Goal: Task Accomplishment & Management: Use online tool/utility

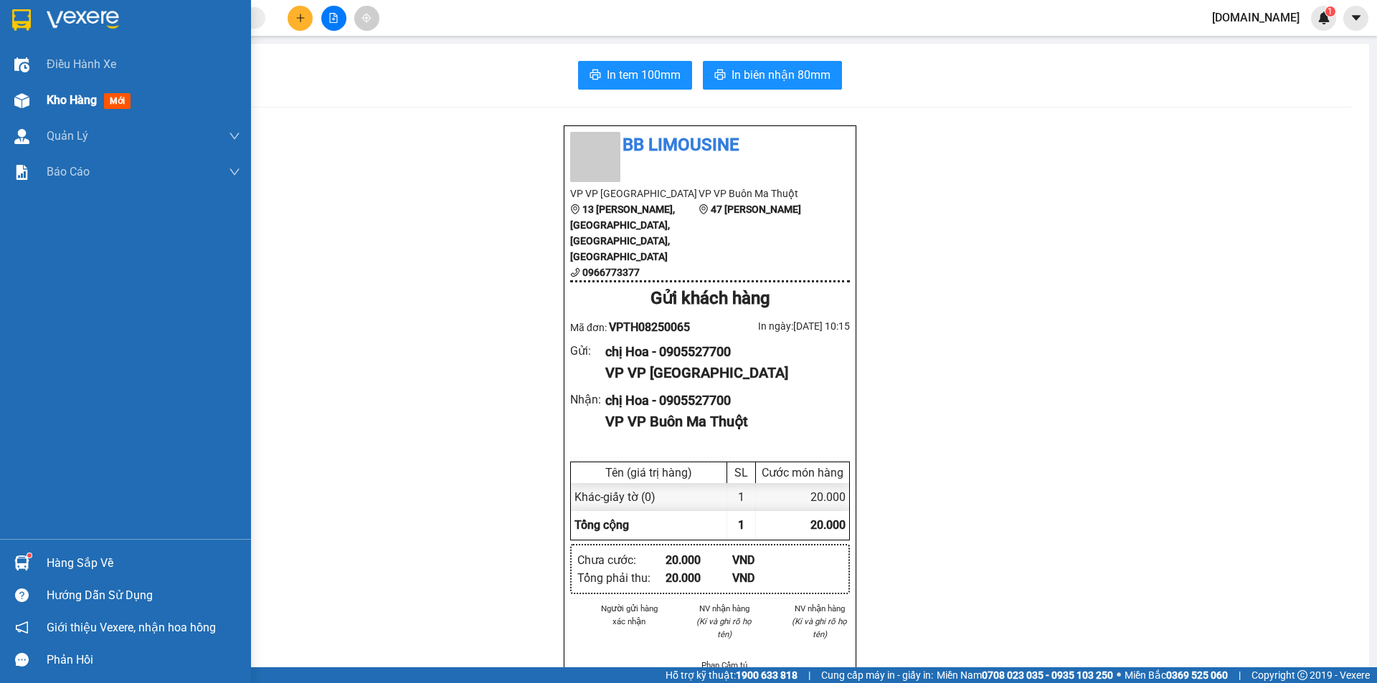
click at [77, 90] on div "Kho hàng mới" at bounding box center [144, 100] width 194 height 36
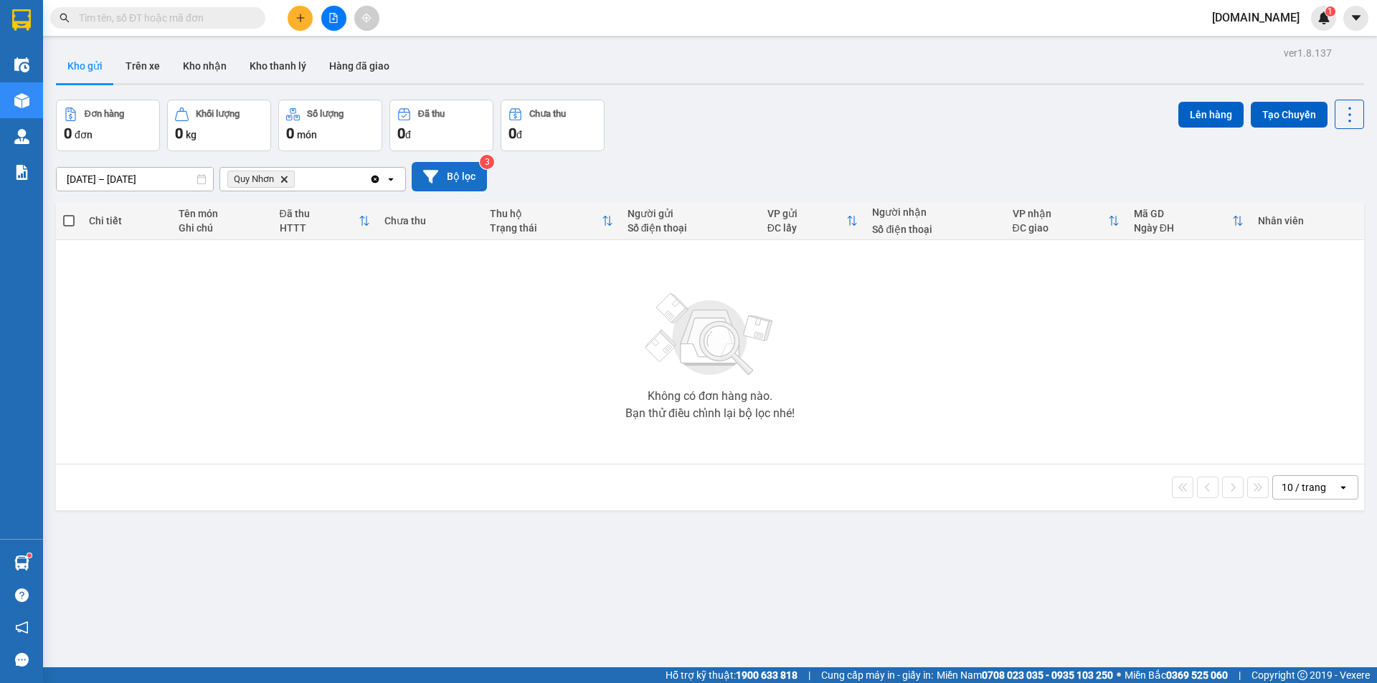
click at [439, 182] on button "Bộ lọc" at bounding box center [449, 176] width 75 height 29
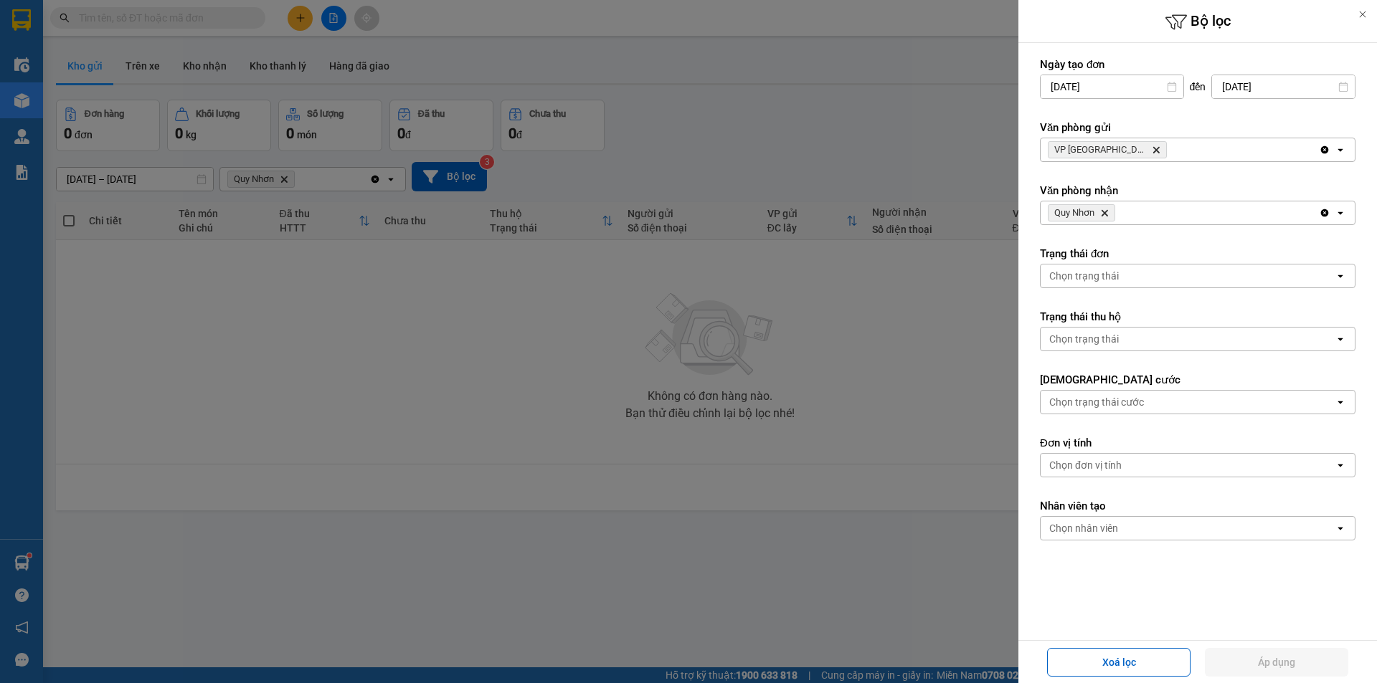
click at [1153, 151] on icon "VP Tuy Hòa, close by backspace" at bounding box center [1156, 150] width 6 height 6
click at [1113, 151] on div "Chọn văn phòng" at bounding box center [1085, 150] width 73 height 14
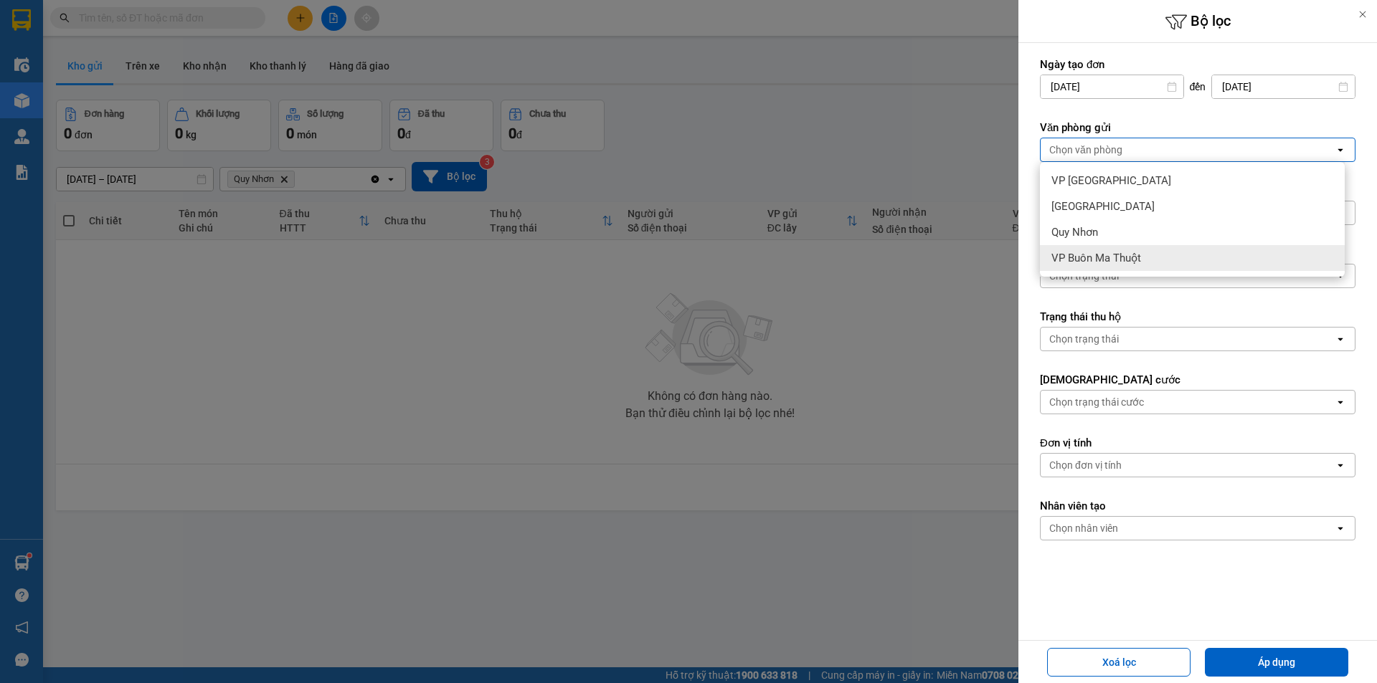
click at [1081, 254] on span "VP Buôn Ma Thuột" at bounding box center [1096, 258] width 90 height 14
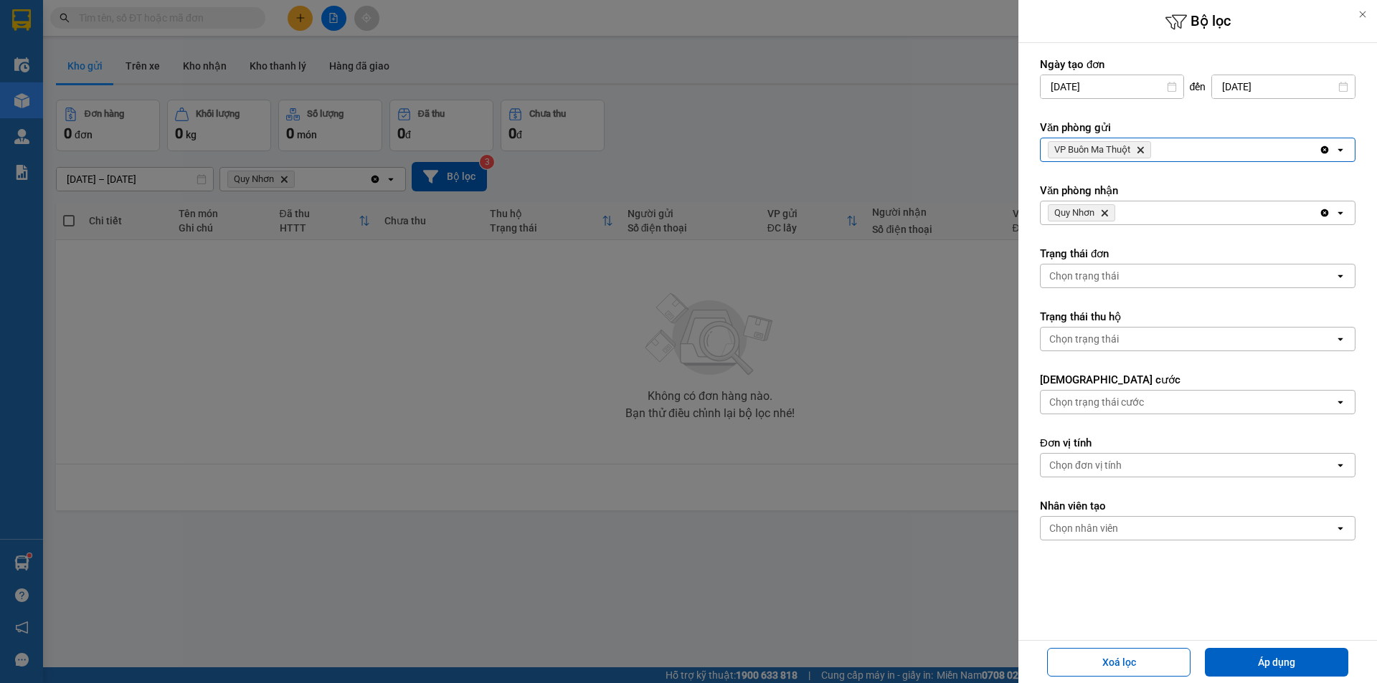
click at [1108, 214] on icon "Delete" at bounding box center [1104, 213] width 9 height 9
click at [1108, 214] on div "Chọn văn phòng" at bounding box center [1085, 213] width 73 height 14
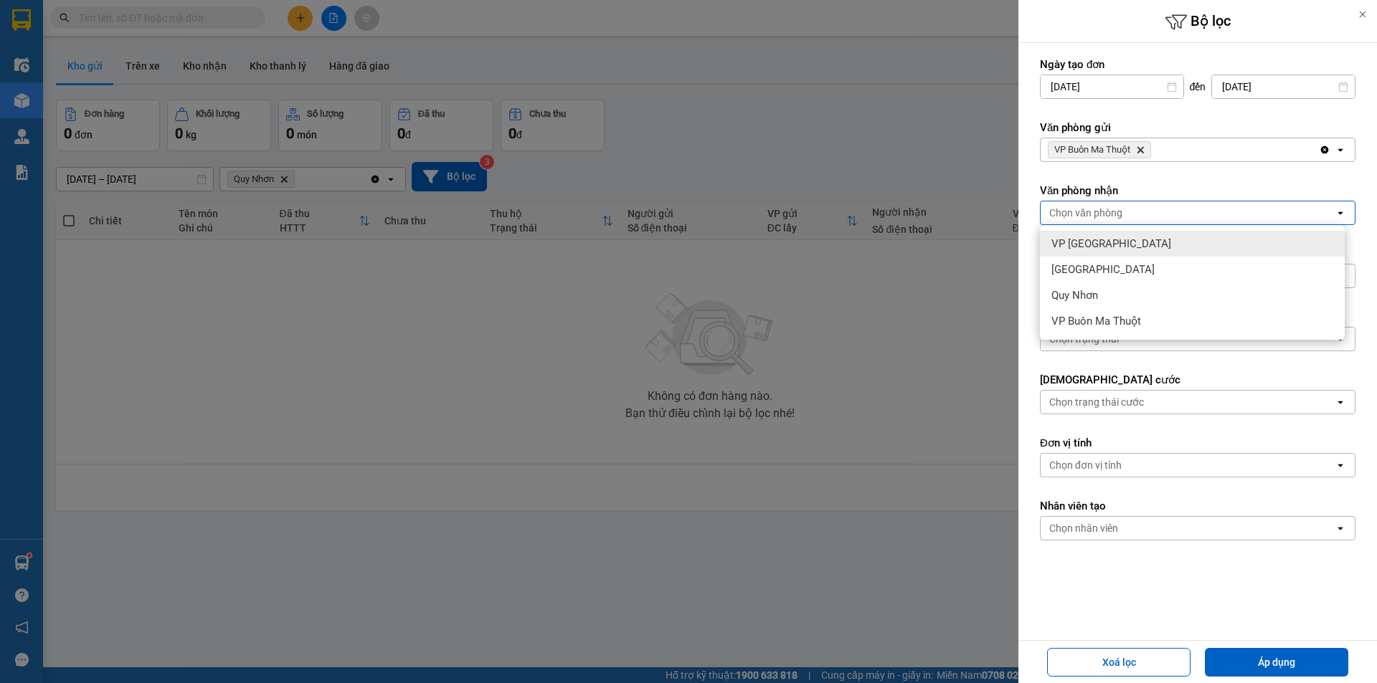
click at [1116, 247] on div "VP [GEOGRAPHIC_DATA]" at bounding box center [1192, 244] width 305 height 26
click at [1117, 246] on div "VP [GEOGRAPHIC_DATA]" at bounding box center [1192, 244] width 305 height 26
click at [885, 222] on div at bounding box center [688, 341] width 1377 height 683
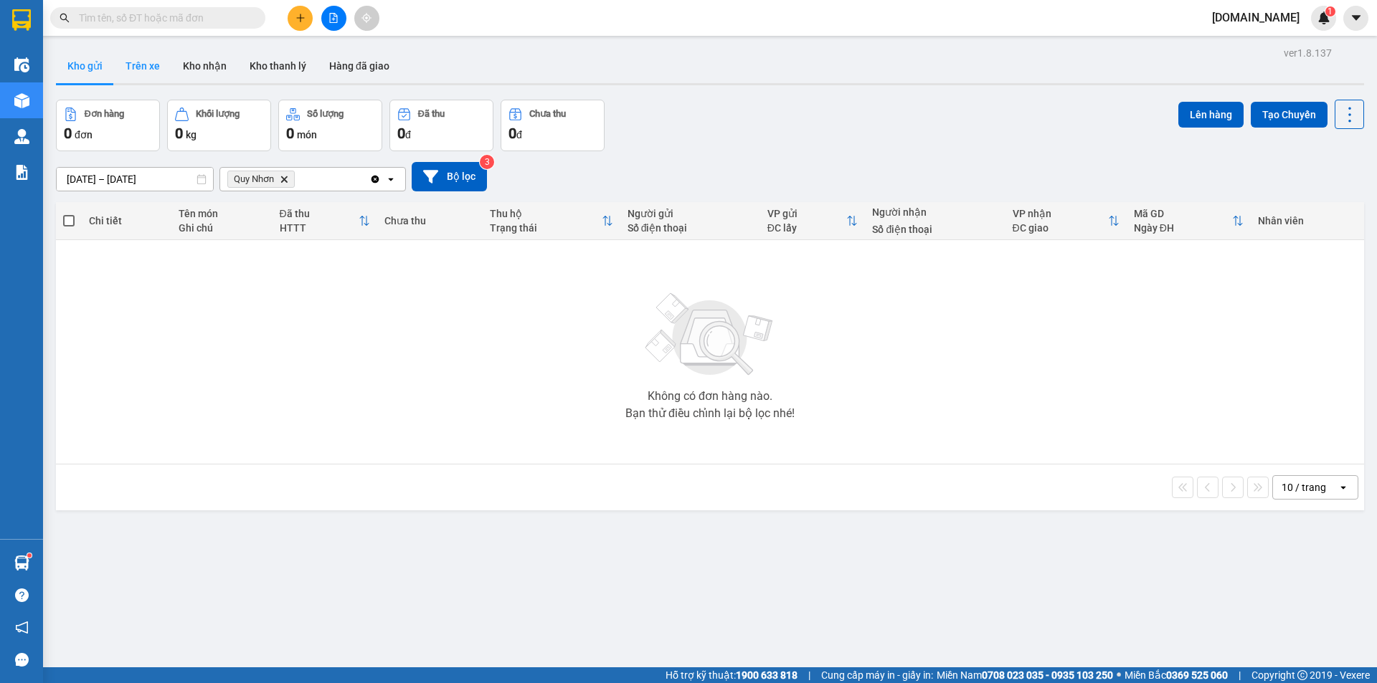
click at [159, 61] on button "Trên xe" at bounding box center [142, 66] width 57 height 34
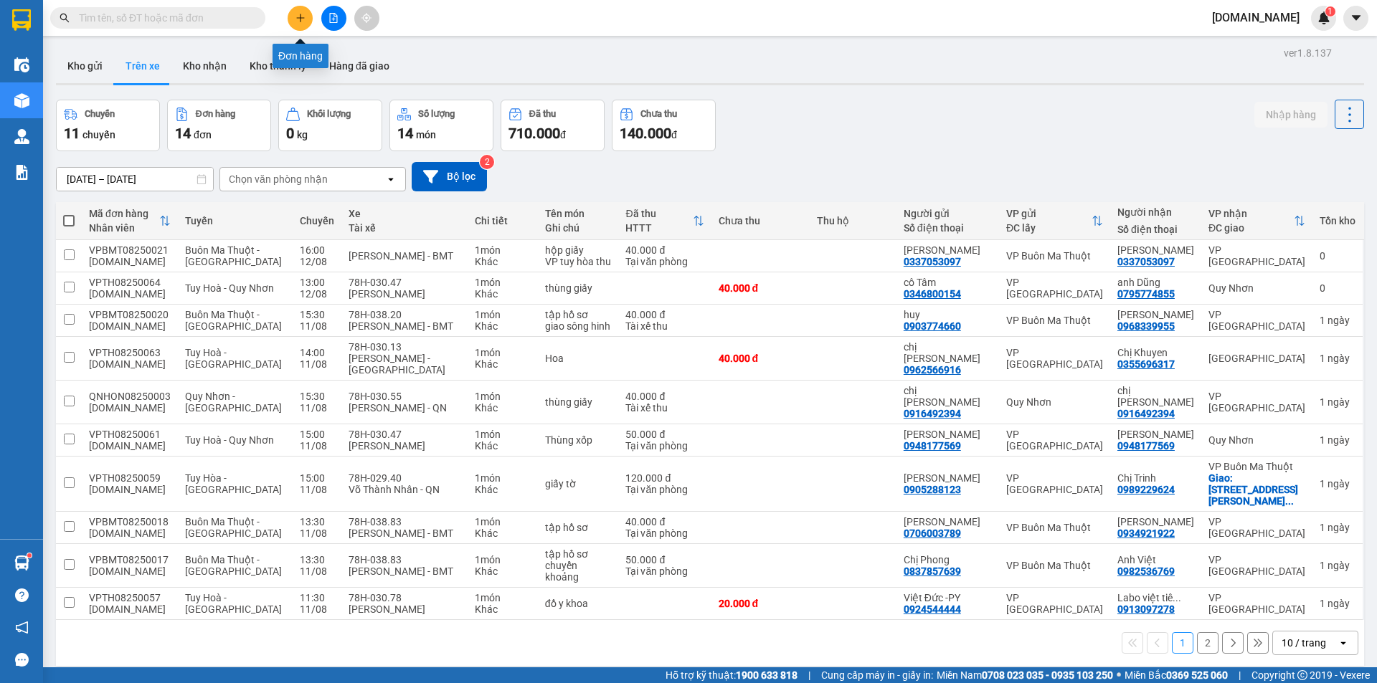
click at [296, 19] on icon "plus" at bounding box center [300, 18] width 10 height 10
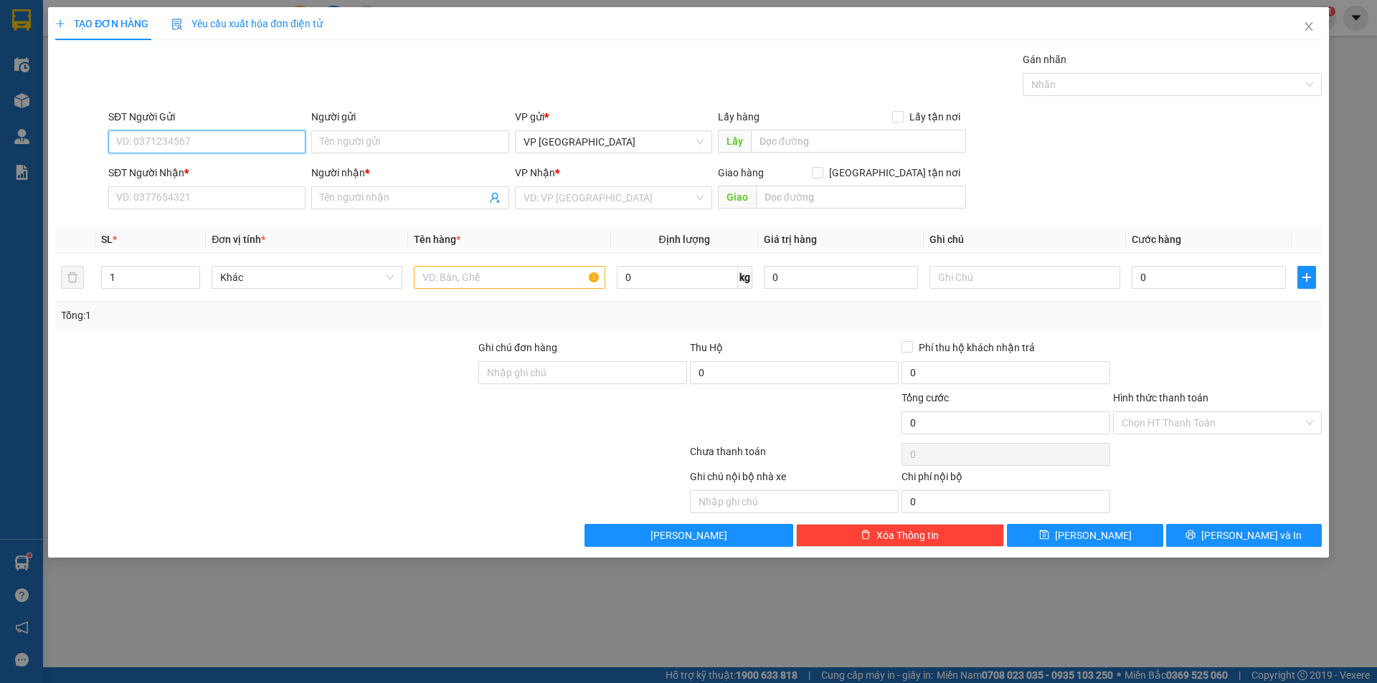
click at [266, 141] on input "SĐT Người Gửi" at bounding box center [206, 142] width 197 height 23
click at [1305, 28] on icon "close" at bounding box center [1308, 26] width 11 height 11
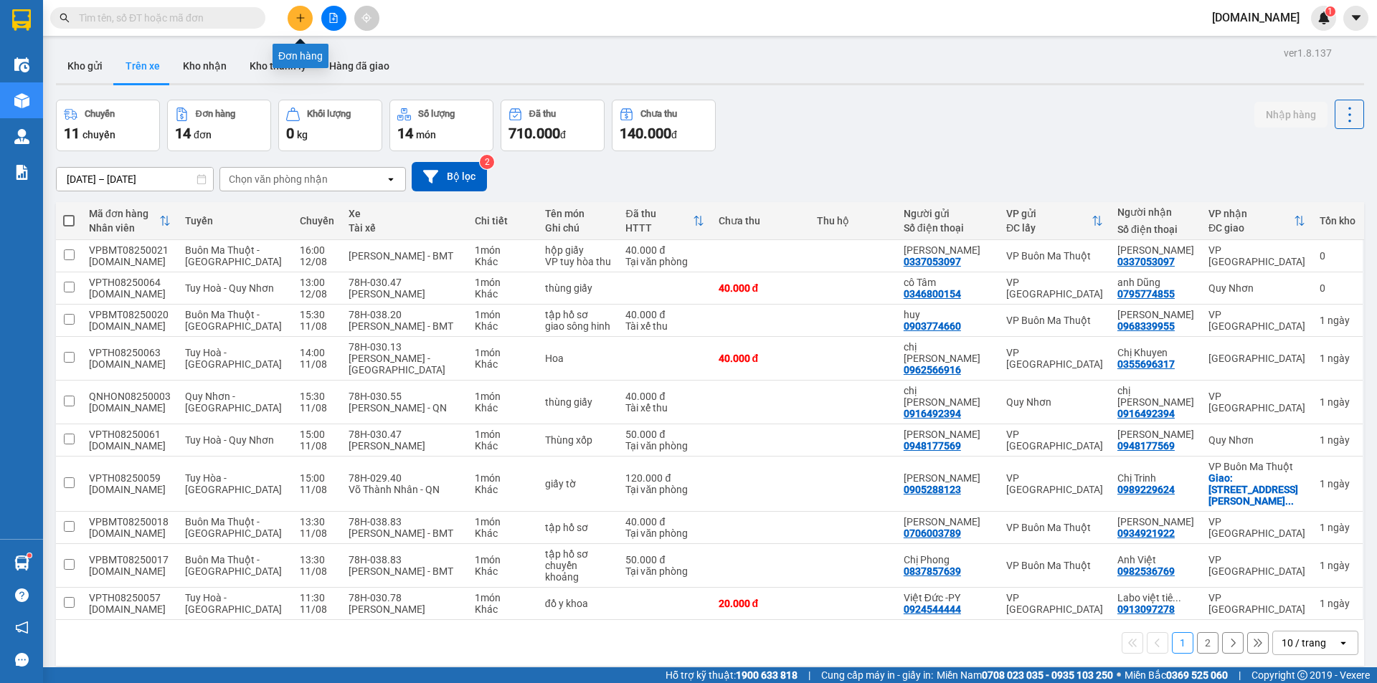
click at [298, 16] on icon "plus" at bounding box center [300, 18] width 10 height 10
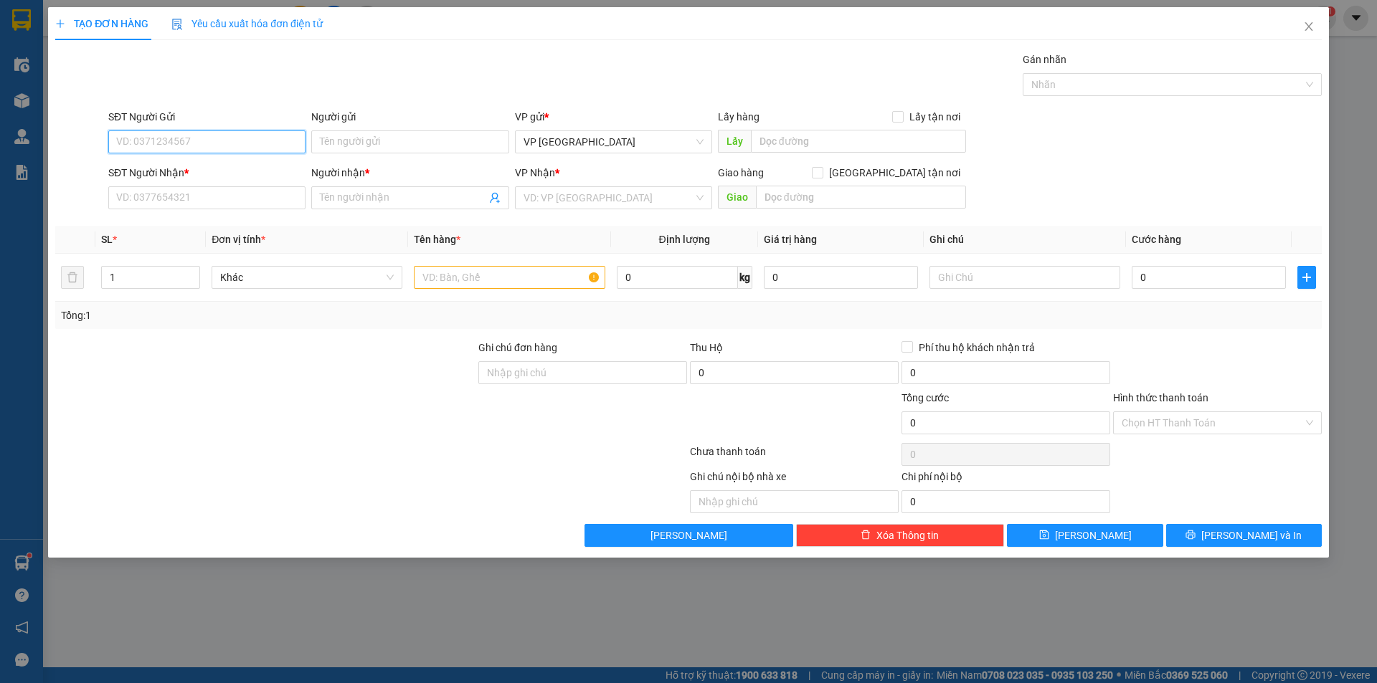
click at [200, 149] on input "SĐT Người Gửi" at bounding box center [206, 142] width 197 height 23
type input "0942033212"
click at [326, 147] on input "Người gửi" at bounding box center [409, 142] width 197 height 23
type input "anh [PERSON_NAME]"
click at [765, 198] on input "text" at bounding box center [861, 197] width 210 height 23
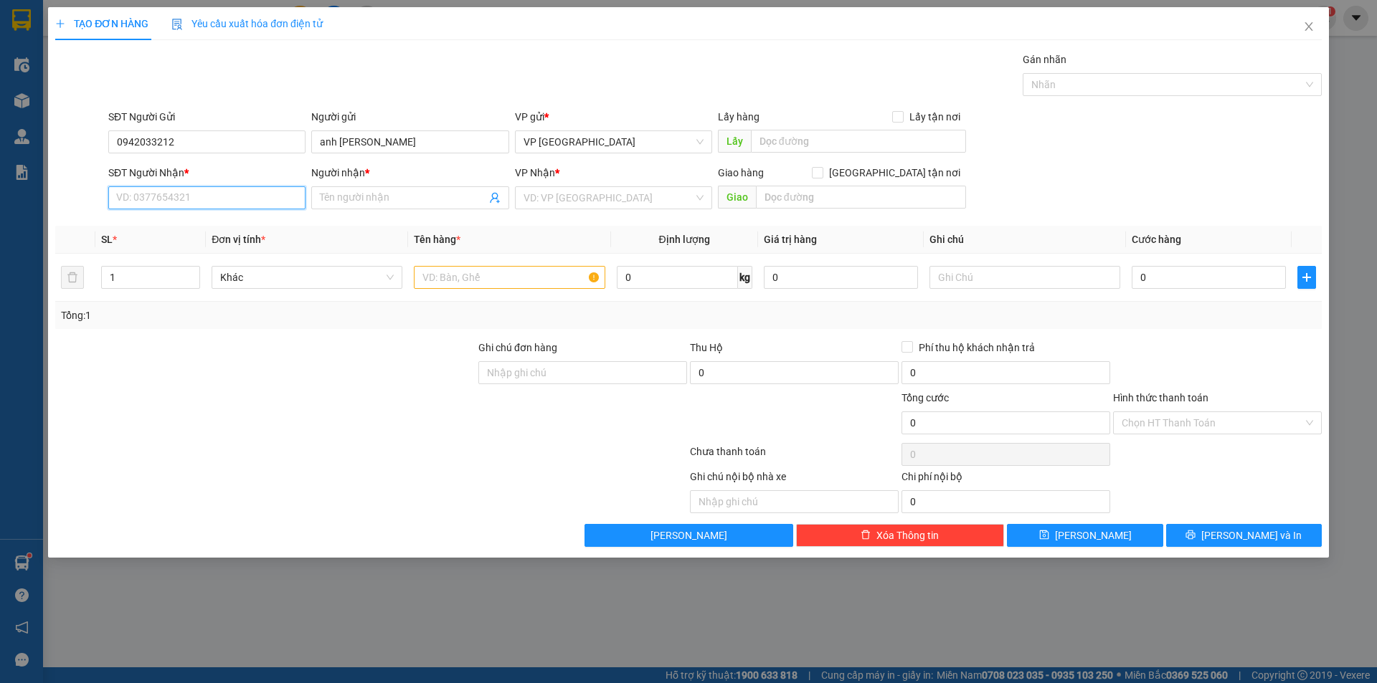
click at [219, 201] on input "SĐT Người Nhận *" at bounding box center [206, 197] width 197 height 23
drag, startPoint x: 110, startPoint y: 141, endPoint x: 186, endPoint y: 162, distance: 79.0
click at [186, 162] on form "SĐT Người Gửi 0942033212 0942033212 Người gửi anh Tùng VP gửi * VP [GEOGRAPHIC_…" at bounding box center [688, 162] width 1266 height 106
drag, startPoint x: 131, startPoint y: 196, endPoint x: 186, endPoint y: 210, distance: 56.2
click at [186, 210] on div "SĐT Người Nhận * VD: 0377654321" at bounding box center [206, 190] width 197 height 50
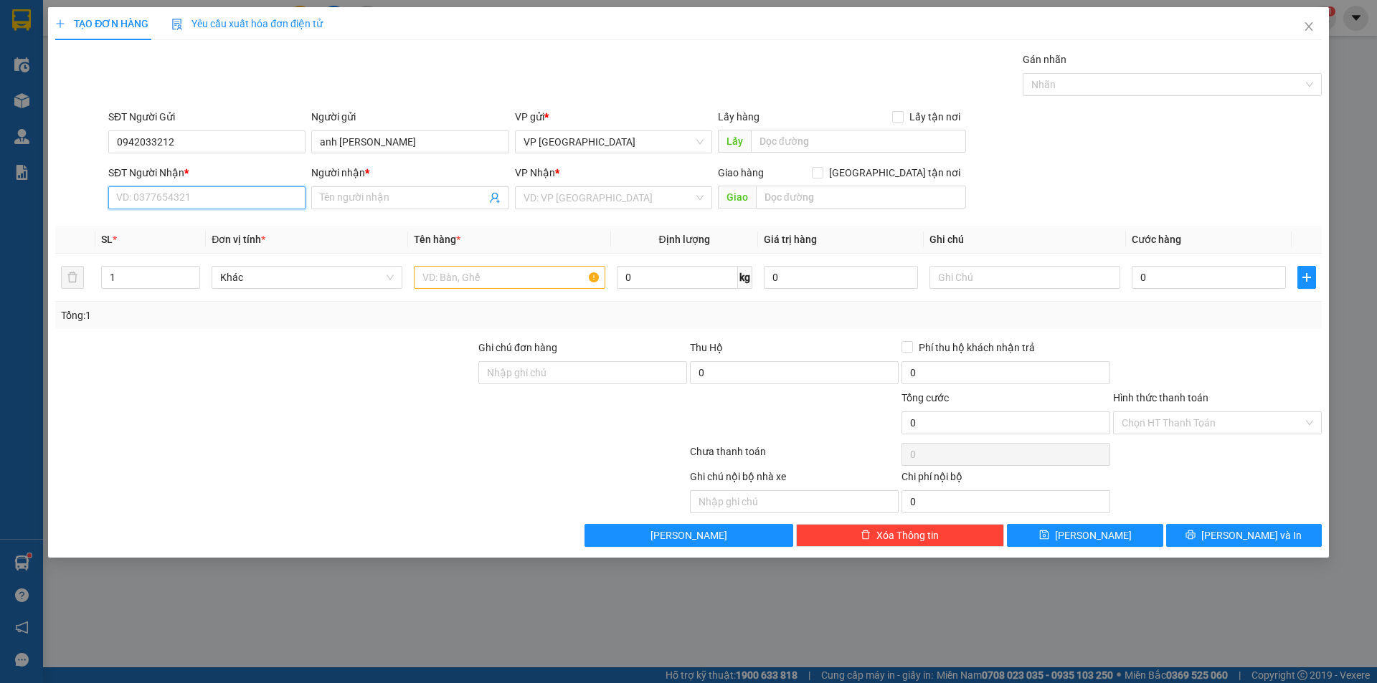
paste input "0942033212"
type input "0942033212"
drag, startPoint x: 316, startPoint y: 143, endPoint x: 368, endPoint y: 148, distance: 51.9
click at [368, 148] on input "anh [PERSON_NAME]" at bounding box center [409, 142] width 197 height 23
click at [343, 199] on input "Người nhận *" at bounding box center [403, 198] width 166 height 16
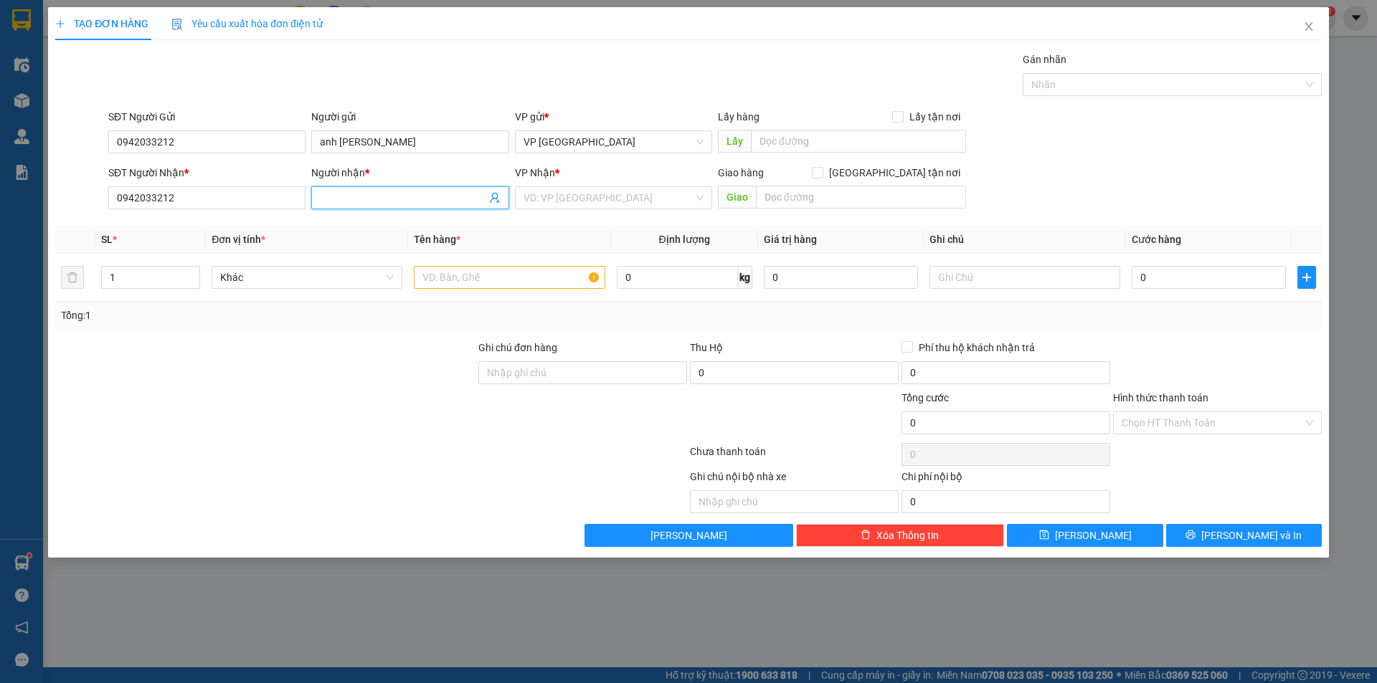
paste input "anh [PERSON_NAME]"
type input "anh [PERSON_NAME]"
drag, startPoint x: 113, startPoint y: 141, endPoint x: 196, endPoint y: 148, distance: 82.8
click at [196, 148] on input "0942033212" at bounding box center [206, 142] width 197 height 23
drag, startPoint x: 323, startPoint y: 142, endPoint x: 399, endPoint y: 155, distance: 76.4
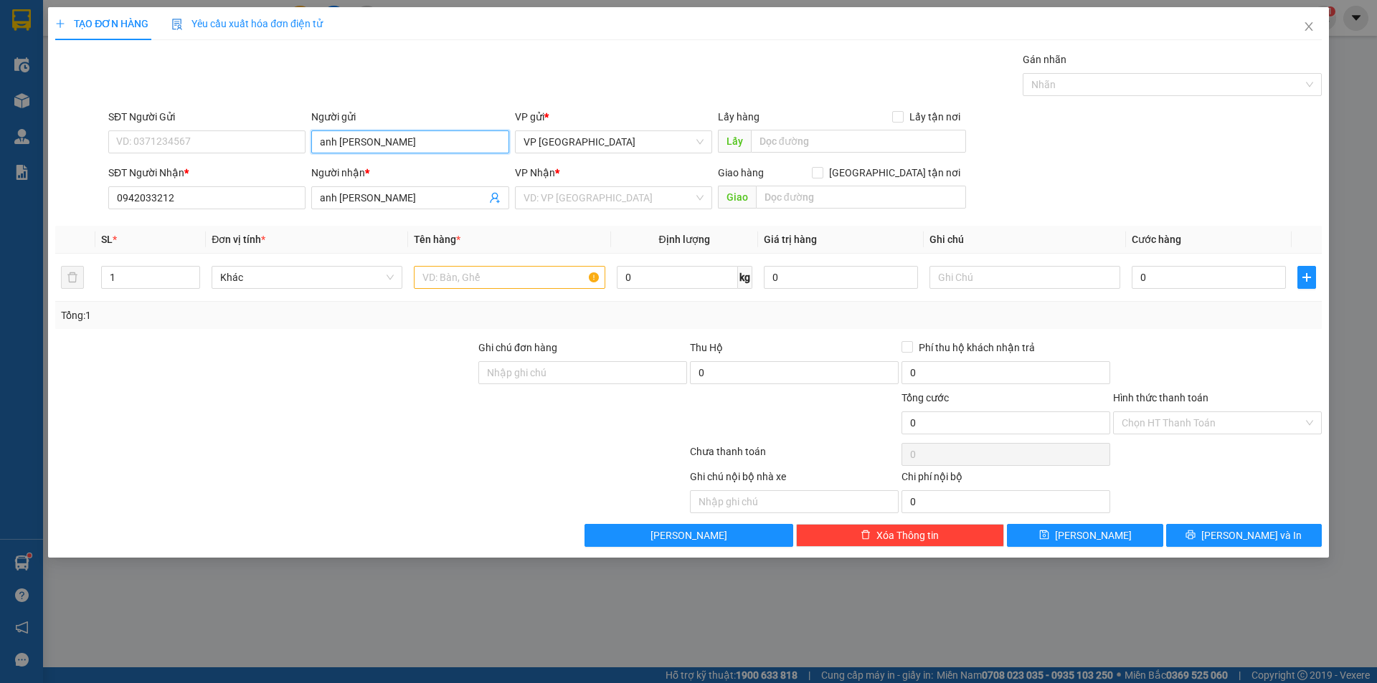
click at [399, 155] on div "Người gửi anh Tùng anh [PERSON_NAME]" at bounding box center [409, 134] width 197 height 50
click at [196, 146] on input "SĐT Người Gửi" at bounding box center [206, 142] width 197 height 23
click at [580, 201] on input "search" at bounding box center [608, 198] width 170 height 22
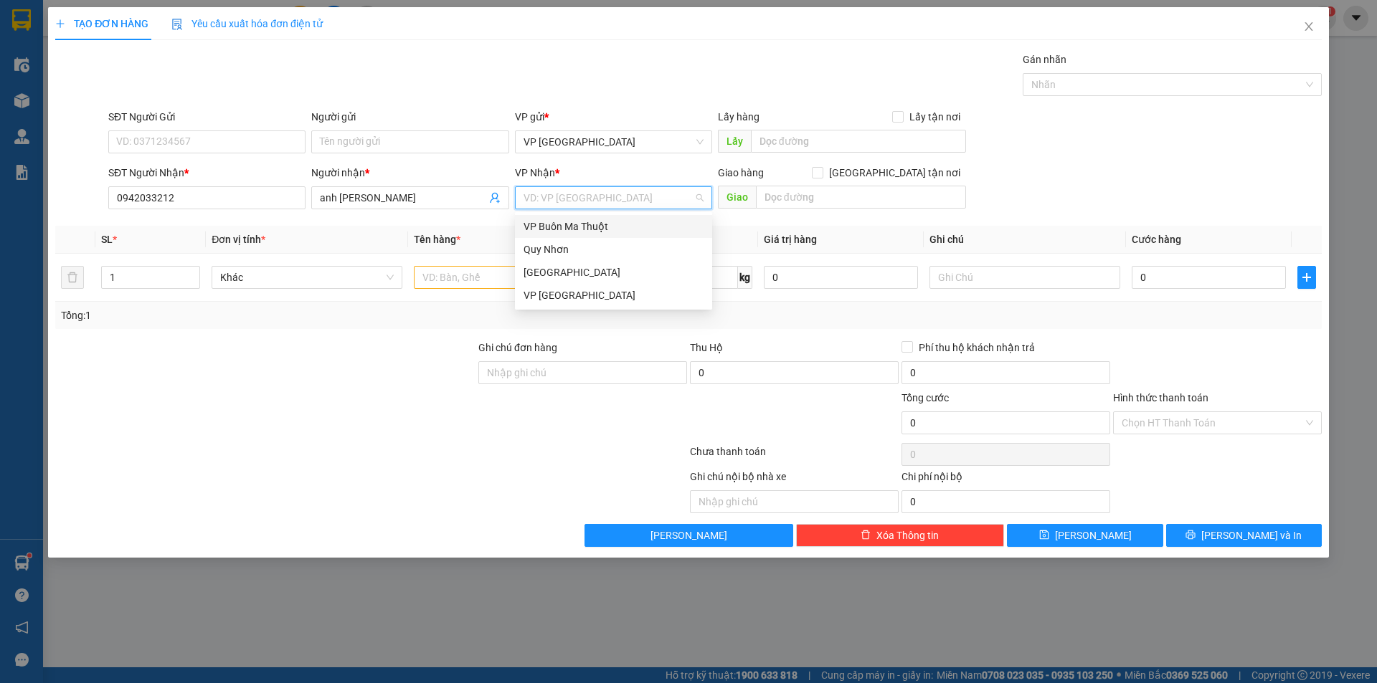
click at [610, 224] on div "VP Buôn Ma Thuột" at bounding box center [613, 227] width 180 height 16
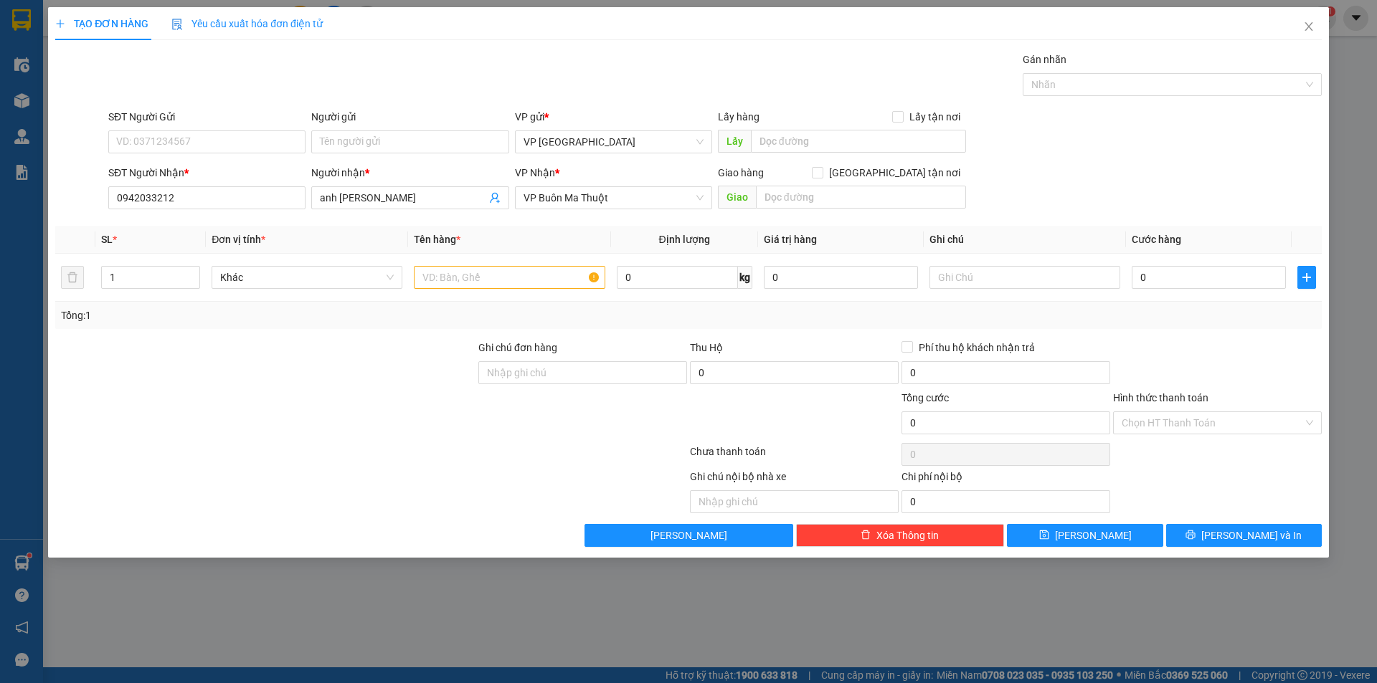
click at [559, 443] on div at bounding box center [371, 454] width 635 height 29
click at [156, 140] on input "SĐT Người Gửi" at bounding box center [206, 142] width 197 height 23
type input "0866500741"
click at [380, 146] on input "Người gửi" at bounding box center [409, 142] width 197 height 23
type input "chị [PERSON_NAME]"
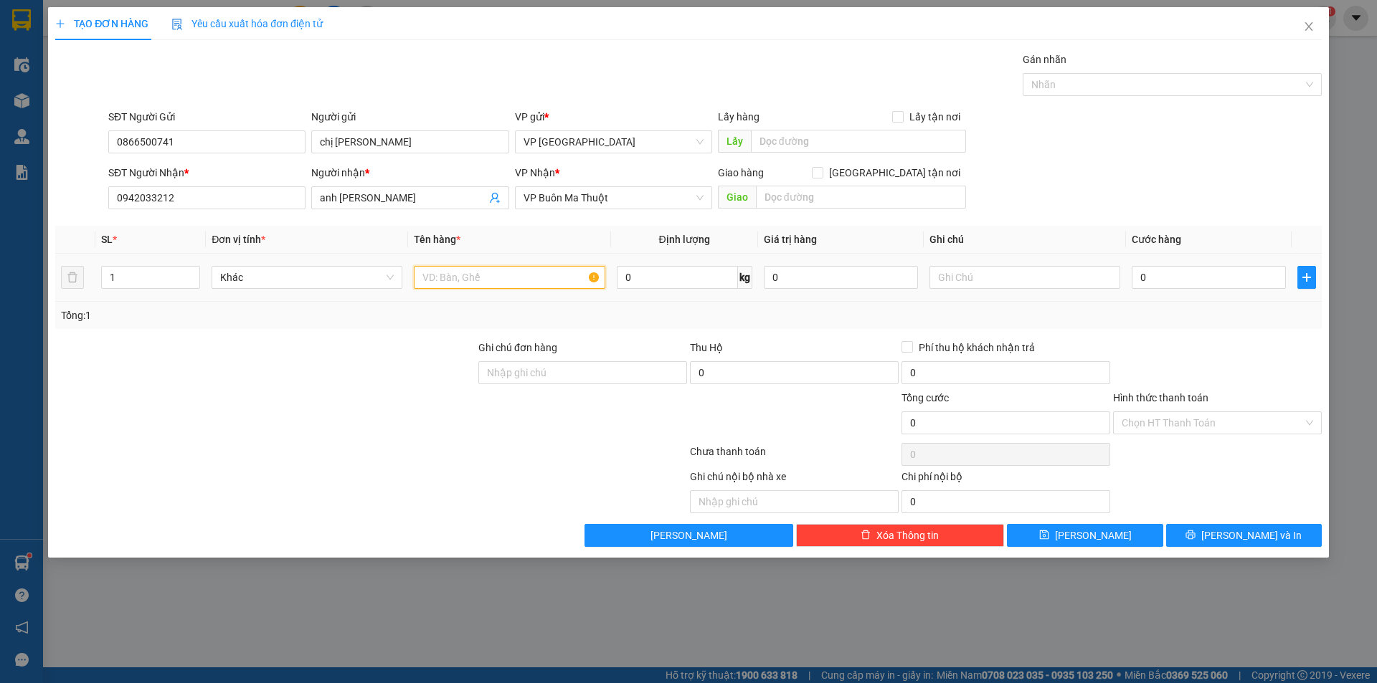
click at [530, 281] on input "text" at bounding box center [509, 277] width 191 height 23
type input "giấy tờ"
click at [1215, 279] on input "0" at bounding box center [1209, 277] width 154 height 23
type input "3"
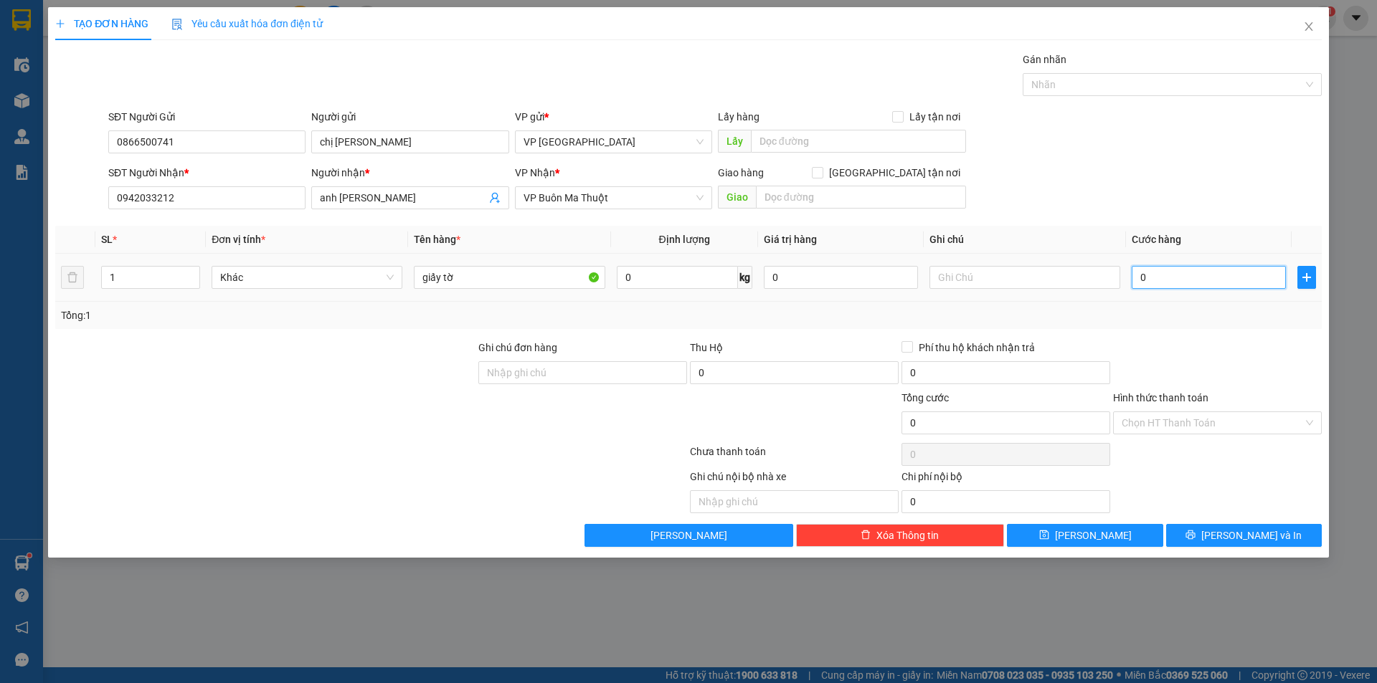
type input "3"
type input "30"
type input "300"
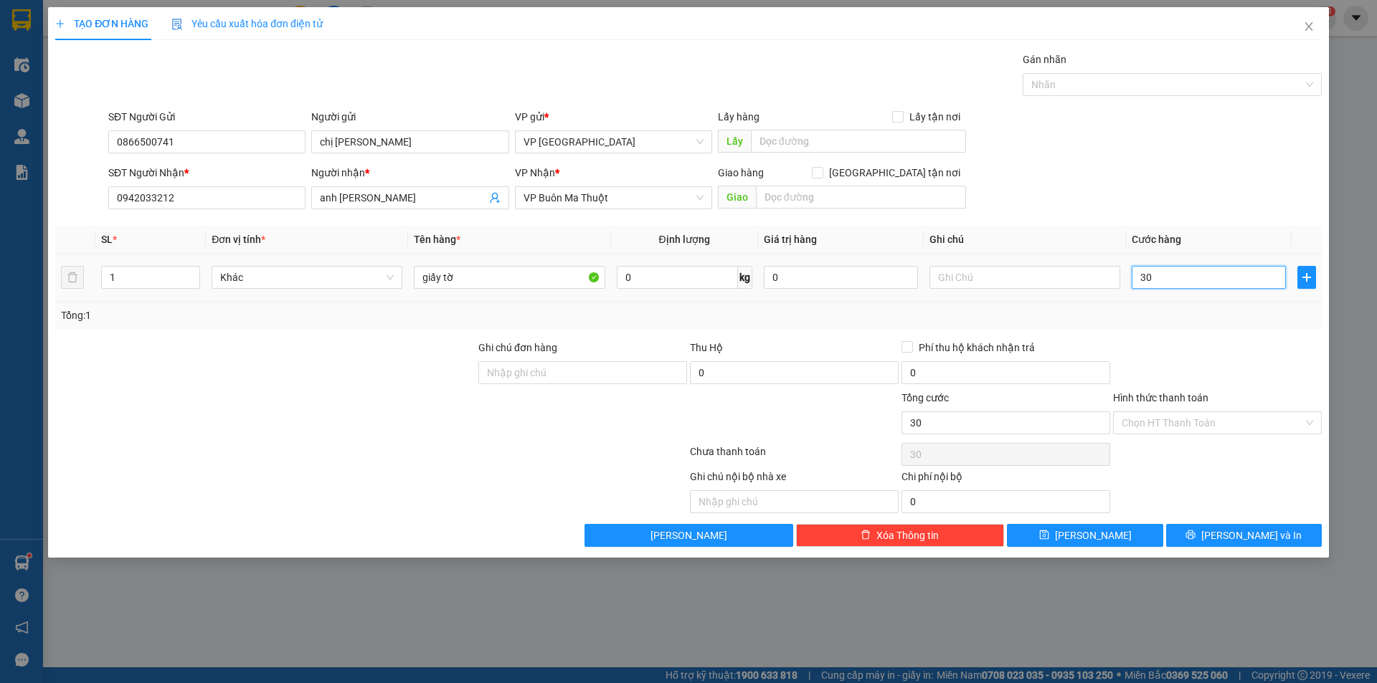
type input "300"
type input "3.000"
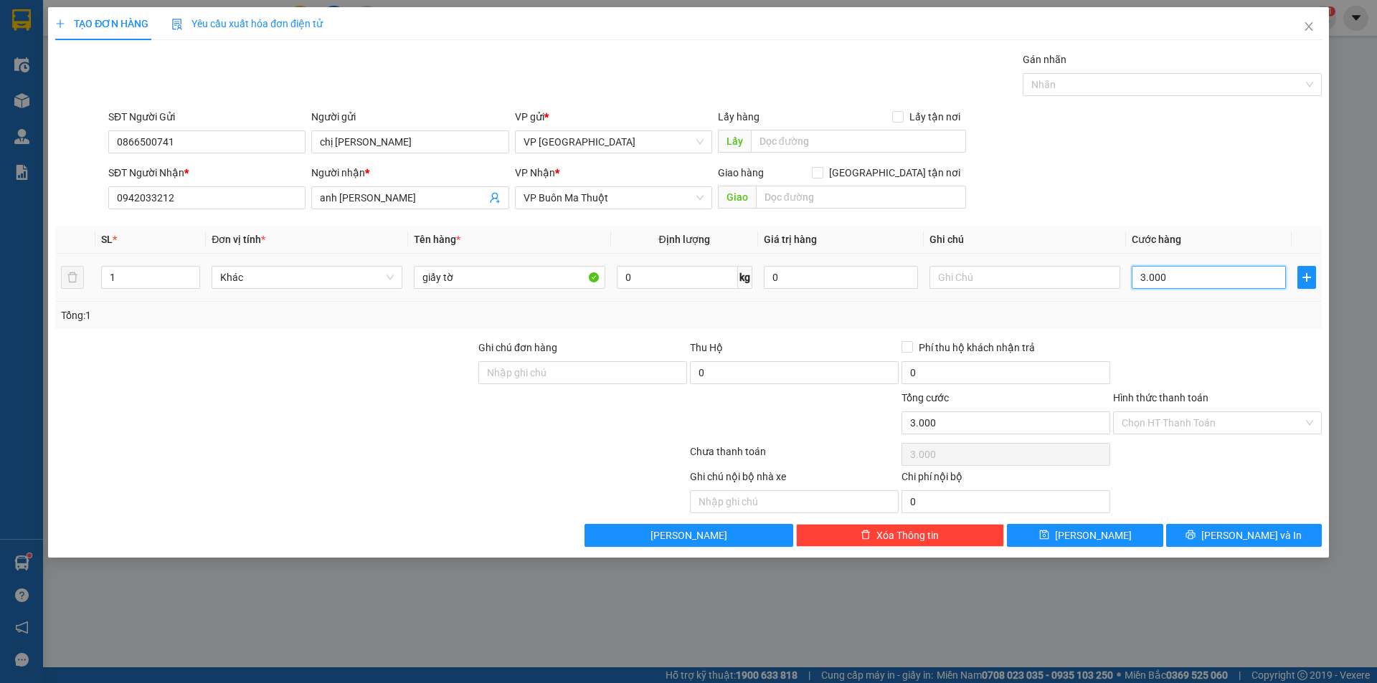
type input "30.000"
click at [1147, 417] on input "Hình thức thanh toán" at bounding box center [1211, 423] width 181 height 22
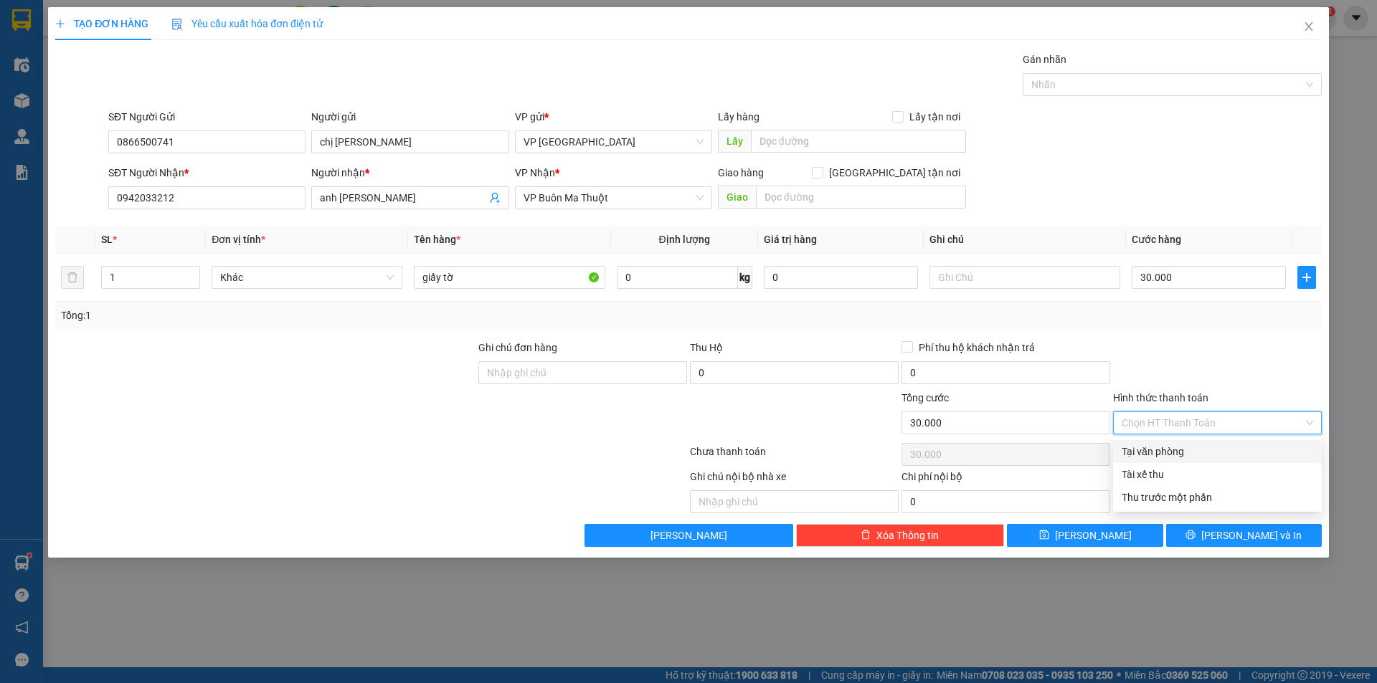
click at [1164, 447] on div "Tại văn phòng" at bounding box center [1216, 452] width 191 height 16
type input "0"
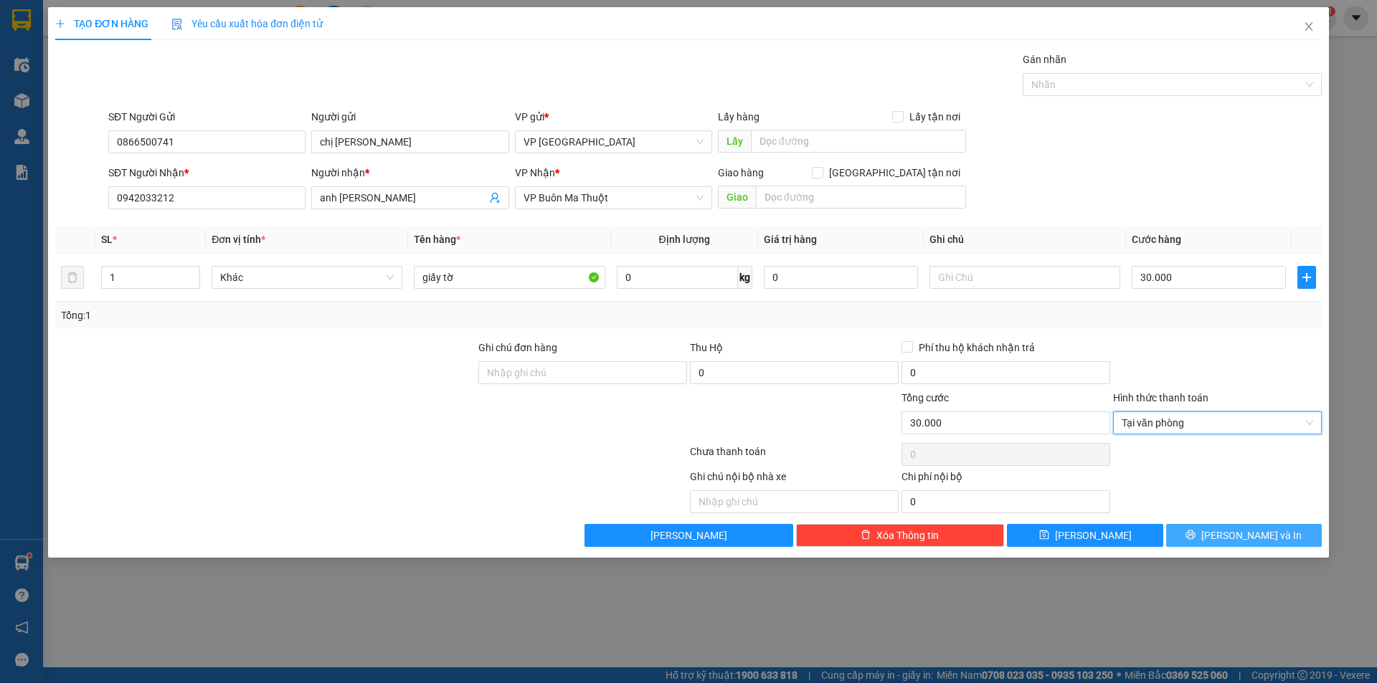
click at [1195, 532] on icon "printer" at bounding box center [1190, 535] width 10 height 10
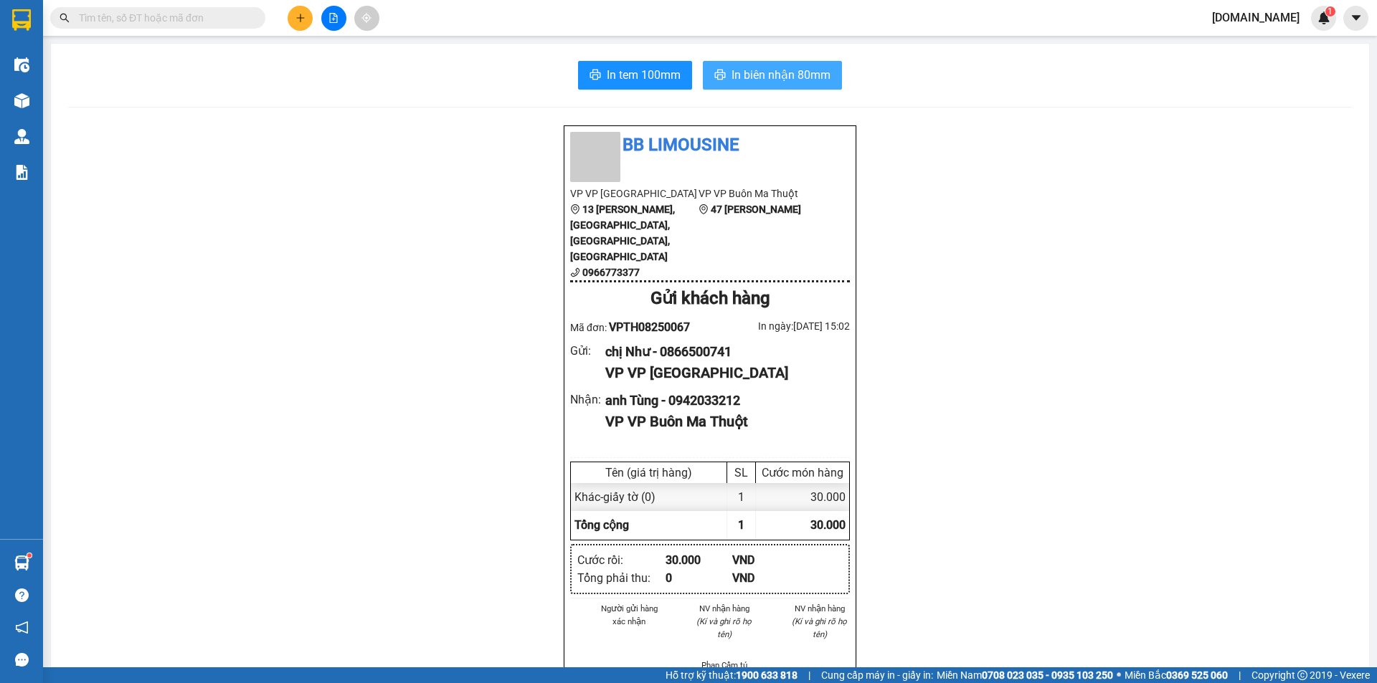
click at [792, 64] on button "In biên nhận 80mm" at bounding box center [772, 75] width 139 height 29
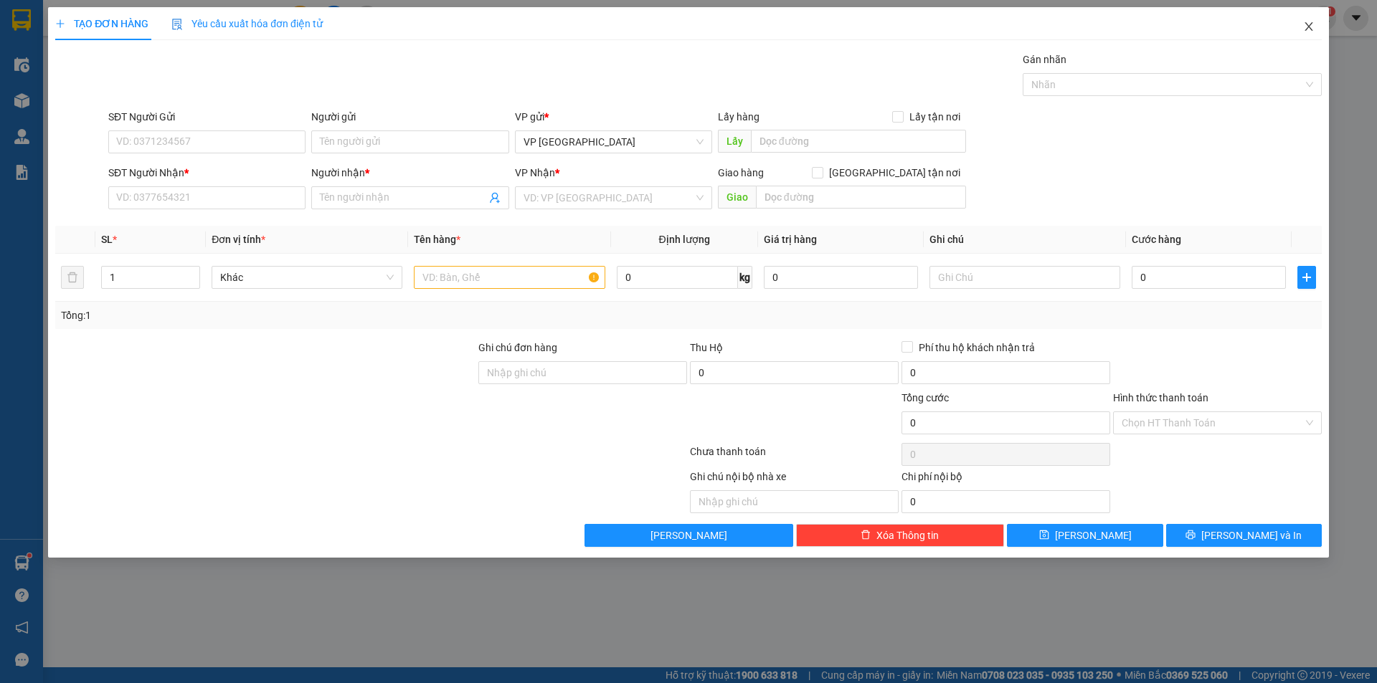
click at [1305, 16] on span "Close" at bounding box center [1309, 27] width 40 height 40
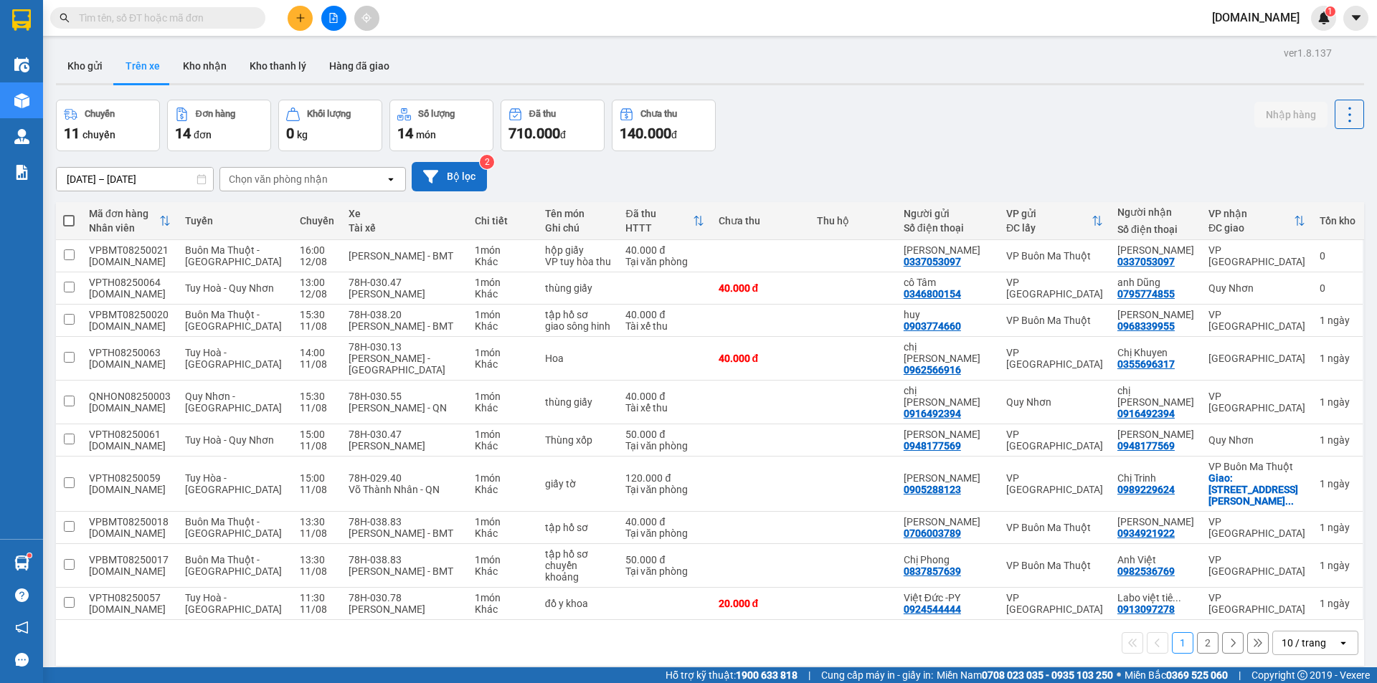
click at [430, 179] on icon at bounding box center [430, 176] width 15 height 13
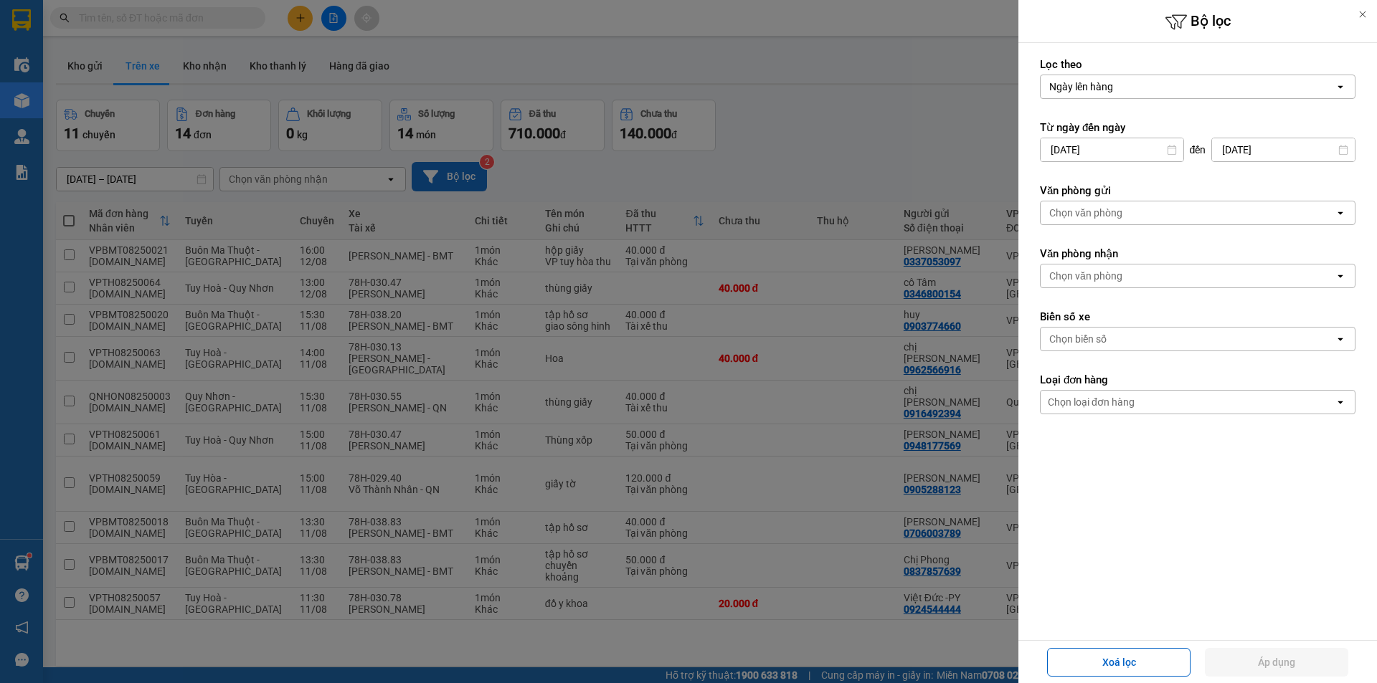
click at [1121, 215] on div "Chọn văn phòng" at bounding box center [1085, 213] width 73 height 14
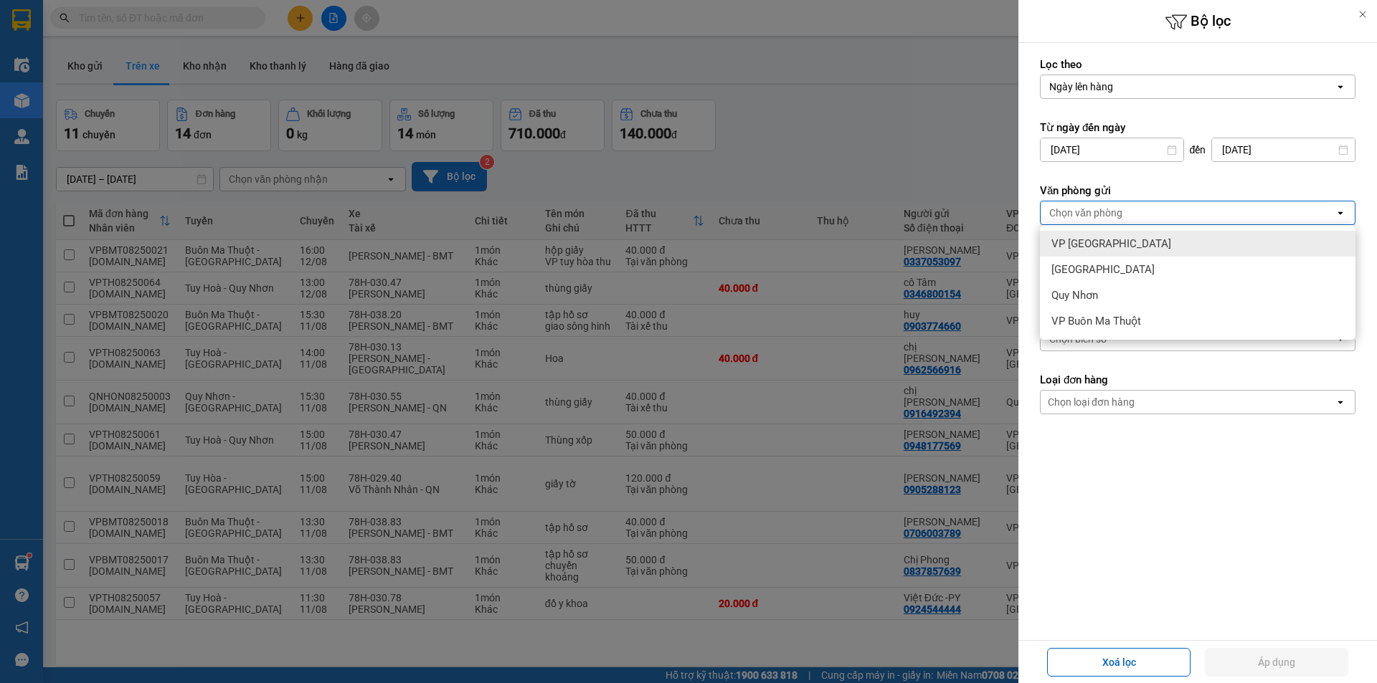
click at [1093, 250] on span "VP [GEOGRAPHIC_DATA]" at bounding box center [1111, 244] width 120 height 14
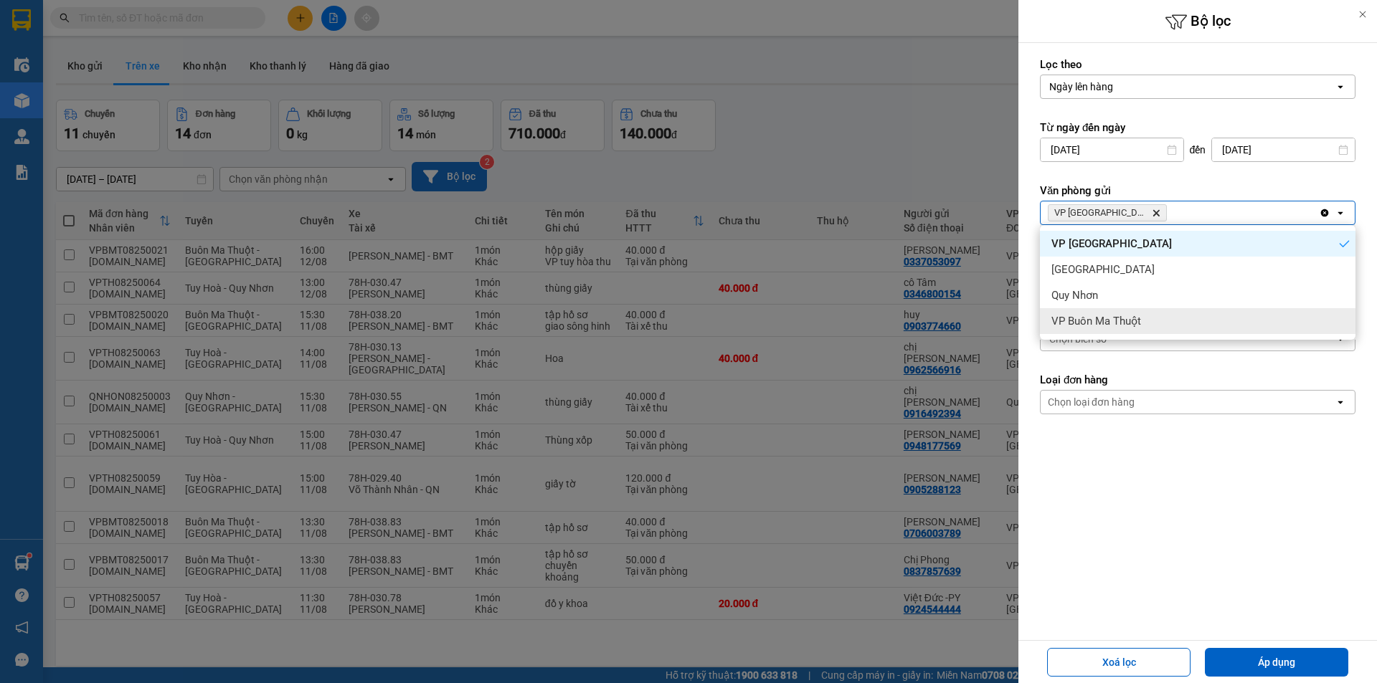
click at [1074, 357] on form "Lọc theo Ngày lên hàng open Từ ngày đến [DATE] Press the down arrow key to inte…" at bounding box center [1198, 300] width 316 height 486
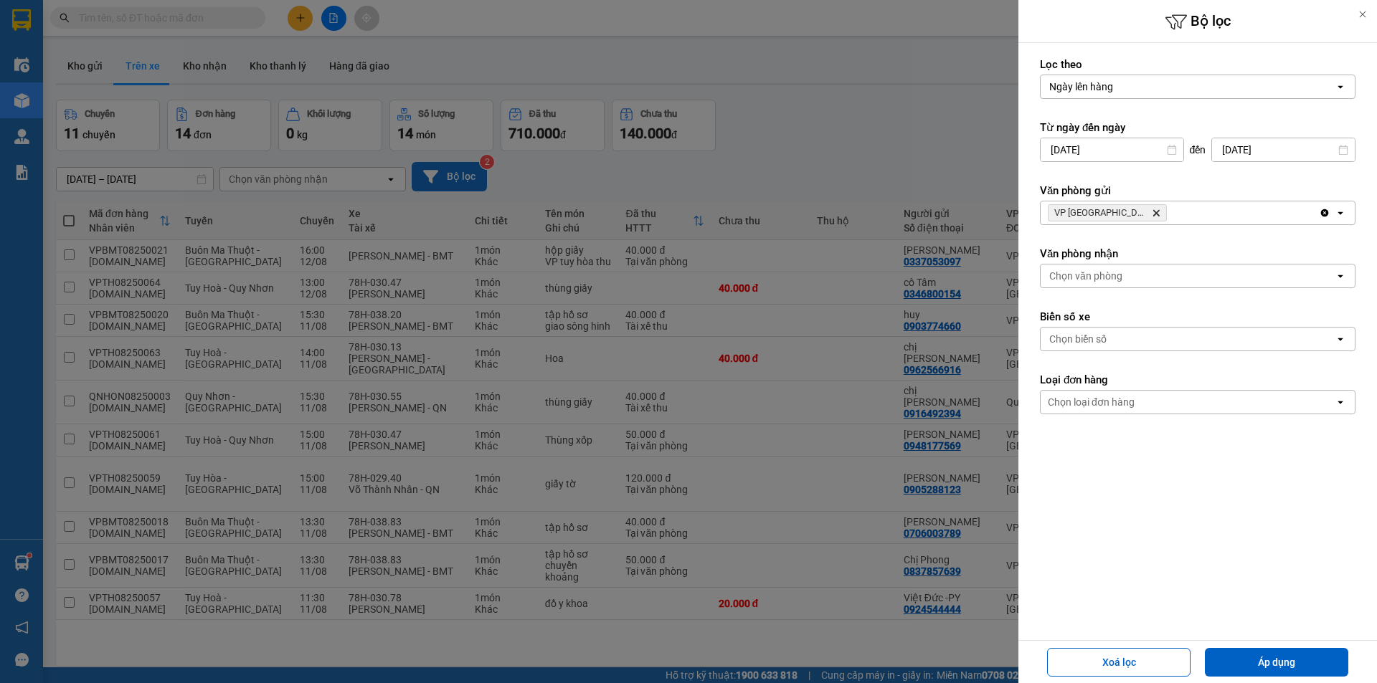
click at [1097, 273] on div "Chọn văn phòng" at bounding box center [1085, 276] width 73 height 14
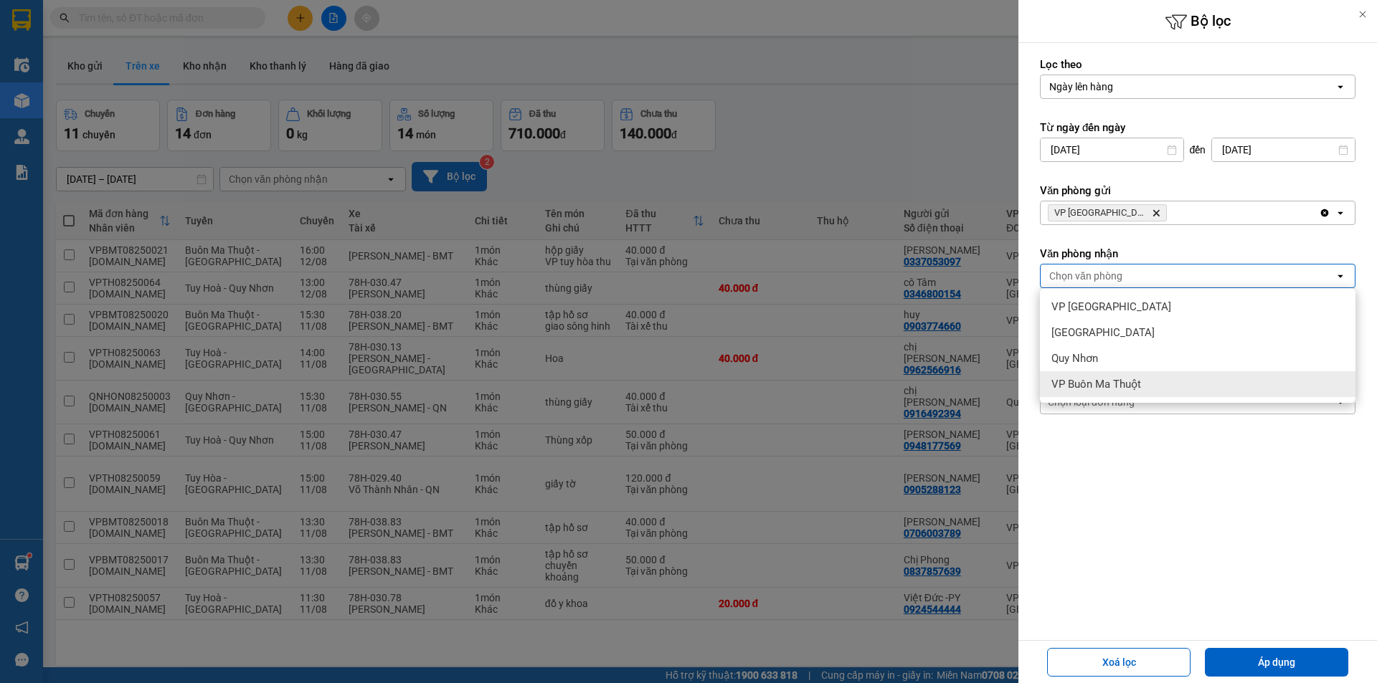
click at [1089, 379] on span "VP Buôn Ma Thuột" at bounding box center [1096, 384] width 90 height 14
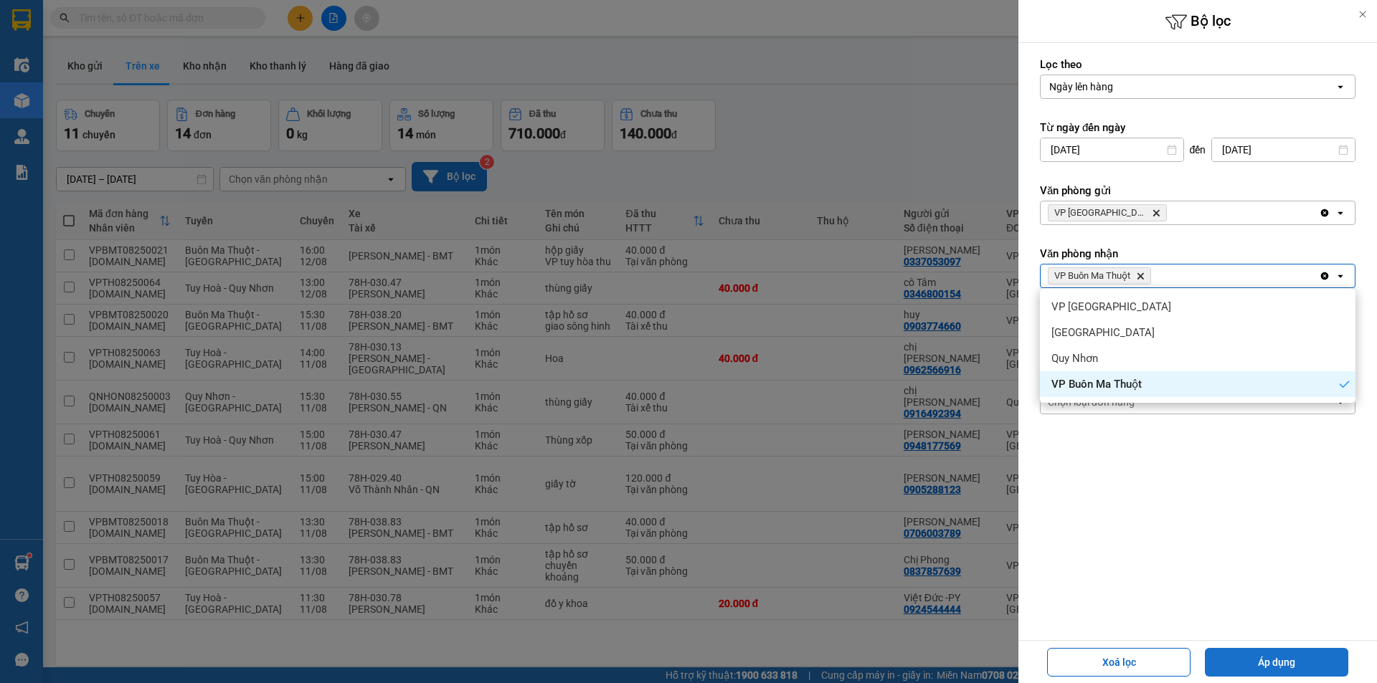
click at [1313, 660] on button "Áp dụng" at bounding box center [1276, 662] width 143 height 29
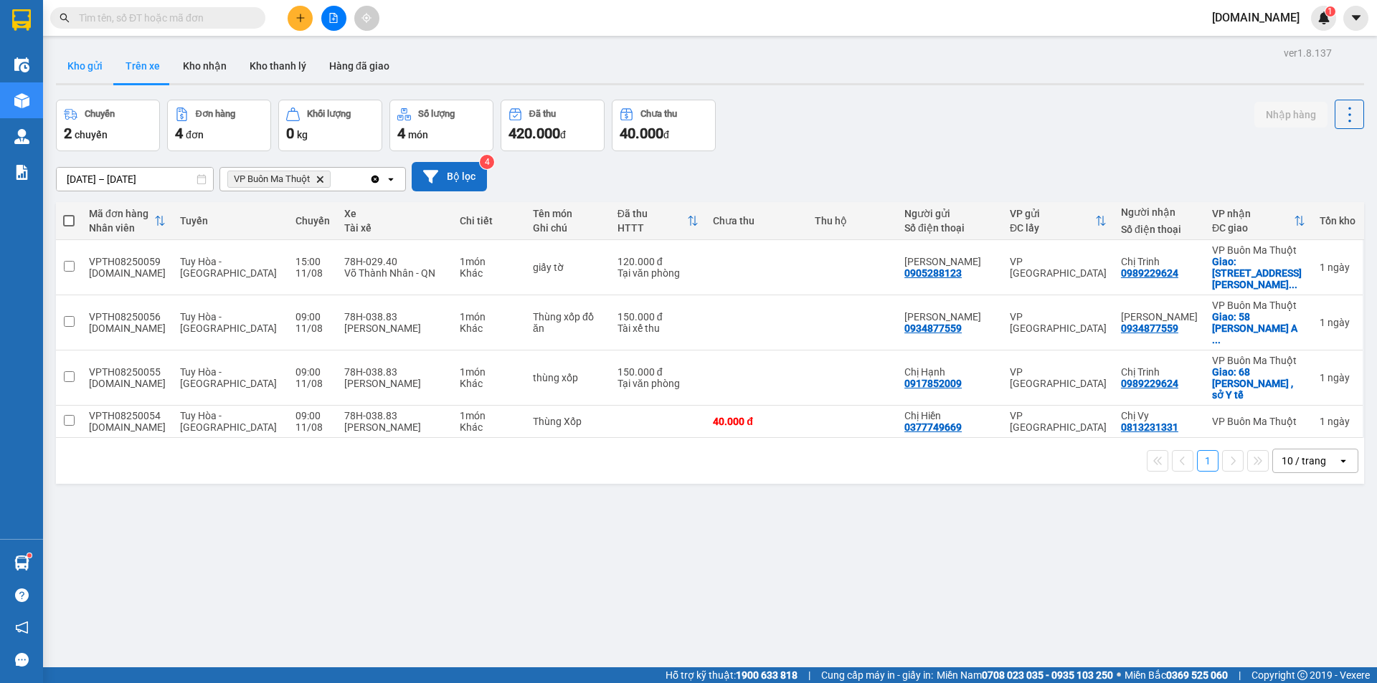
click at [73, 72] on button "Kho gửi" at bounding box center [85, 66] width 58 height 34
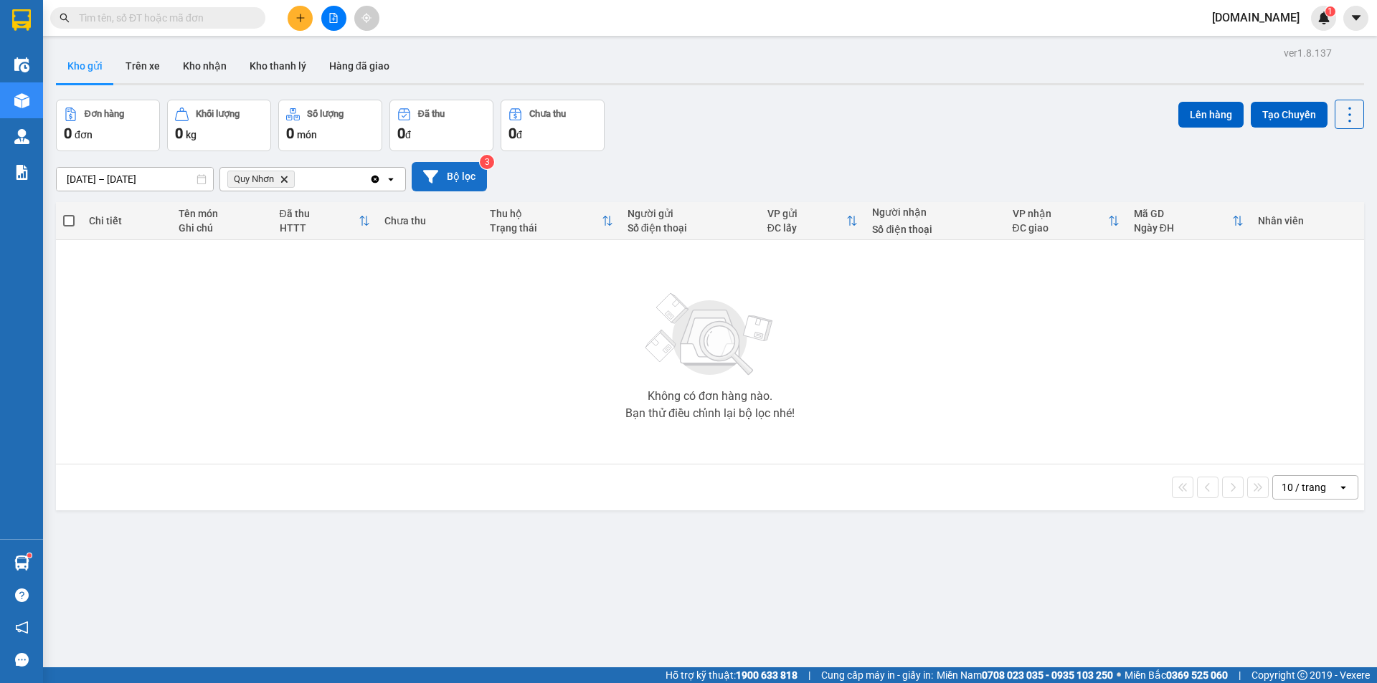
click at [285, 178] on icon "Delete" at bounding box center [284, 179] width 9 height 9
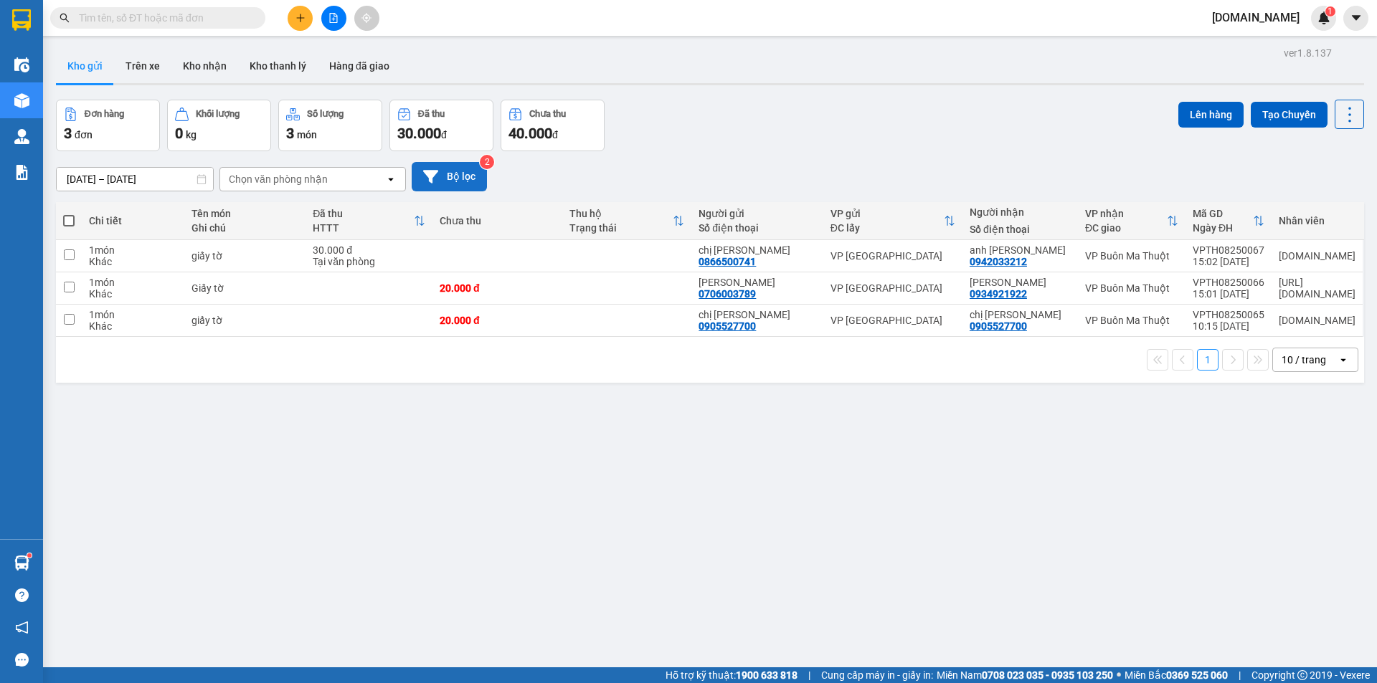
click at [460, 173] on button "Bộ lọc" at bounding box center [449, 176] width 75 height 29
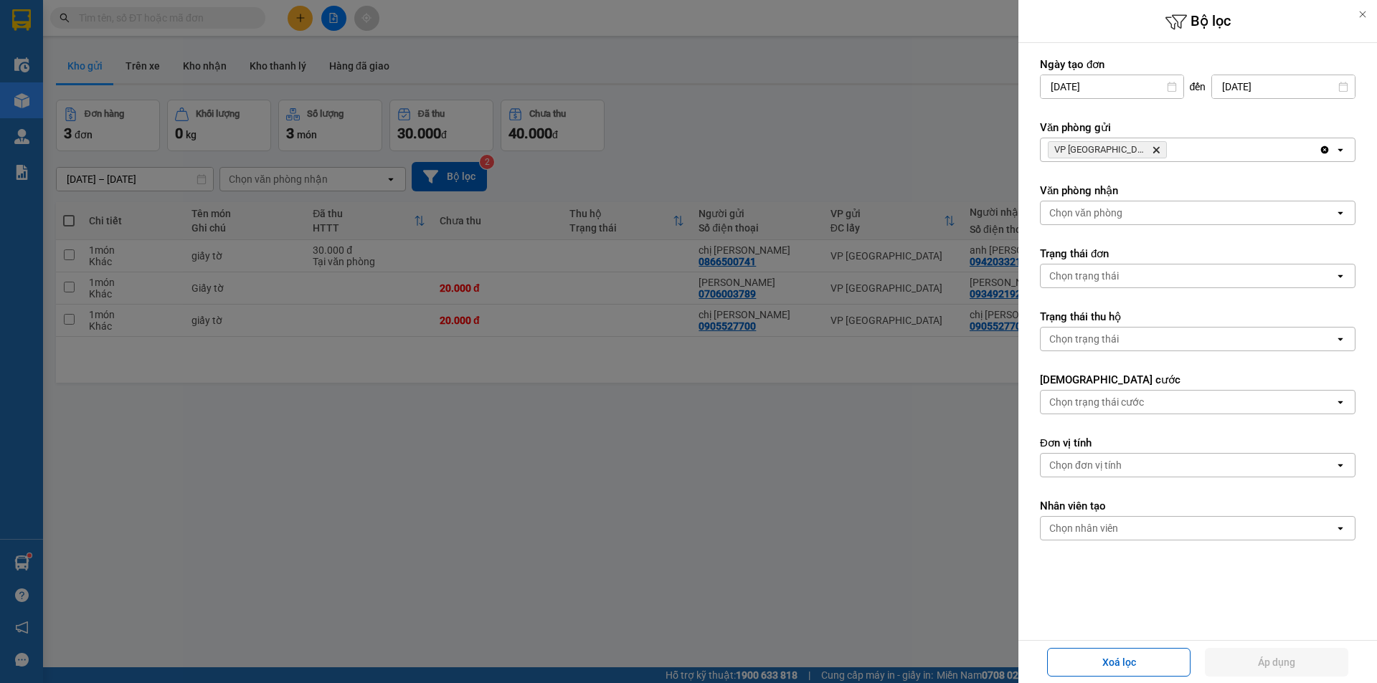
click at [423, 422] on div at bounding box center [688, 341] width 1377 height 683
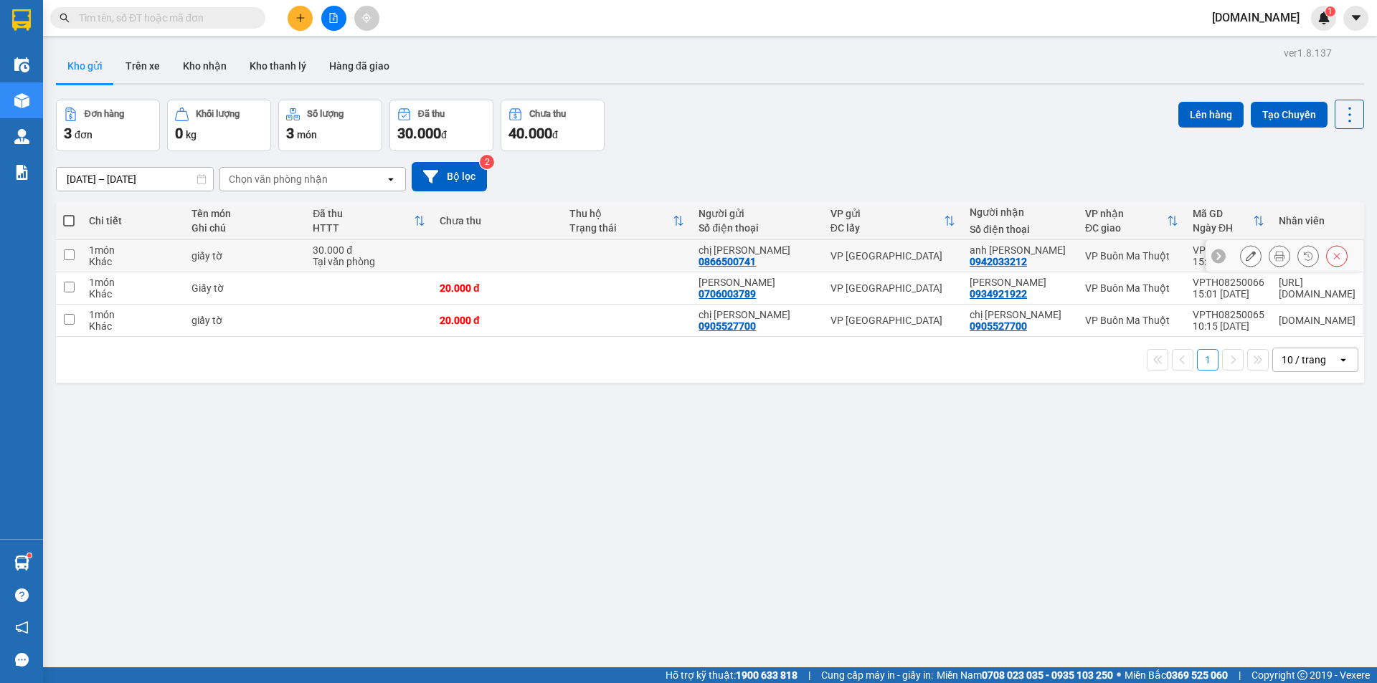
click at [544, 260] on td at bounding box center [497, 256] width 130 height 32
checkbox input "true"
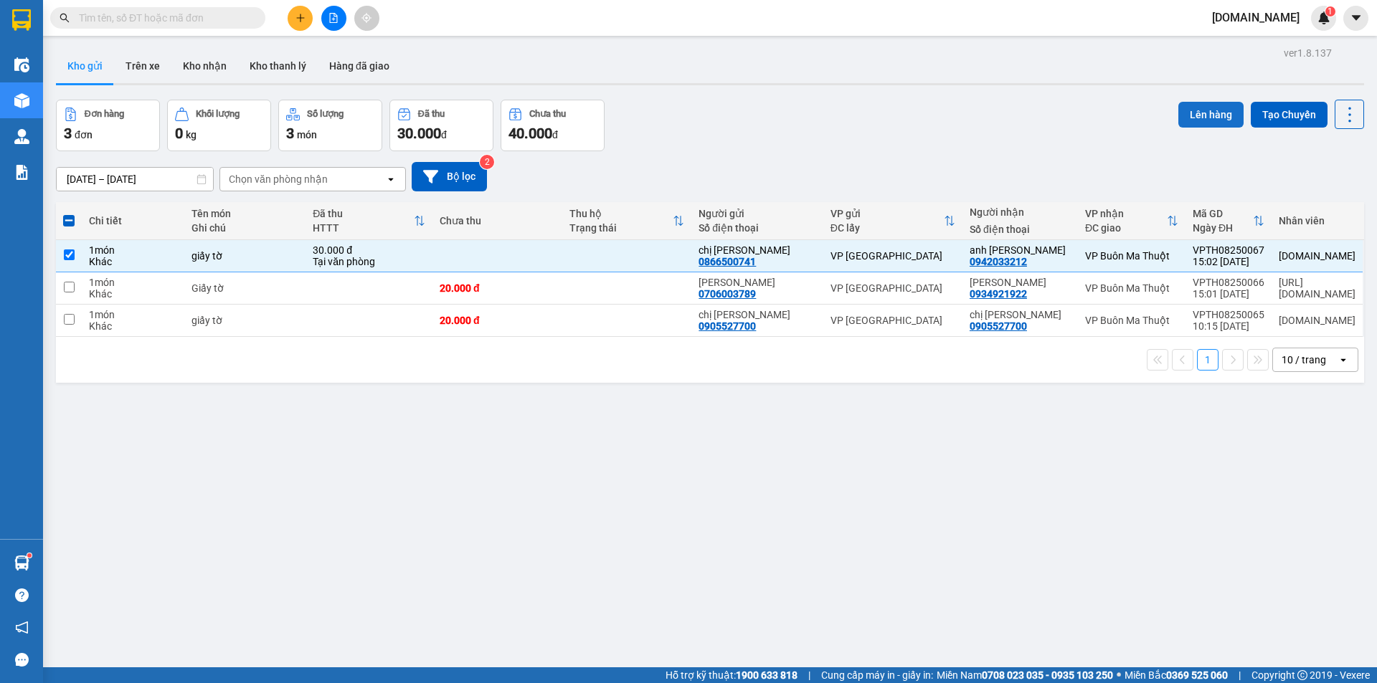
click at [1182, 118] on button "Lên hàng" at bounding box center [1210, 115] width 65 height 26
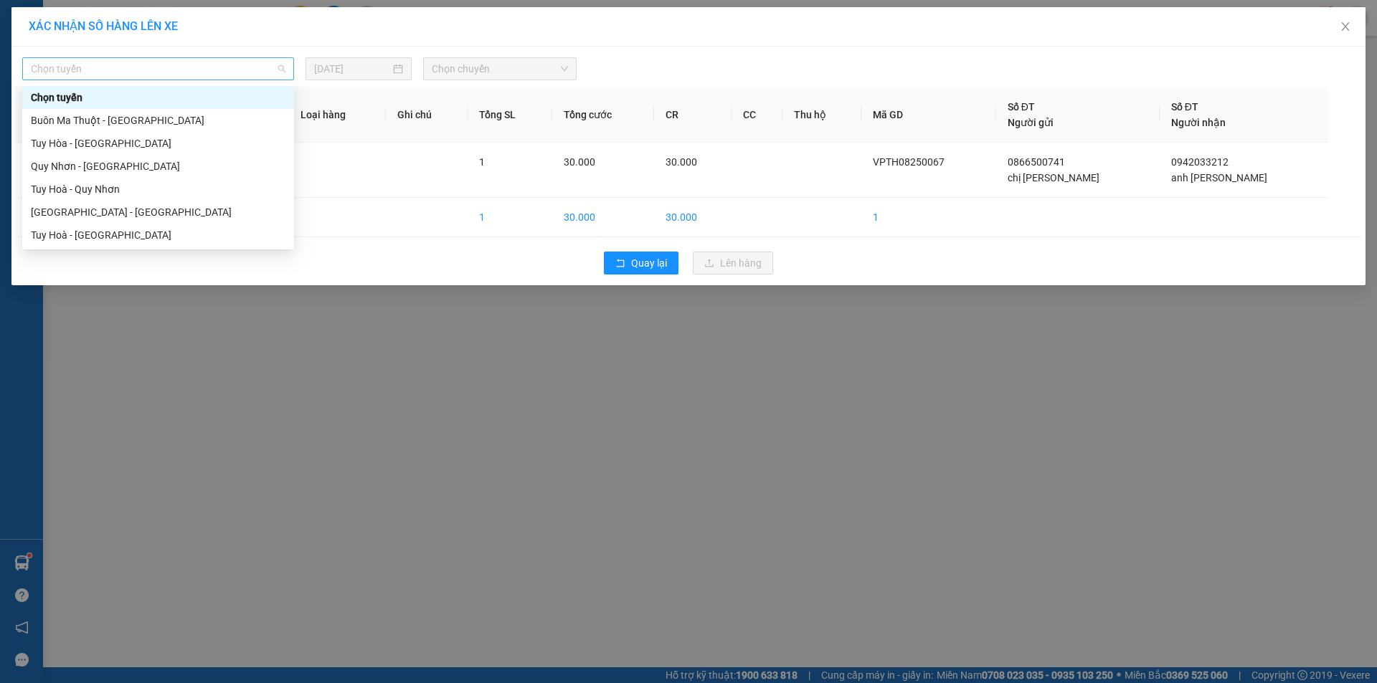
click at [161, 72] on span "Chọn tuyến" at bounding box center [158, 69] width 255 height 22
click at [174, 146] on div "Tuy Hòa - [GEOGRAPHIC_DATA]" at bounding box center [158, 144] width 255 height 16
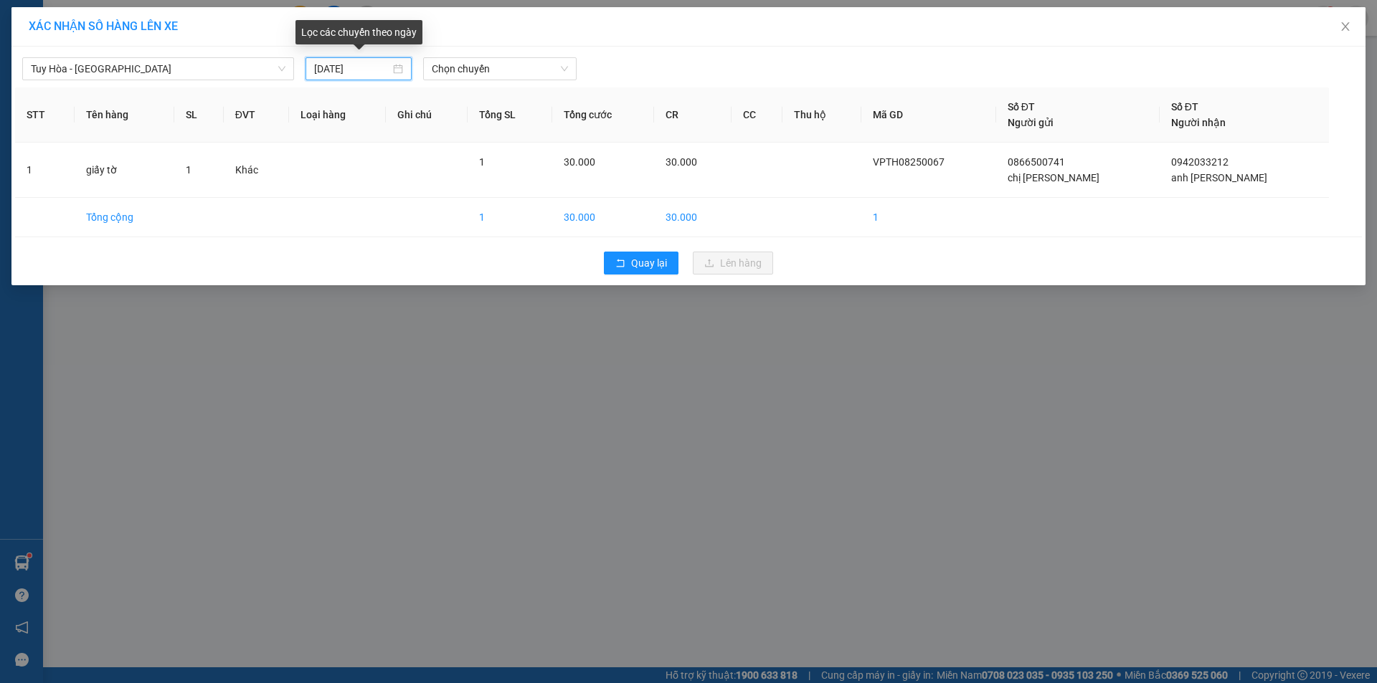
click at [362, 72] on input "[DATE]" at bounding box center [352, 69] width 76 height 16
click at [467, 73] on span "Chọn chuyến" at bounding box center [500, 69] width 136 height 22
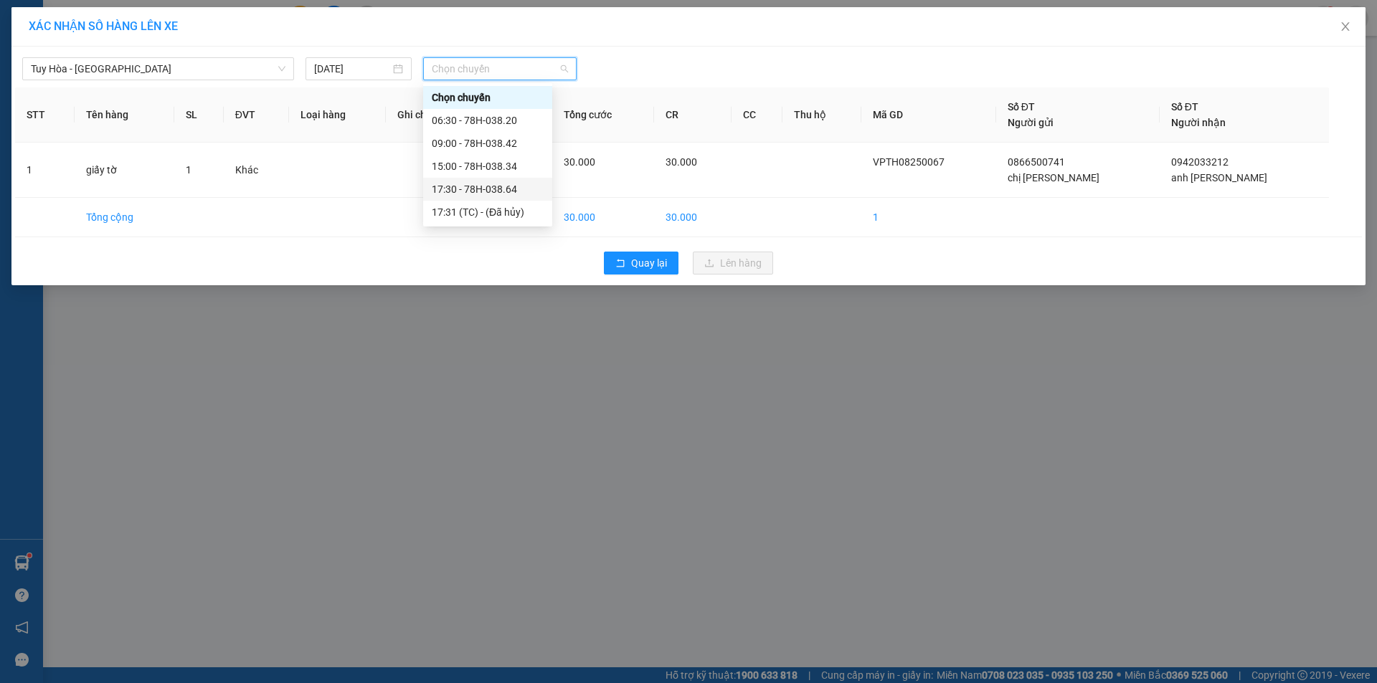
click at [486, 195] on div "17:30 - 78H-038.64" at bounding box center [488, 189] width 112 height 16
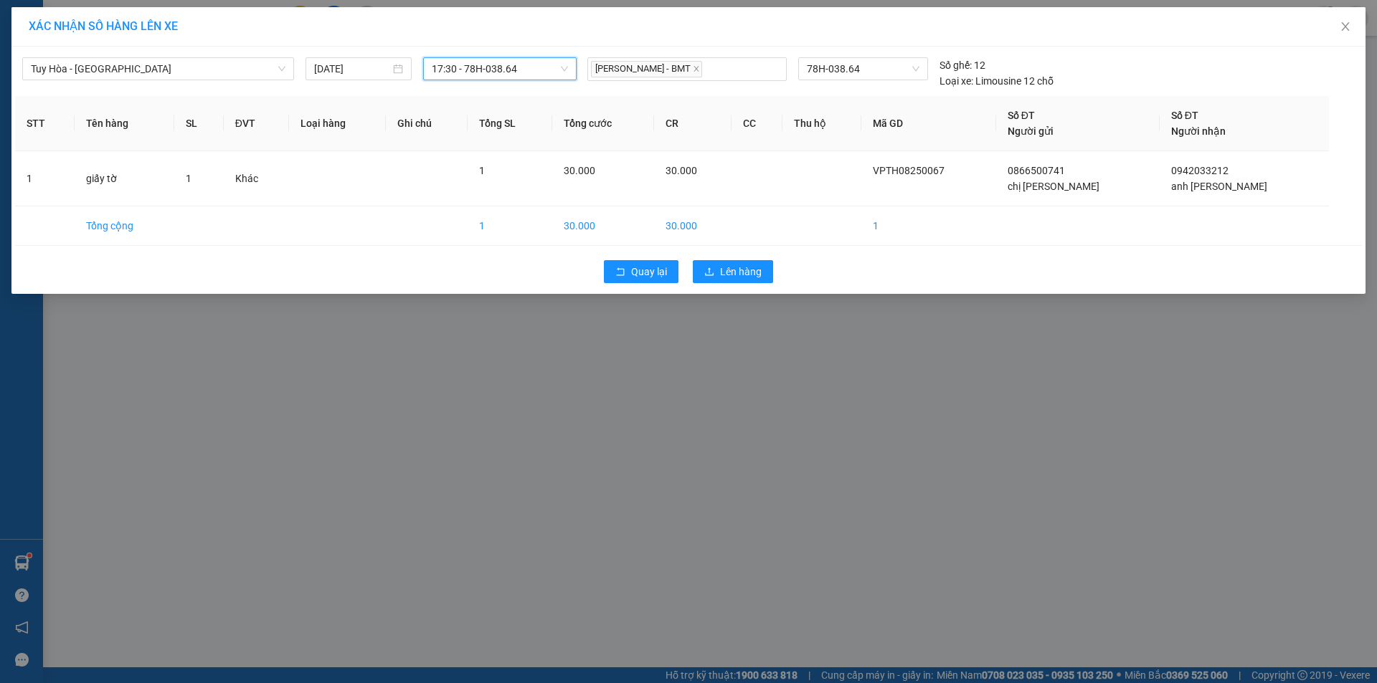
click at [531, 68] on span "17:30 - 78H-038.64" at bounding box center [500, 69] width 136 height 22
click at [622, 386] on div "XÁC NHẬN SỐ HÀNG LÊN XE [GEOGRAPHIC_DATA] - [GEOGRAPHIC_DATA] [DATE] 17:30 - 78…" at bounding box center [688, 341] width 1377 height 683
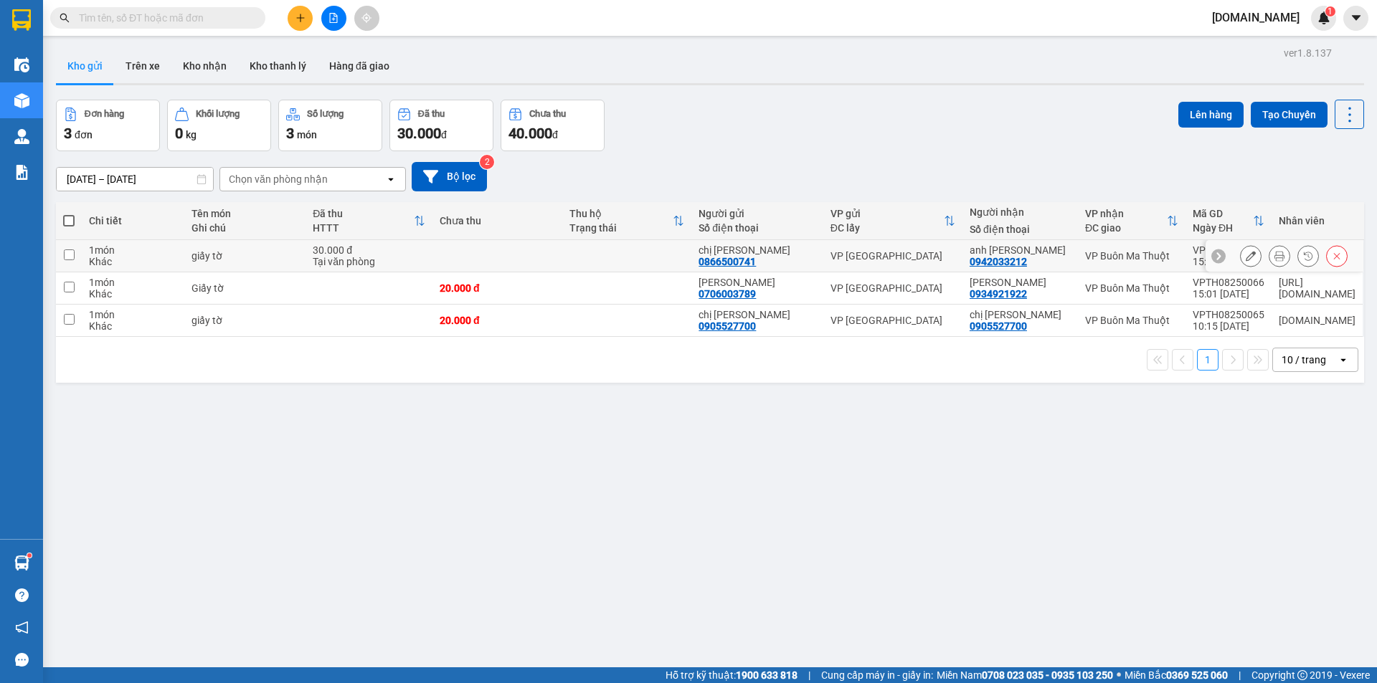
click at [524, 257] on td at bounding box center [497, 256] width 130 height 32
checkbox input "true"
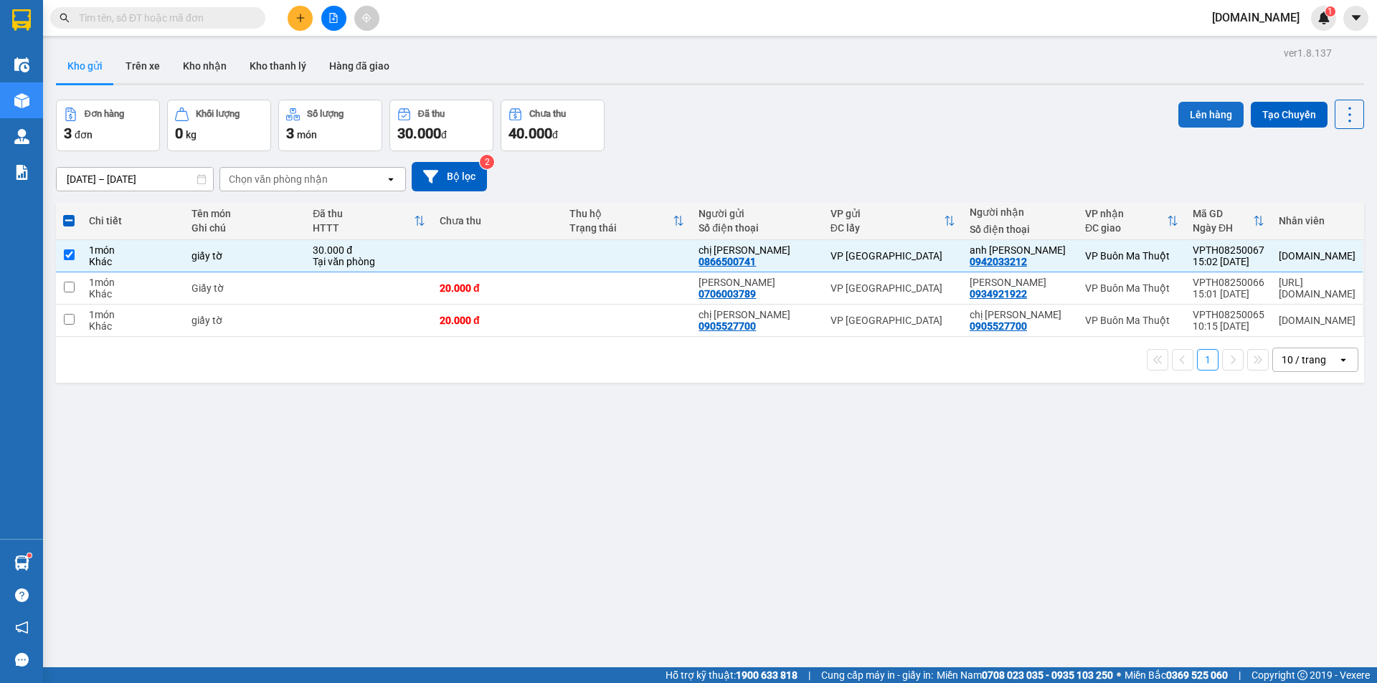
click at [1187, 108] on button "Lên hàng" at bounding box center [1210, 115] width 65 height 26
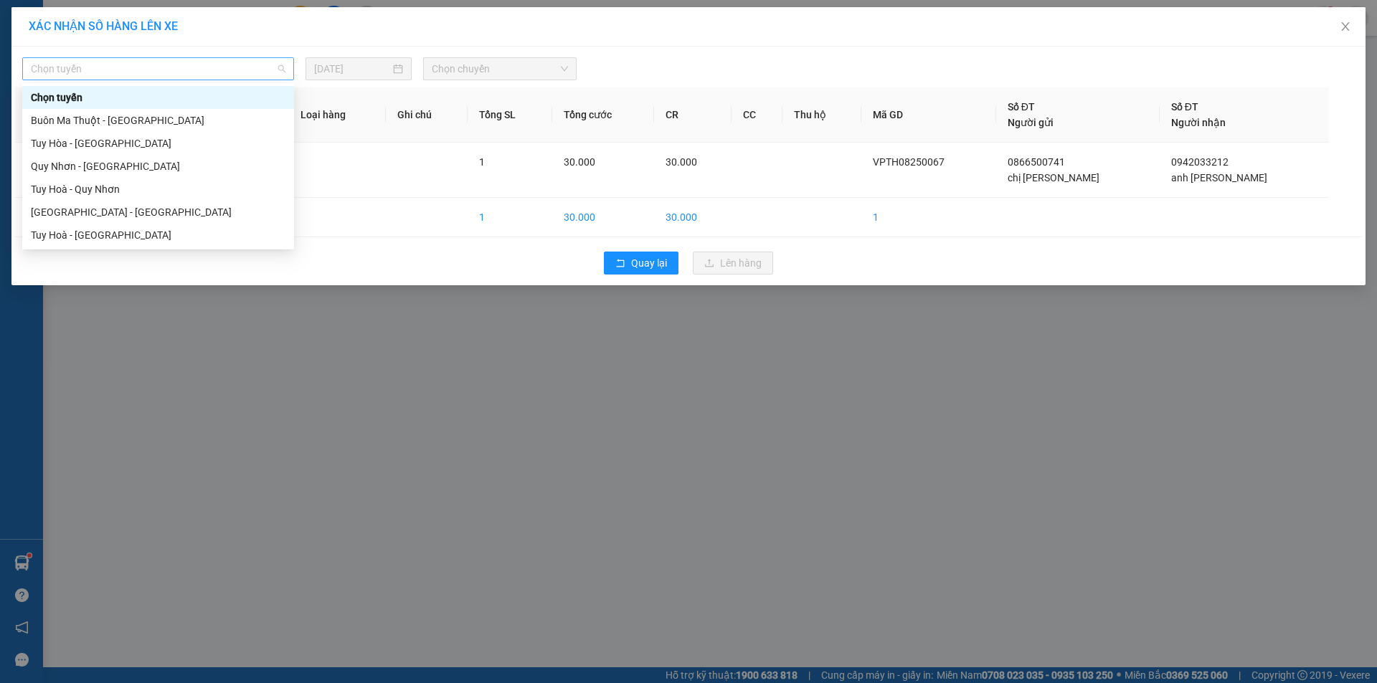
click at [117, 77] on span "Chọn tuyến" at bounding box center [158, 69] width 255 height 22
click at [147, 151] on div "Tuy Hòa - [GEOGRAPHIC_DATA]" at bounding box center [158, 144] width 255 height 16
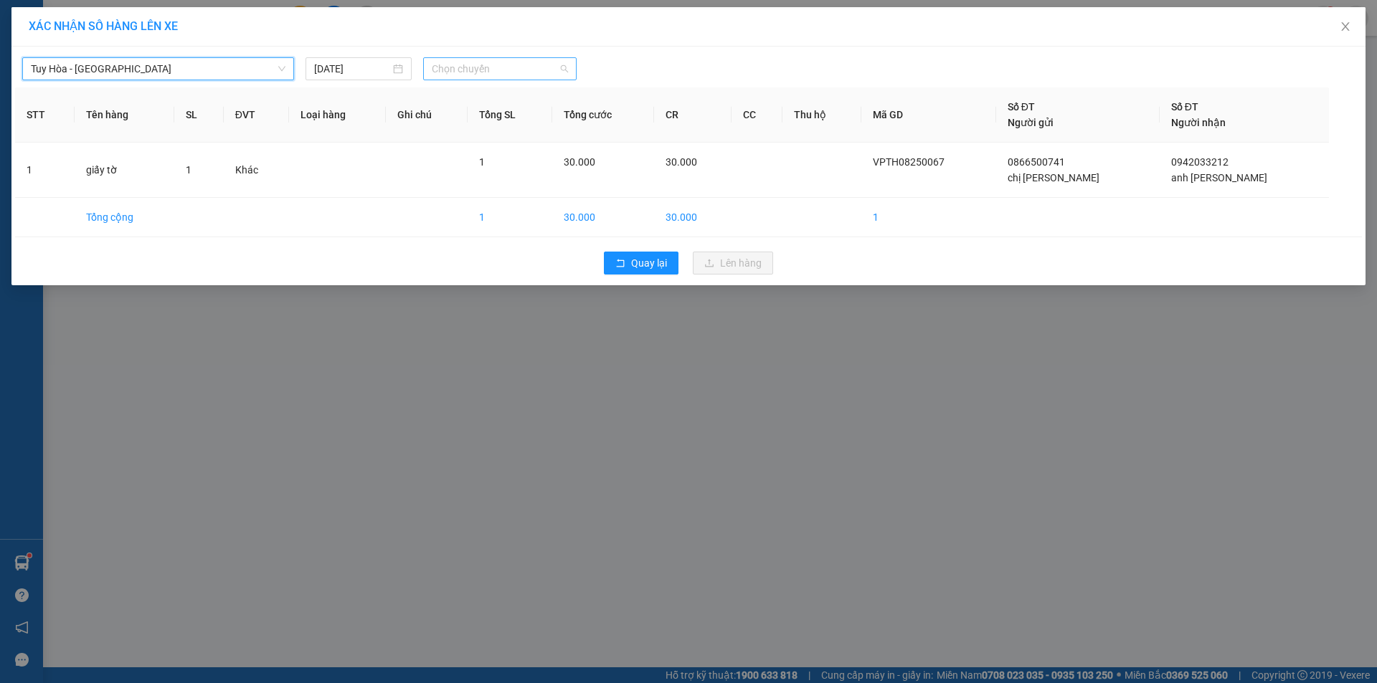
click at [447, 70] on span "Chọn chuyến" at bounding box center [500, 69] width 136 height 22
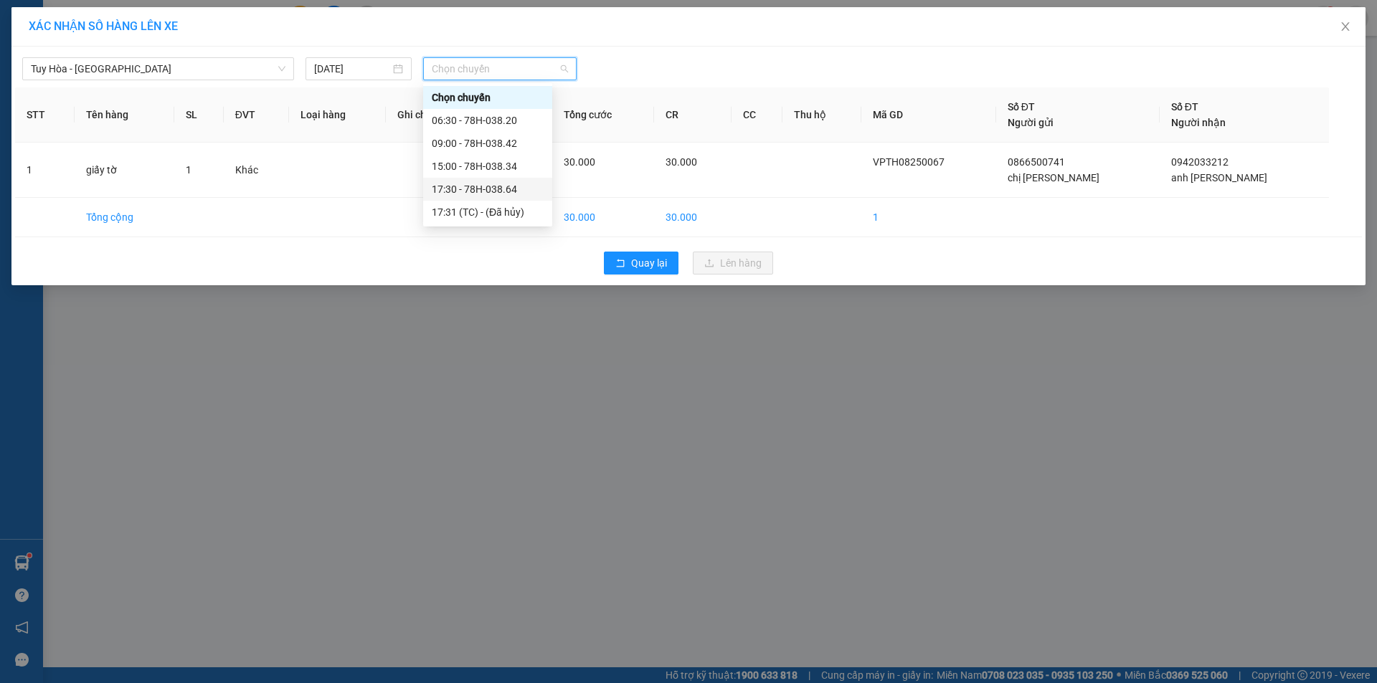
click at [449, 189] on div "17:30 - 78H-038.64" at bounding box center [488, 189] width 112 height 16
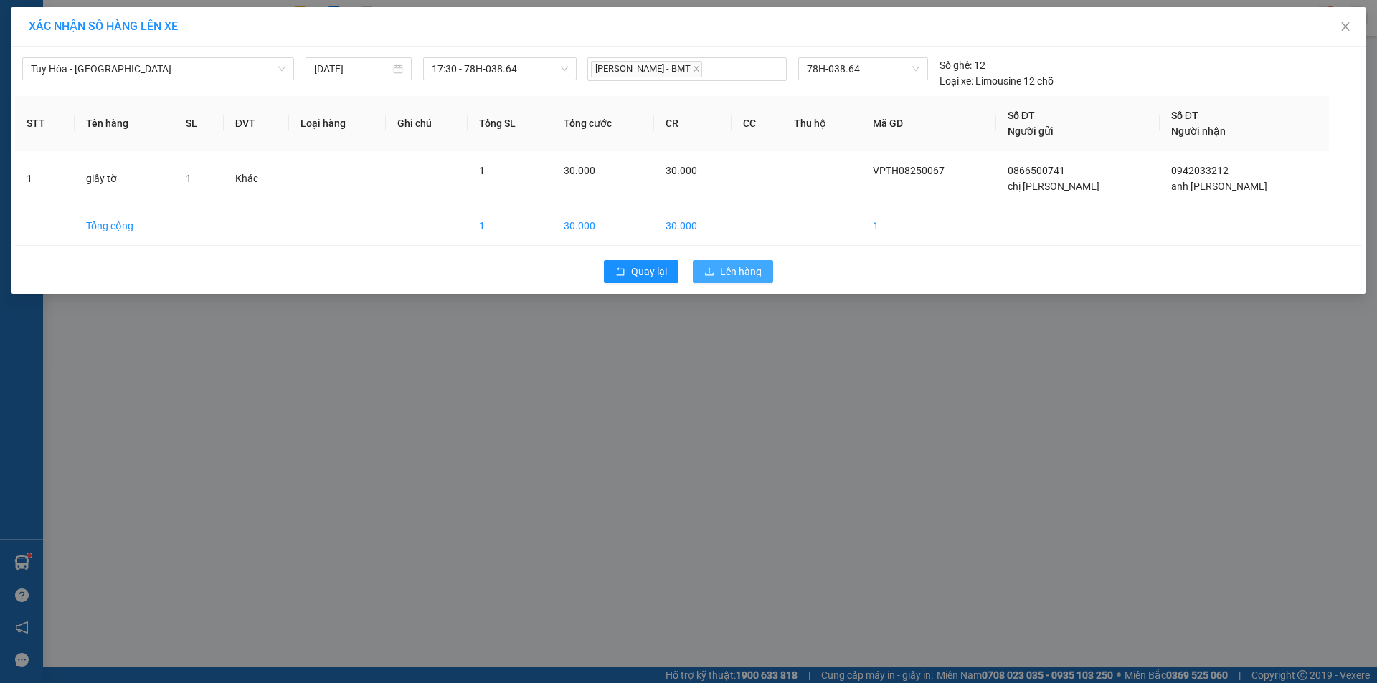
click at [732, 276] on span "Lên hàng" at bounding box center [741, 272] width 42 height 16
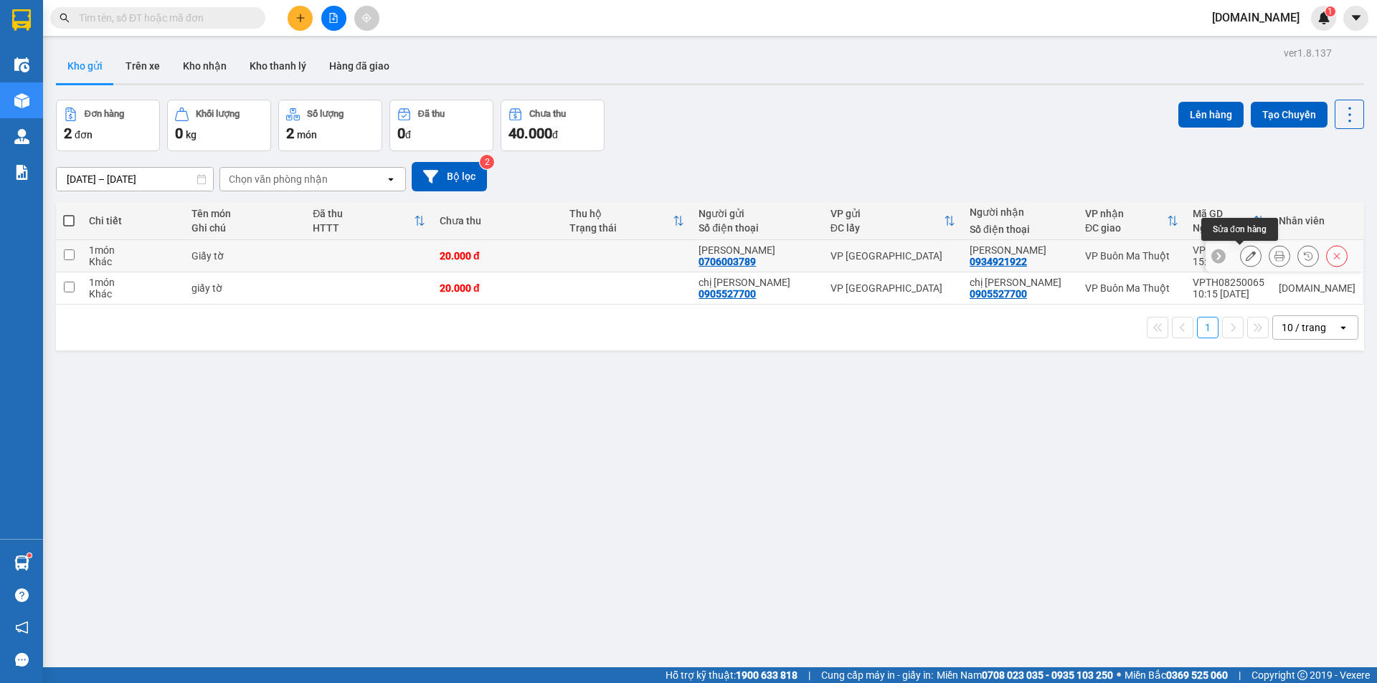
click at [1246, 258] on icon at bounding box center [1251, 256] width 10 height 10
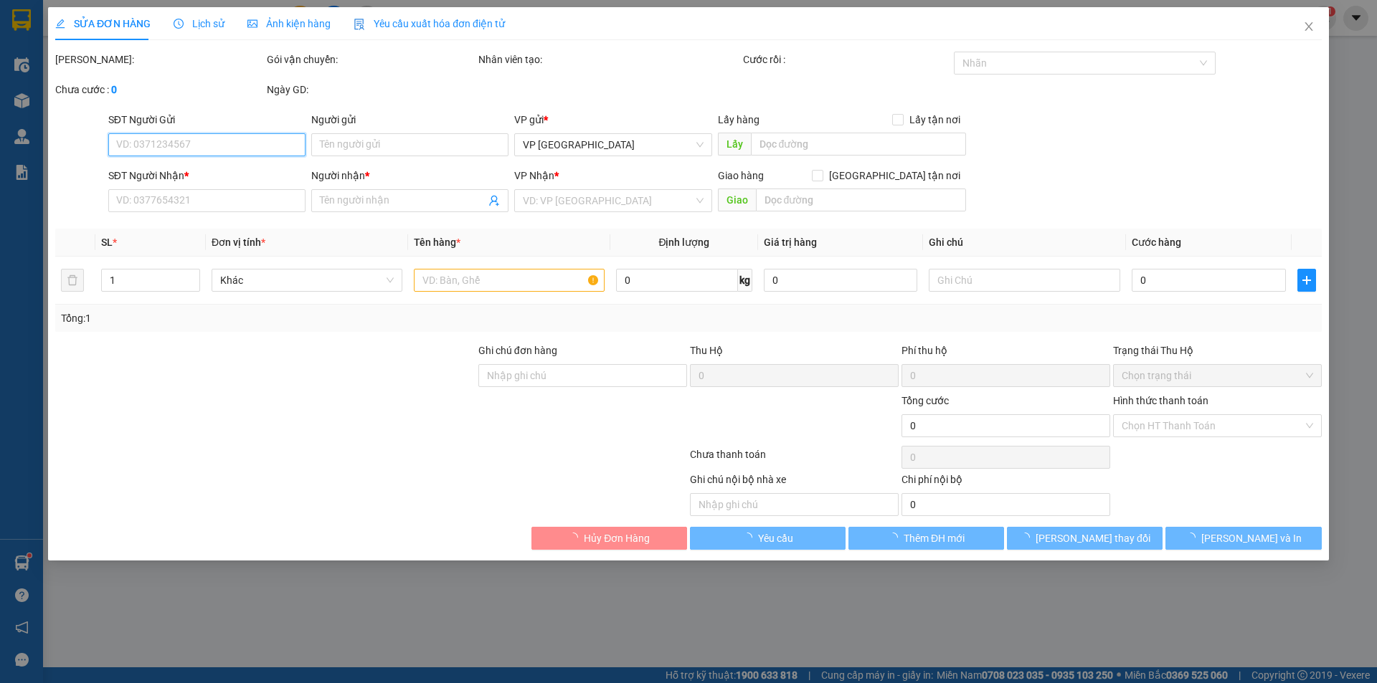
type input "0934921922"
type input "[PERSON_NAME]"
type input "0706003789"
type input "[PERSON_NAME]"
type input "30.000"
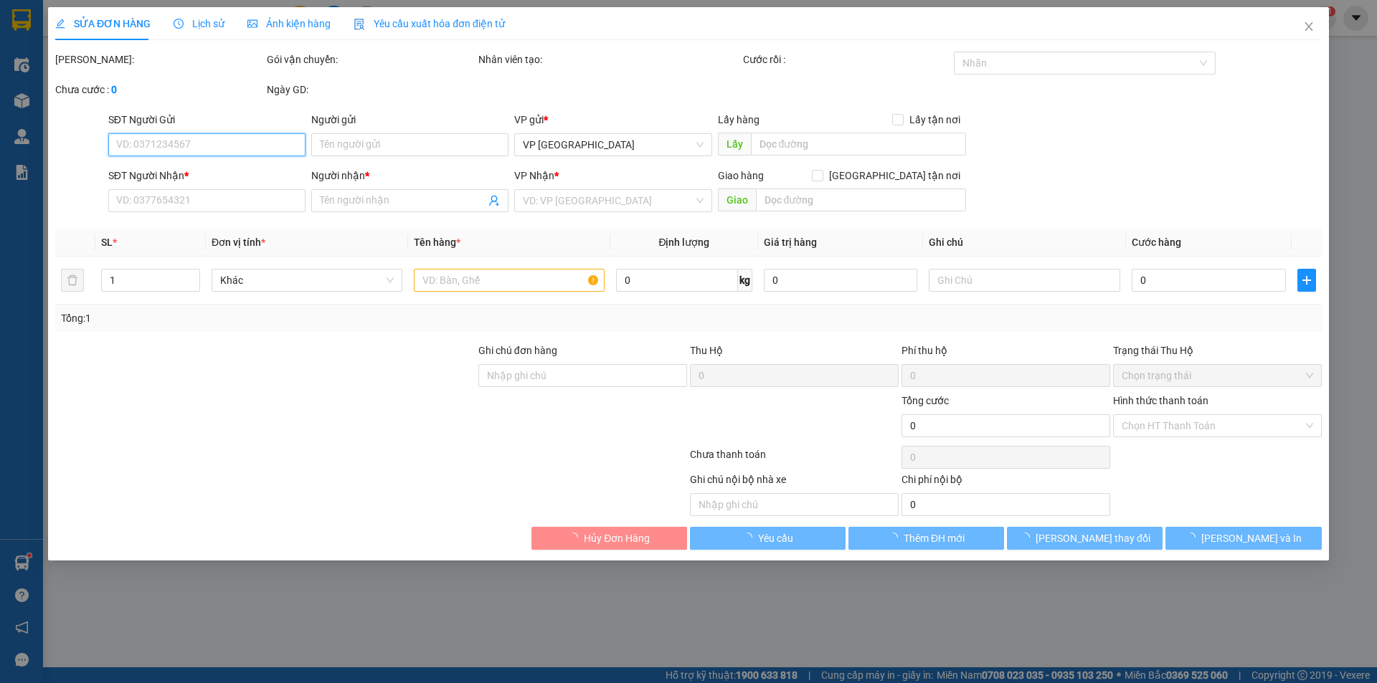
type input "30.000"
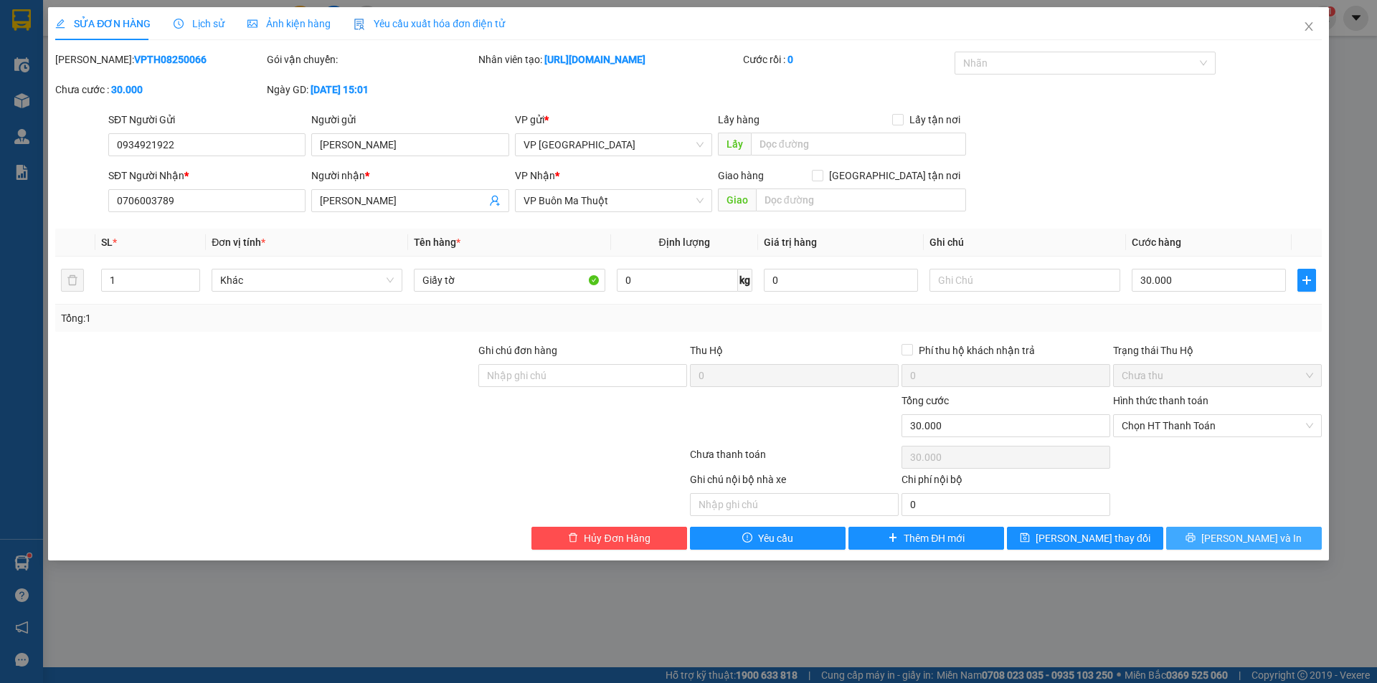
click at [1233, 533] on span "[PERSON_NAME] và In" at bounding box center [1251, 539] width 100 height 16
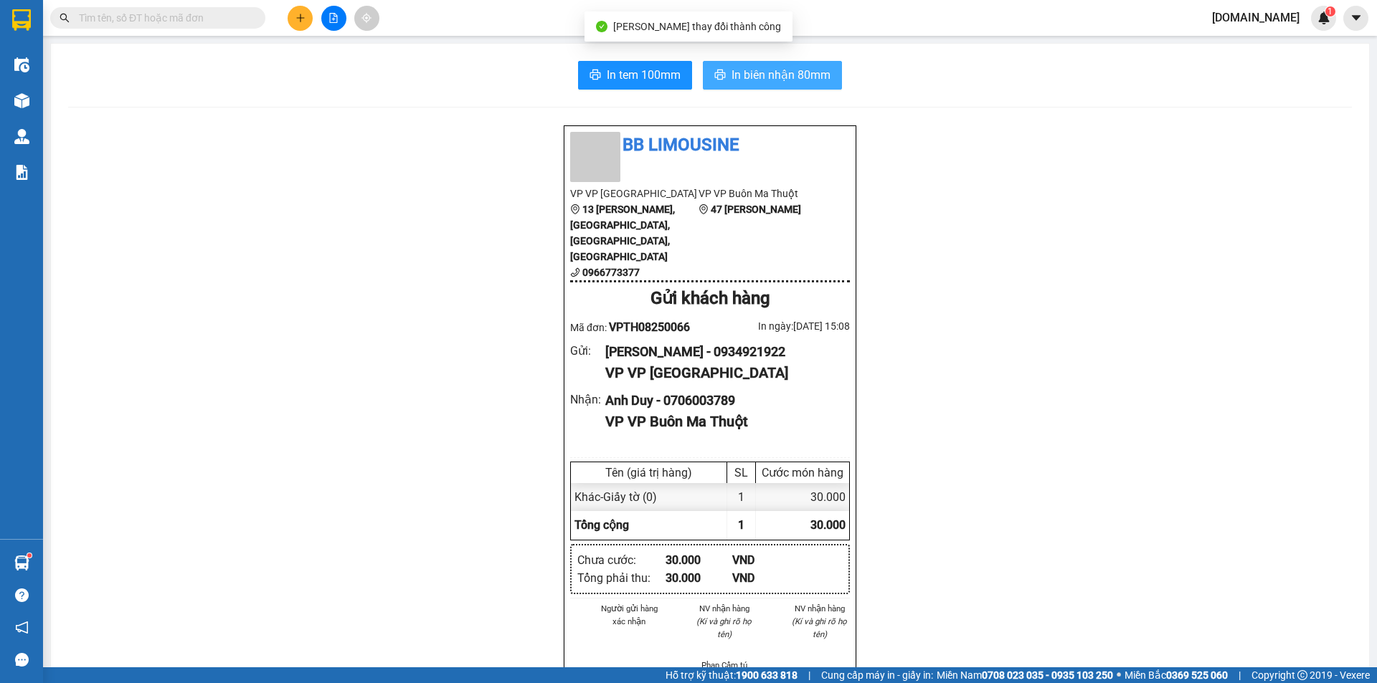
click at [780, 73] on span "In biên nhận 80mm" at bounding box center [780, 75] width 99 height 18
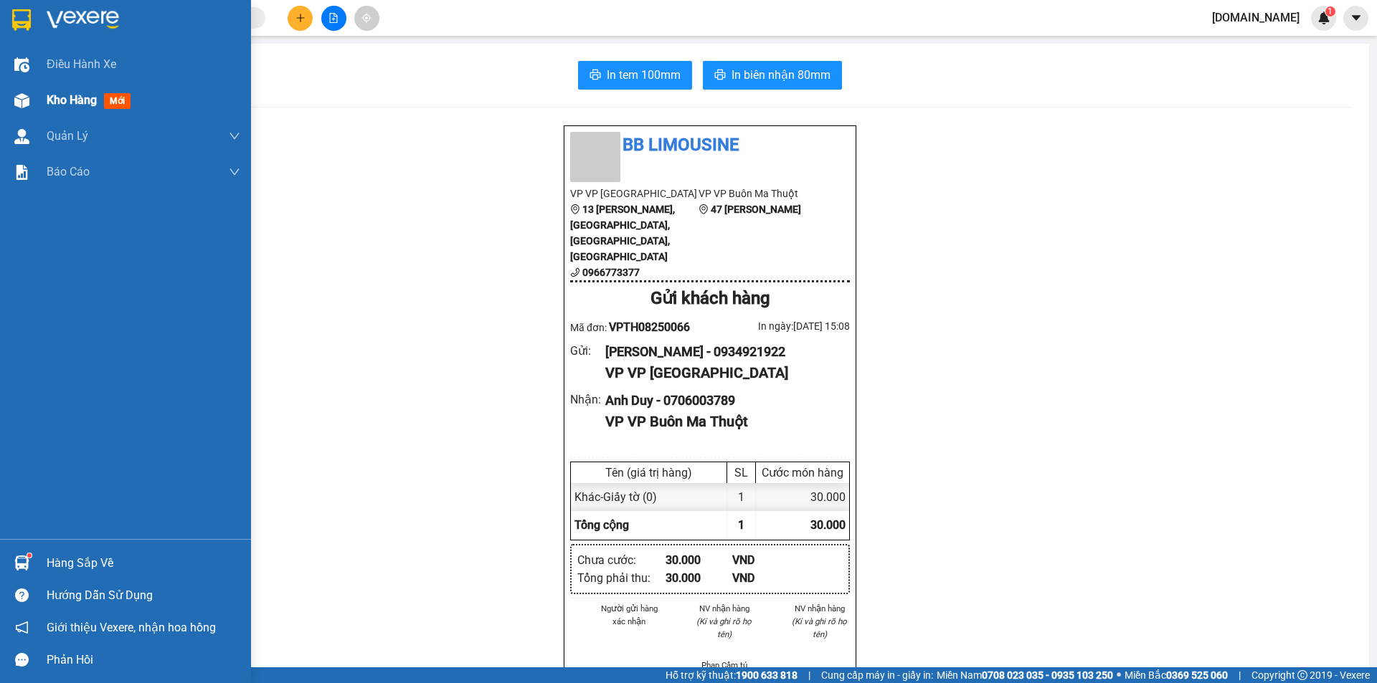
click at [86, 98] on span "Kho hàng" at bounding box center [72, 100] width 50 height 14
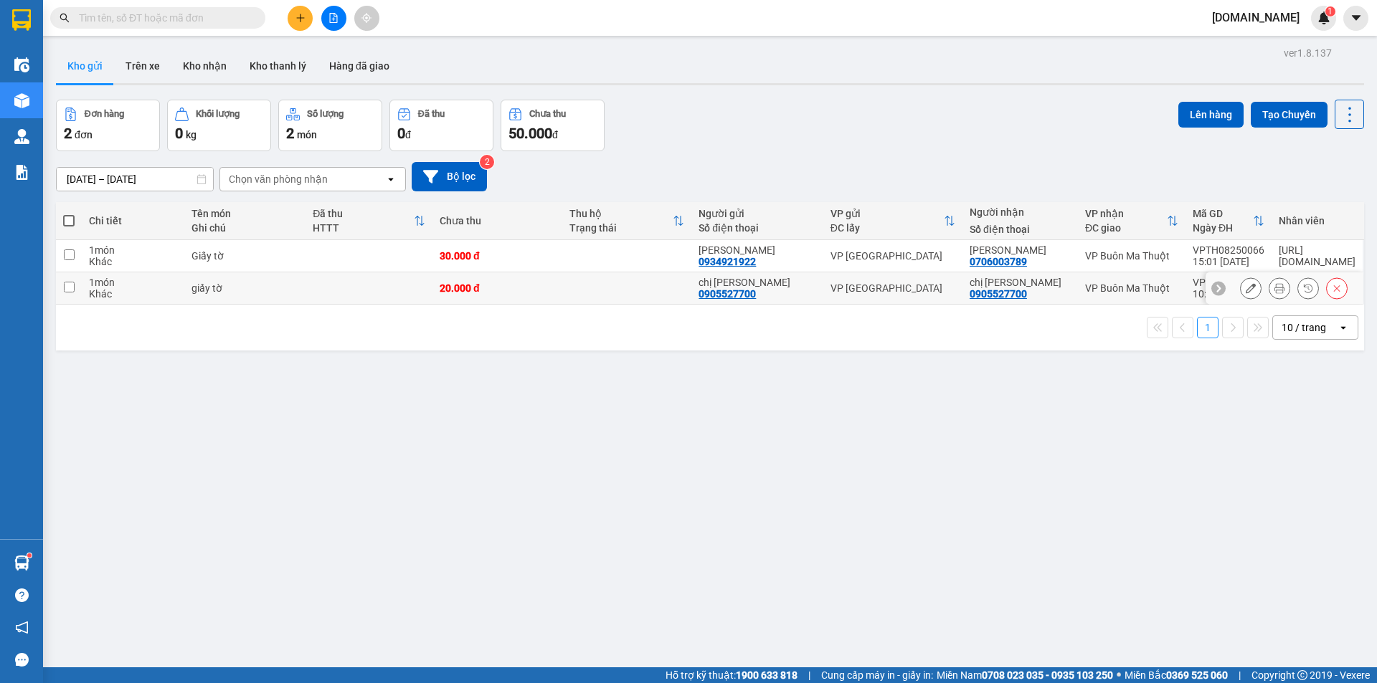
click at [70, 287] on input "checkbox" at bounding box center [69, 287] width 11 height 11
checkbox input "true"
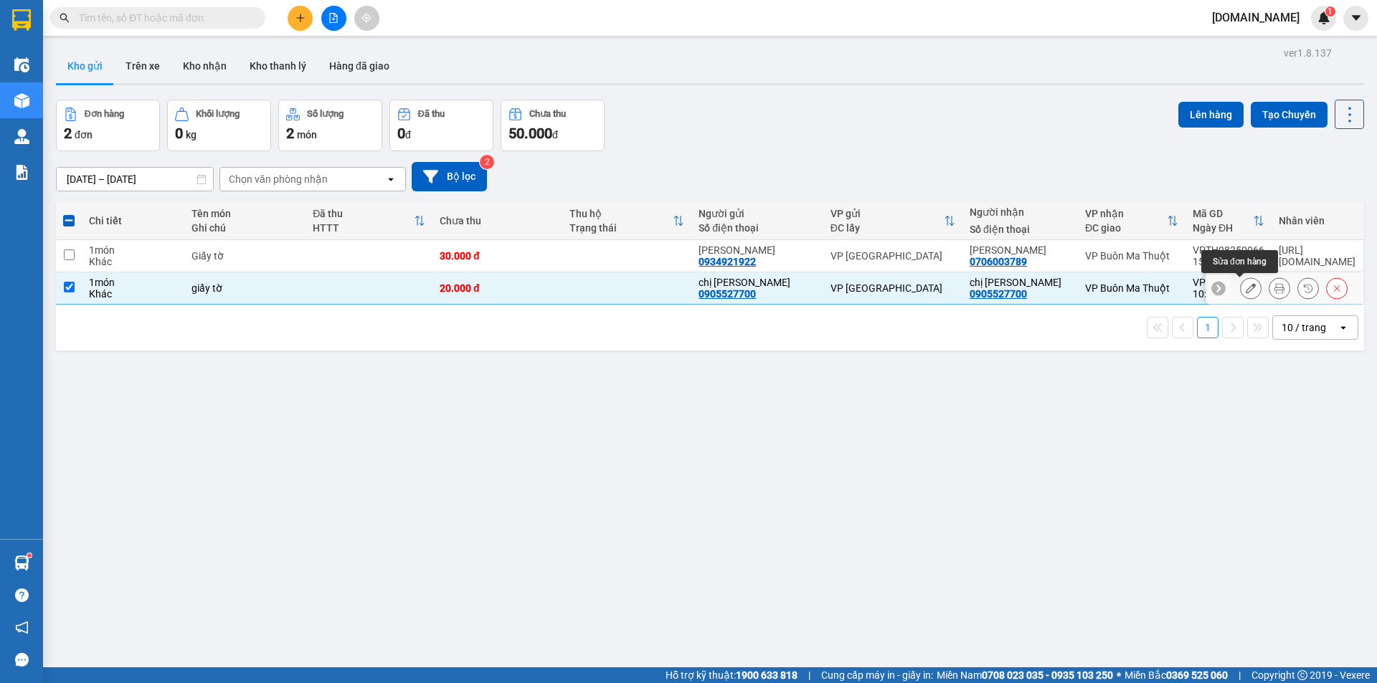
click at [1241, 288] on button at bounding box center [1251, 288] width 20 height 25
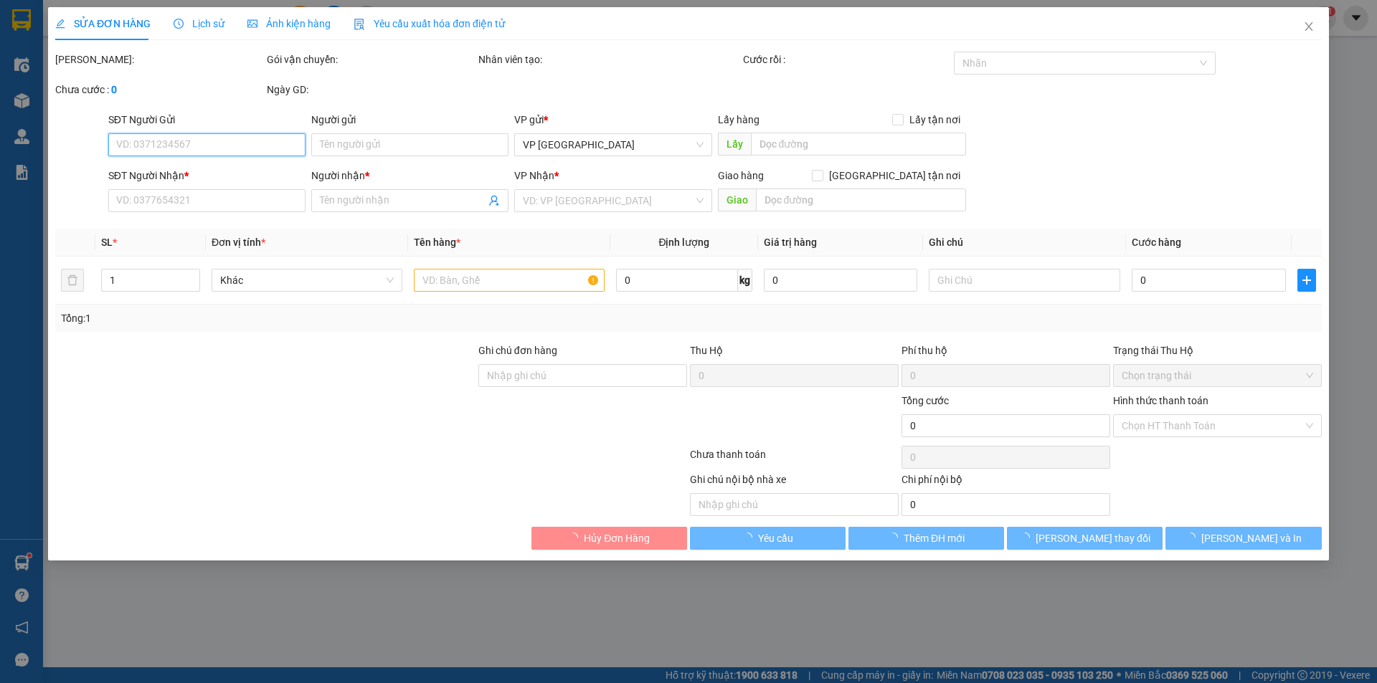
type input "0905527700"
type input "chị [PERSON_NAME]"
type input "0905527700"
type input "chị [PERSON_NAME]"
type input "20.000"
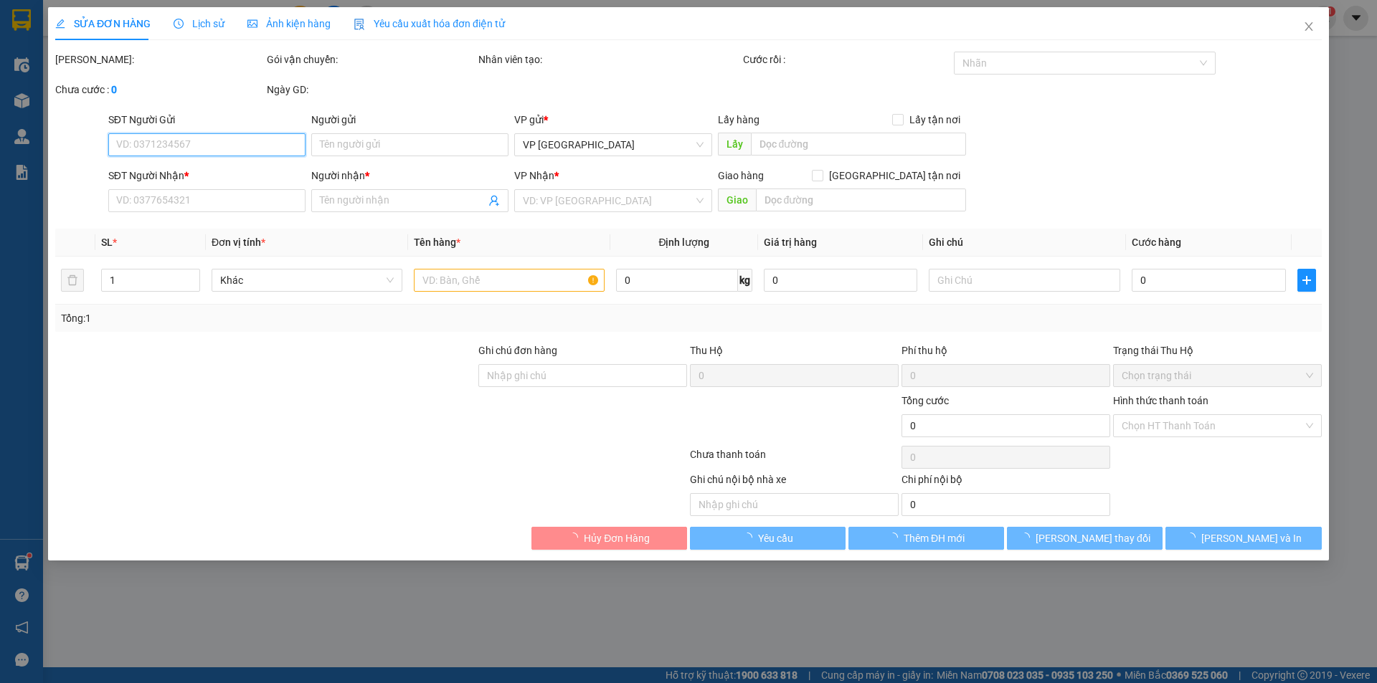
type input "20.000"
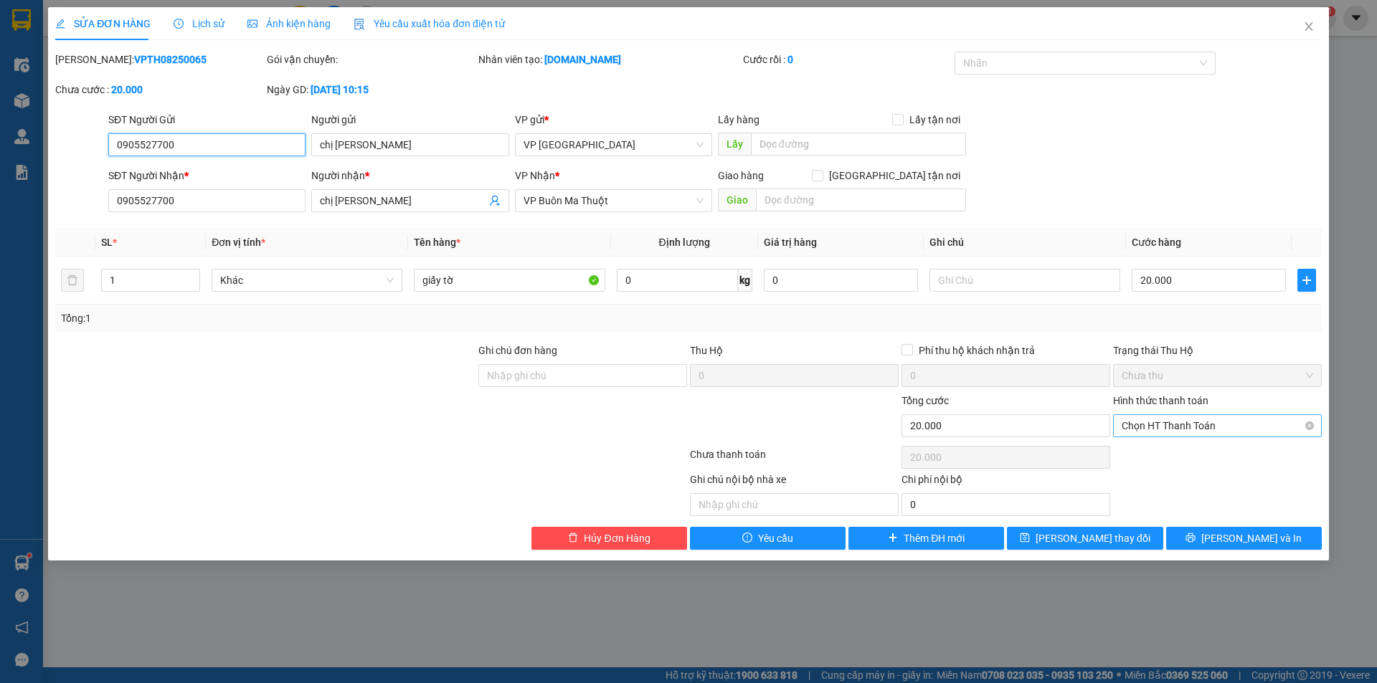
click at [1172, 425] on span "Chọn HT Thanh Toán" at bounding box center [1216, 426] width 191 height 22
type input "0"
click at [1121, 544] on button "[PERSON_NAME] thay đổi" at bounding box center [1085, 538] width 156 height 23
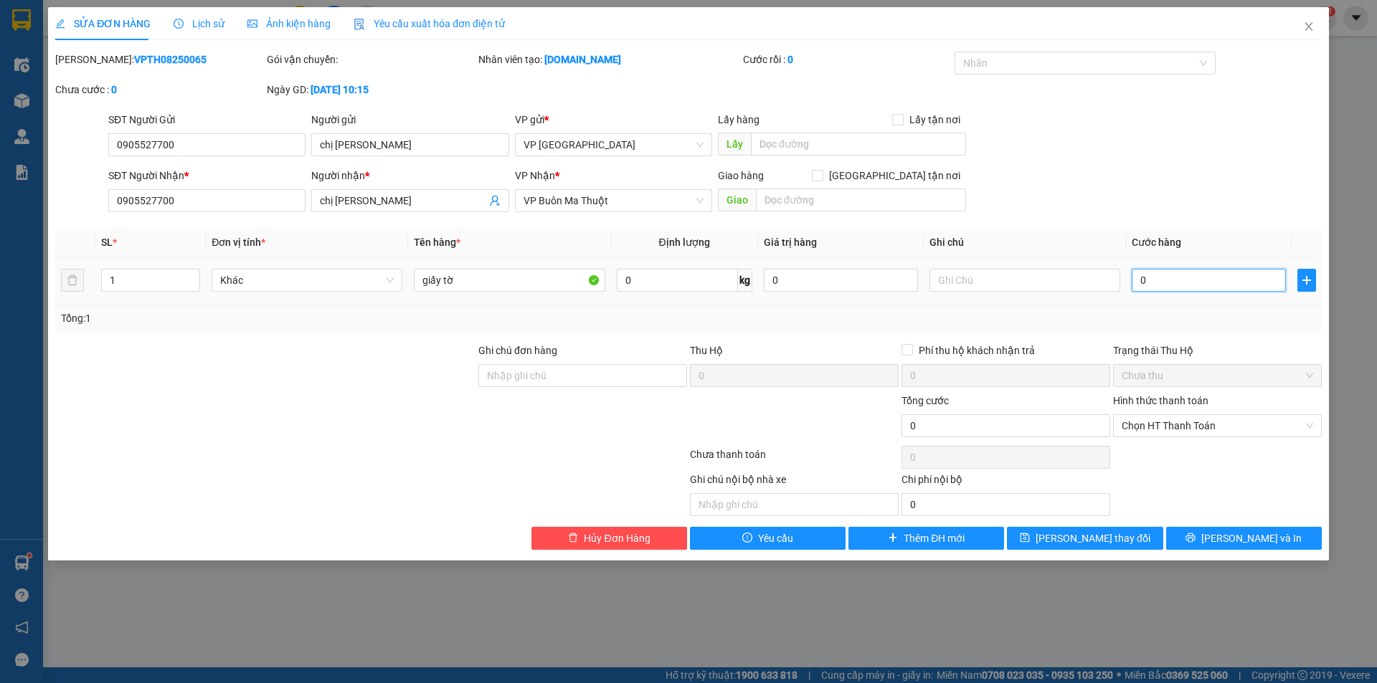
click at [1201, 283] on input "0" at bounding box center [1209, 280] width 154 height 23
click at [817, 503] on input "text" at bounding box center [794, 504] width 209 height 23
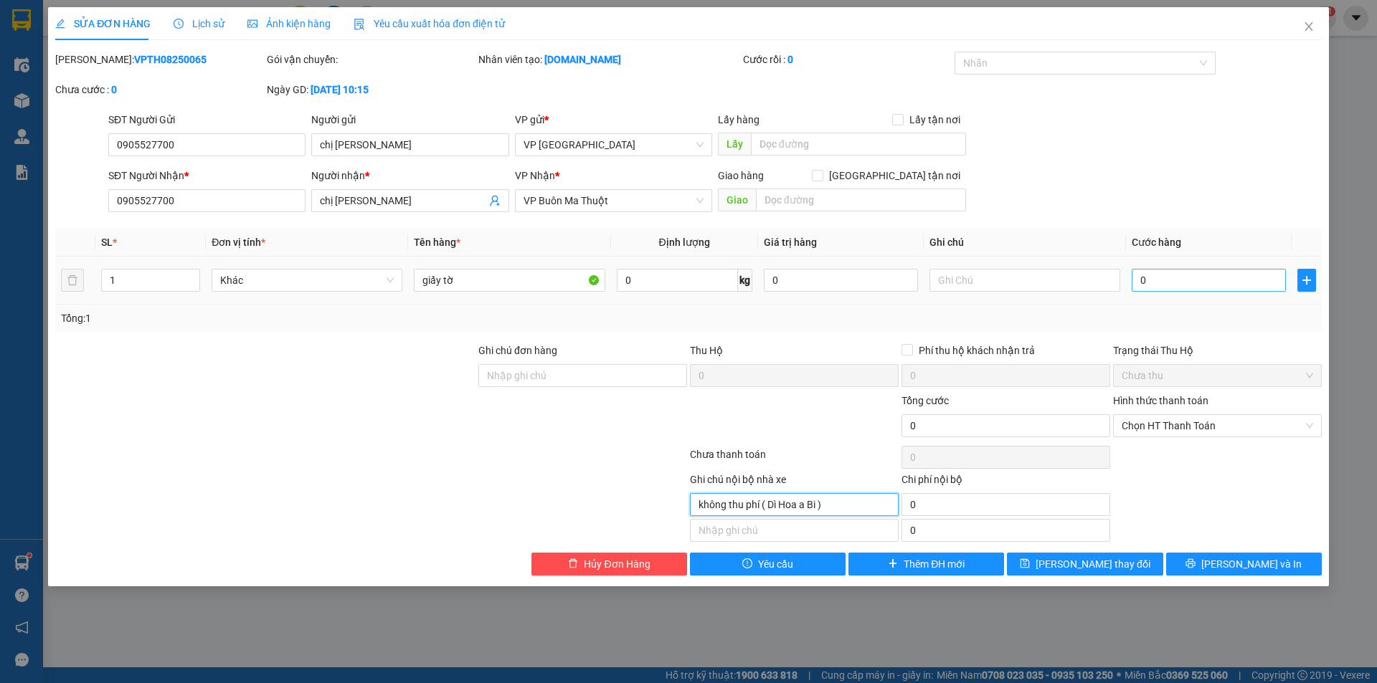
type input "không thu phí ( Dì Hoa a Bi )"
click at [1173, 280] on input "0" at bounding box center [1209, 280] width 154 height 23
type input "0"
type input "2"
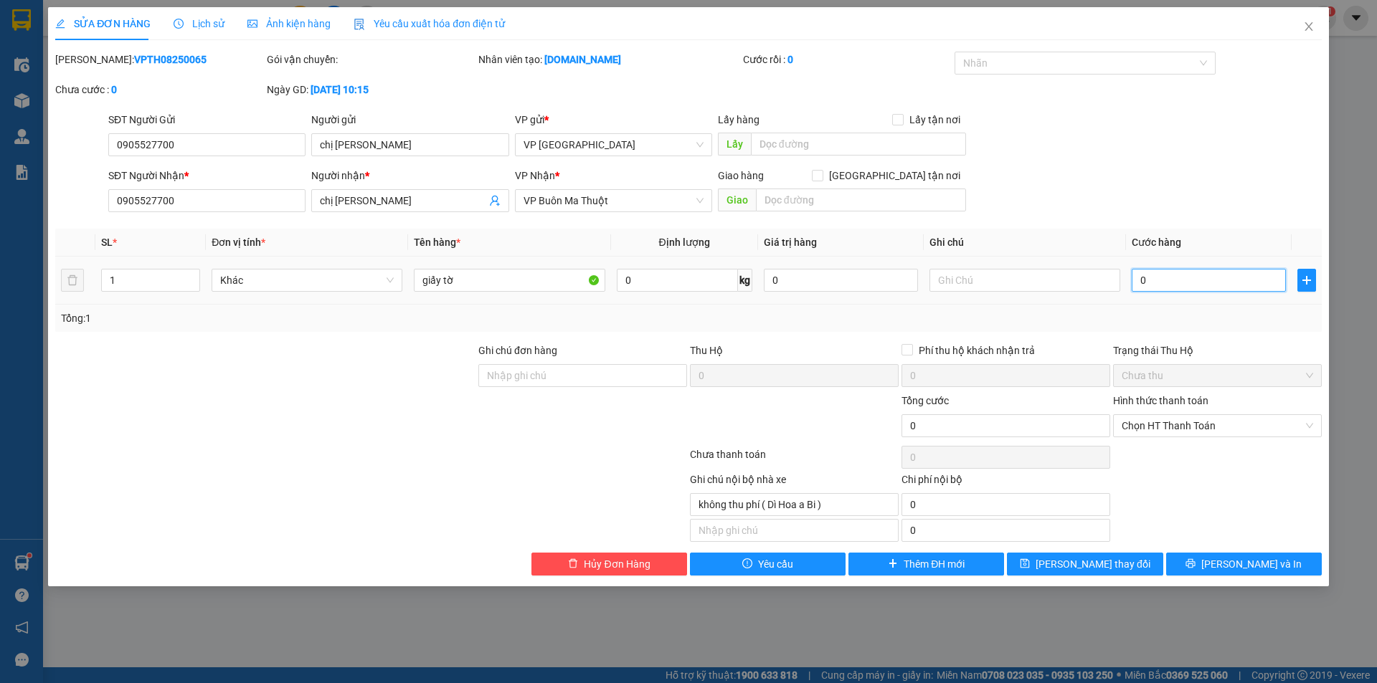
type input "02"
type input "20"
type input "020"
type input "200"
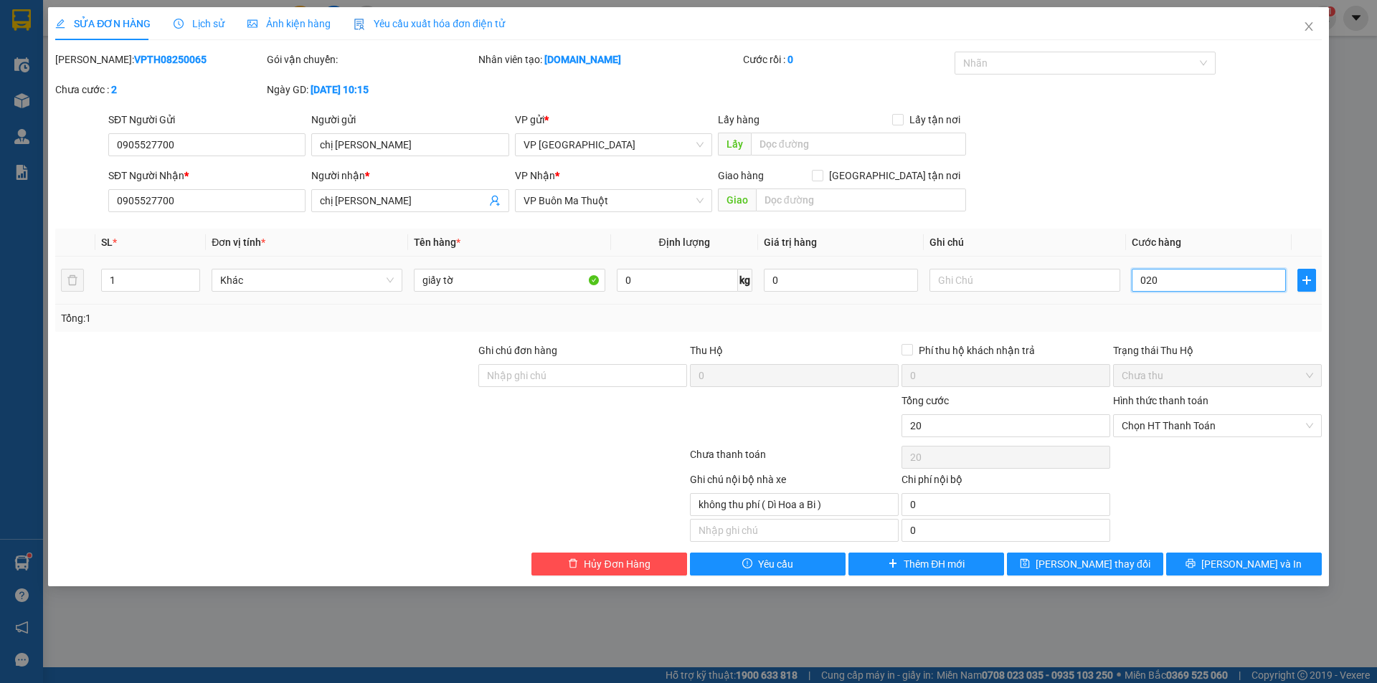
type input "200"
type input "0.200"
type input "2.000"
type input "02.000"
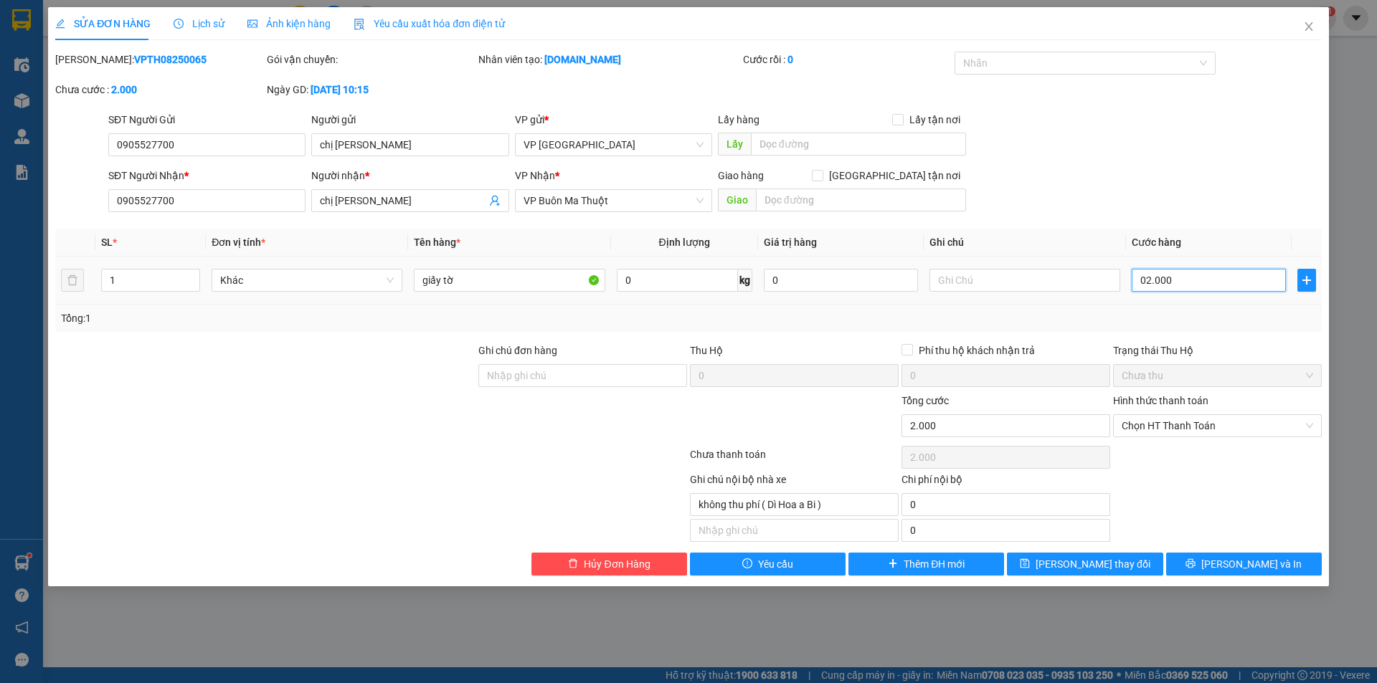
type input "20.000"
click at [1104, 562] on span "[PERSON_NAME] thay đổi" at bounding box center [1092, 564] width 115 height 16
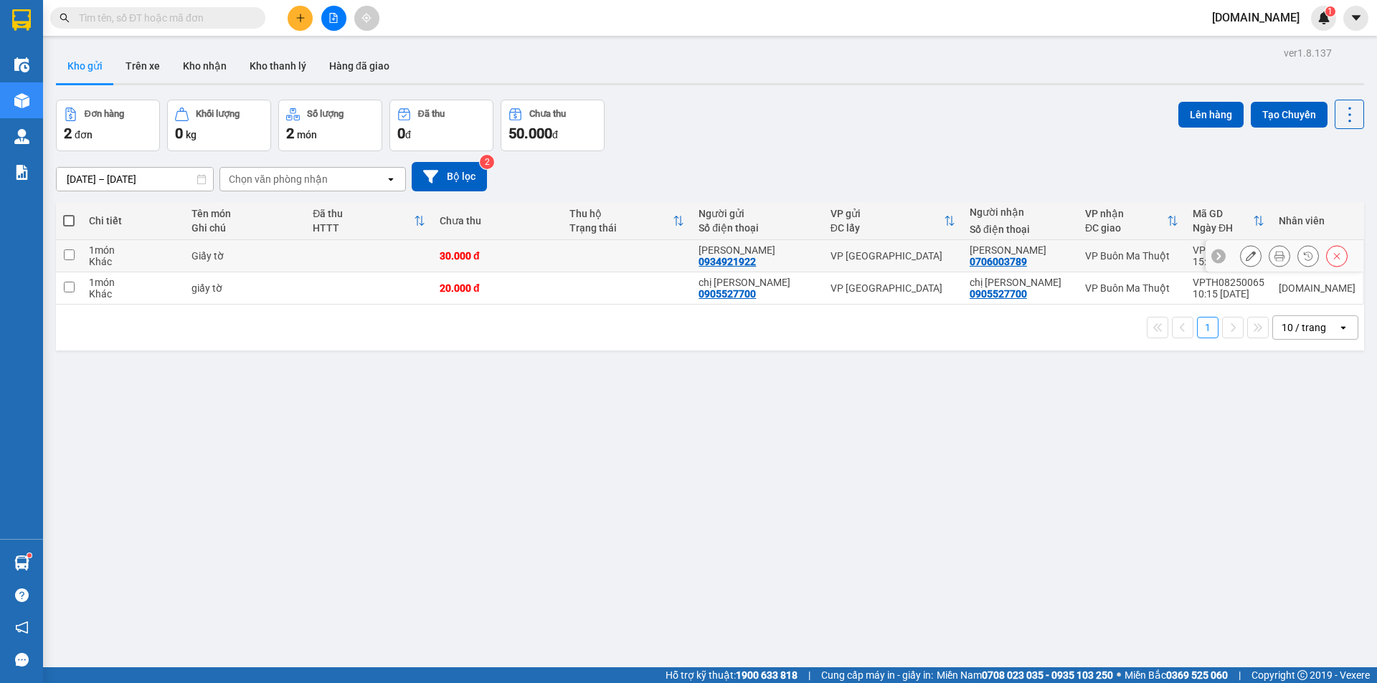
click at [73, 254] on input "checkbox" at bounding box center [69, 255] width 11 height 11
checkbox input "true"
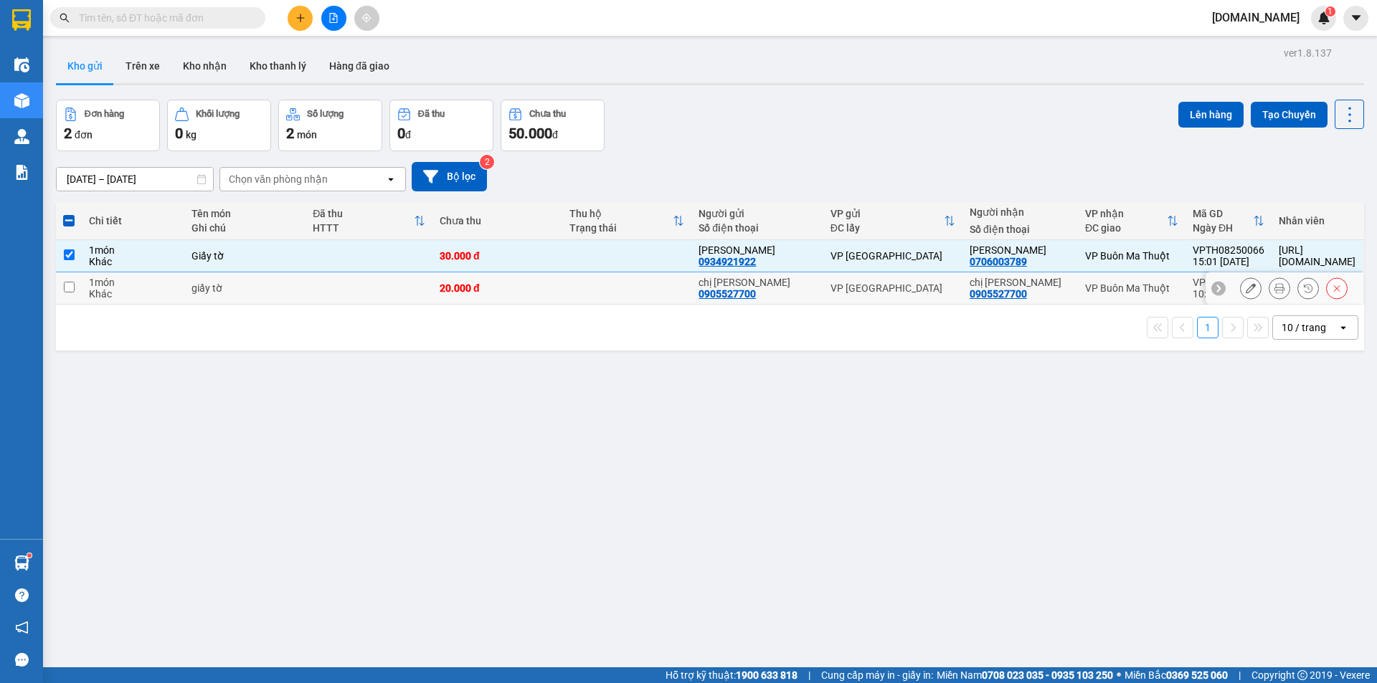
click at [68, 289] on input "checkbox" at bounding box center [69, 287] width 11 height 11
checkbox input "true"
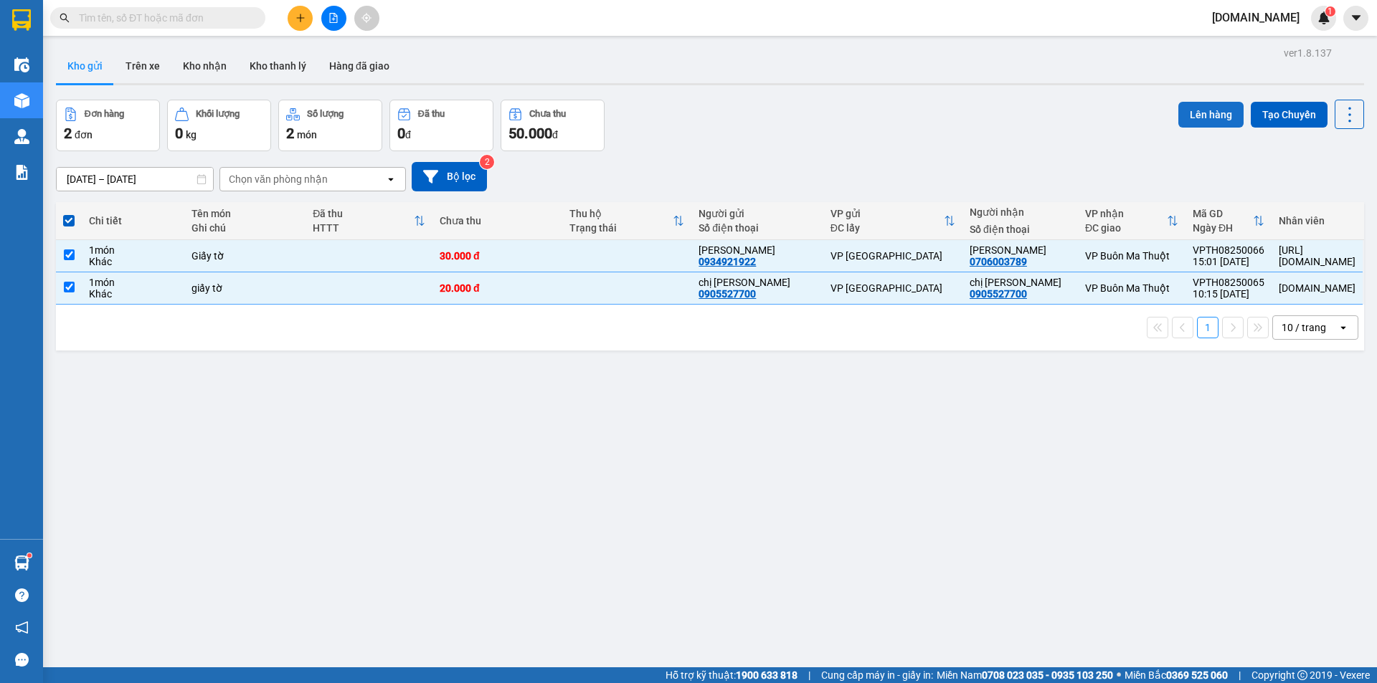
click at [1198, 118] on button "Lên hàng" at bounding box center [1210, 115] width 65 height 26
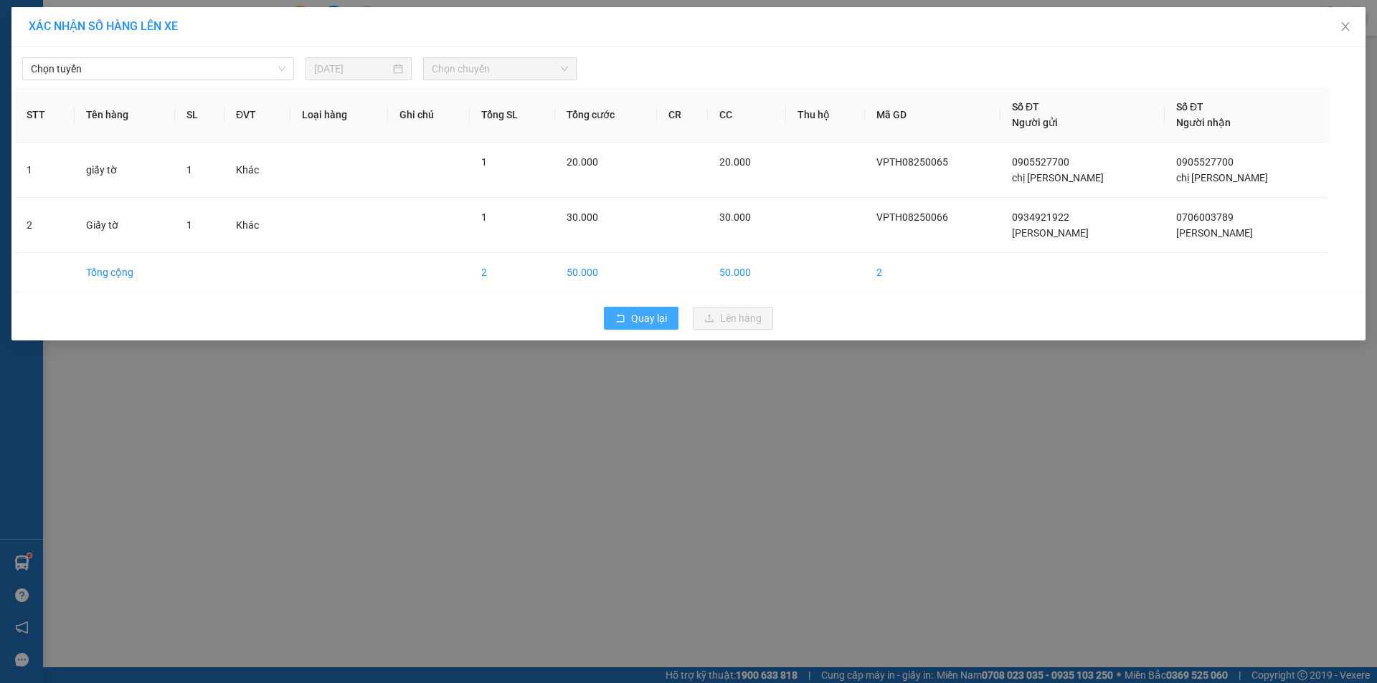
click at [655, 326] on span "Quay lại" at bounding box center [649, 318] width 36 height 16
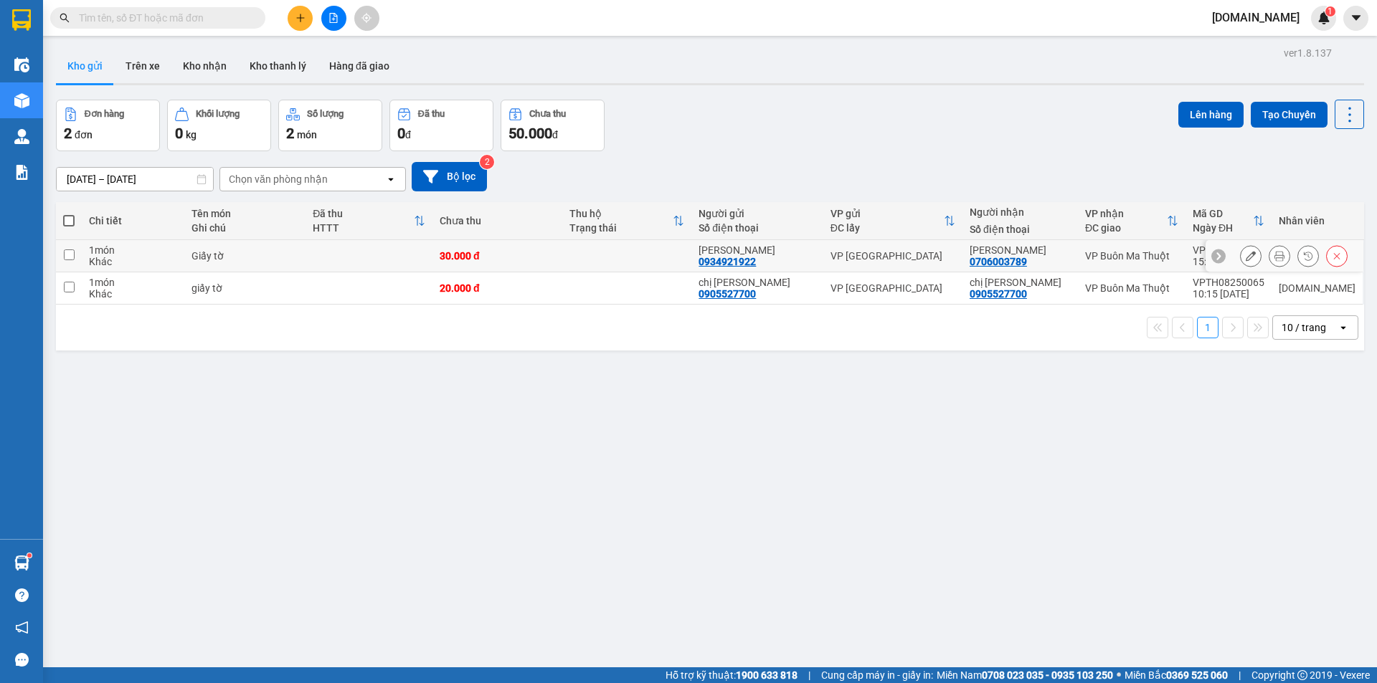
click at [62, 252] on td at bounding box center [69, 256] width 26 height 32
checkbox input "true"
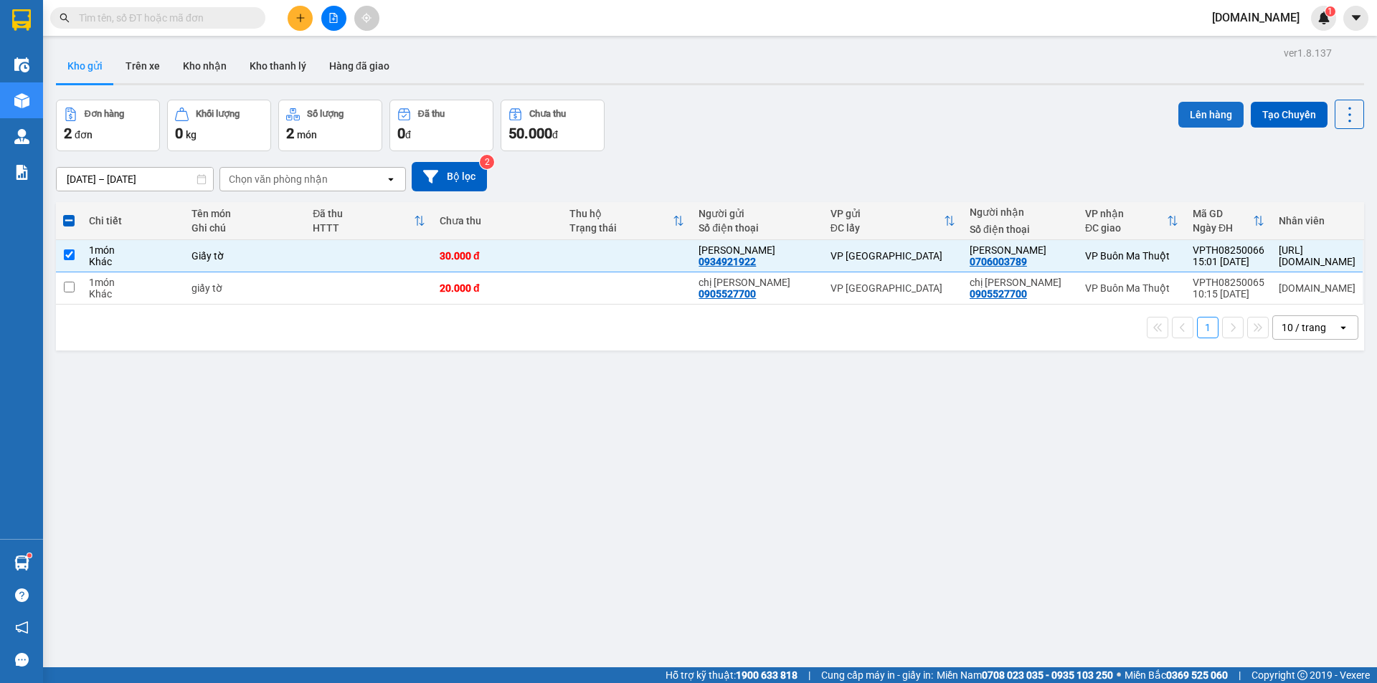
click at [1184, 110] on button "Lên hàng" at bounding box center [1210, 115] width 65 height 26
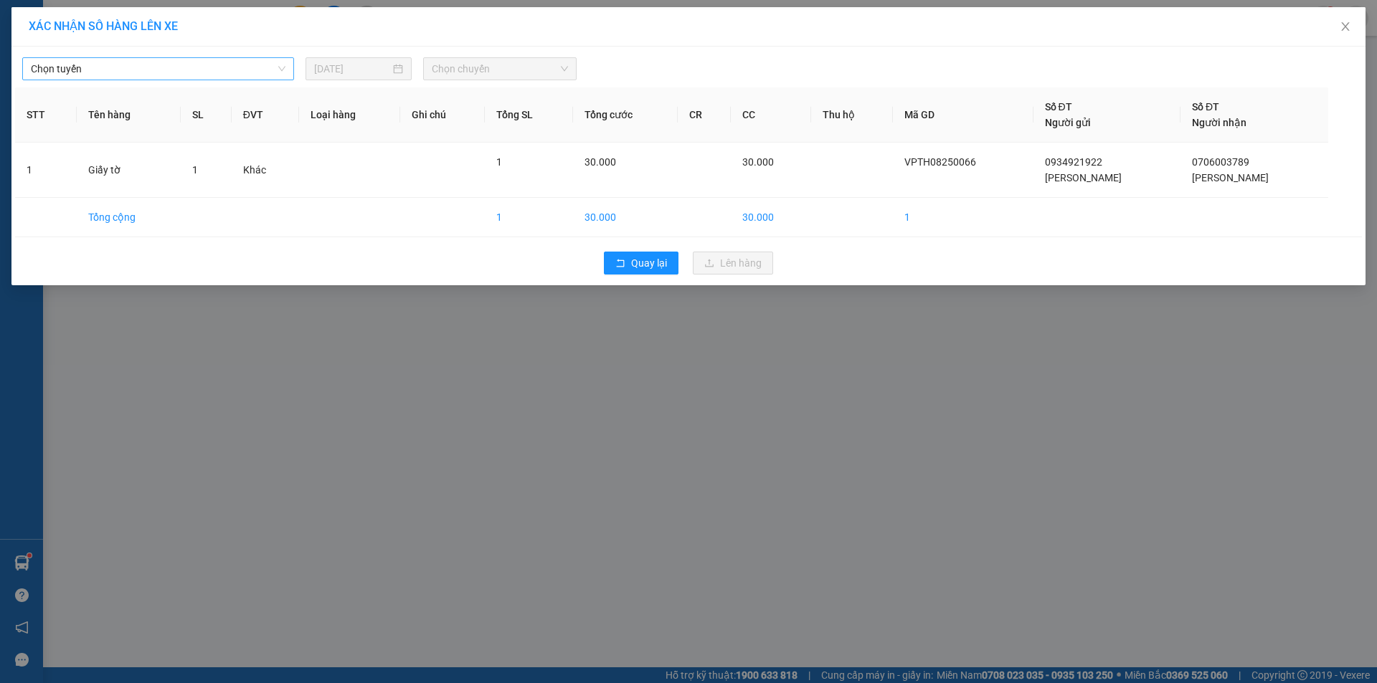
click at [242, 63] on span "Chọn tuyến" at bounding box center [158, 69] width 255 height 22
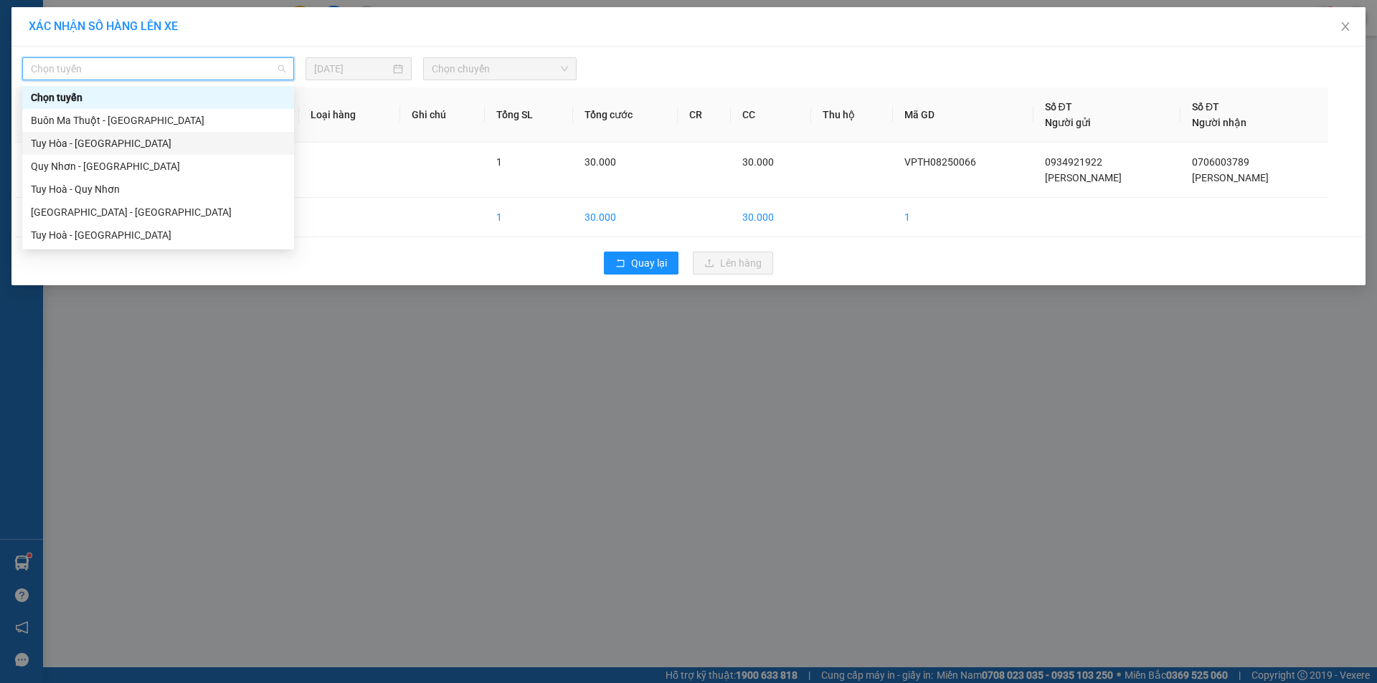
click at [168, 142] on div "Tuy Hòa - [GEOGRAPHIC_DATA]" at bounding box center [158, 144] width 255 height 16
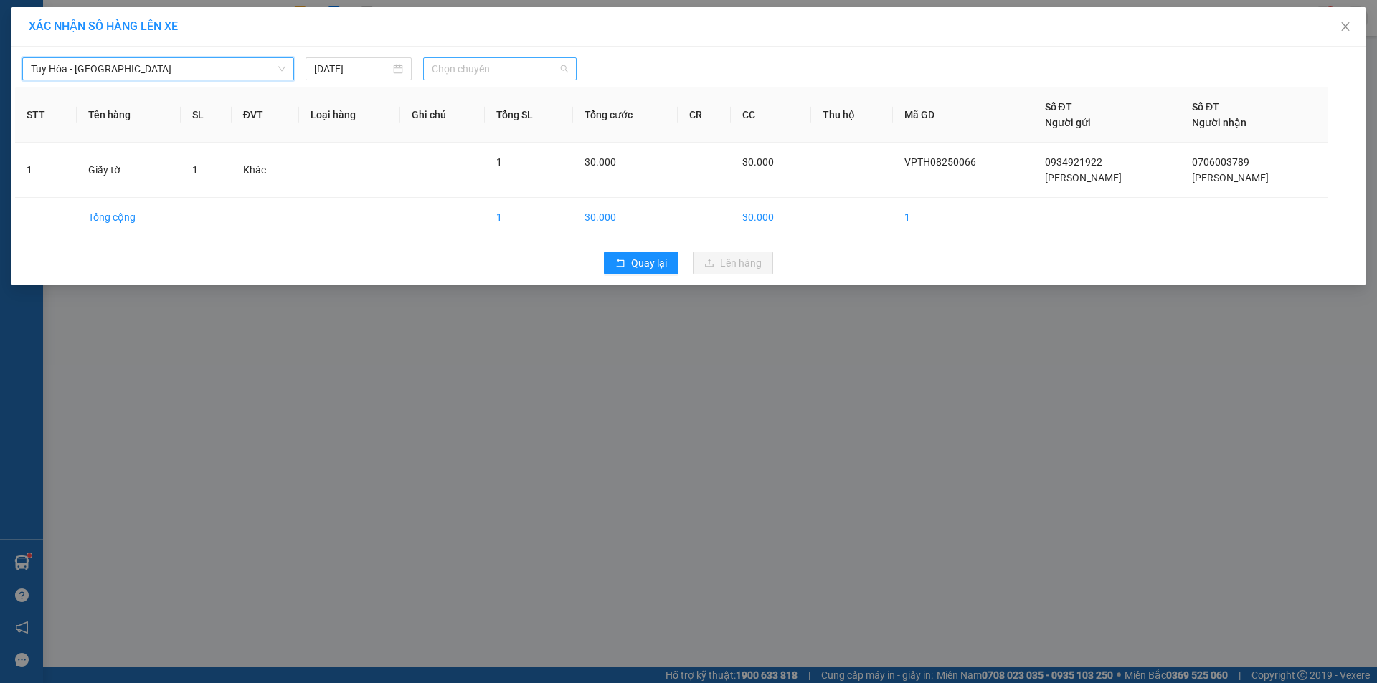
click at [464, 67] on span "Chọn chuyến" at bounding box center [500, 69] width 136 height 22
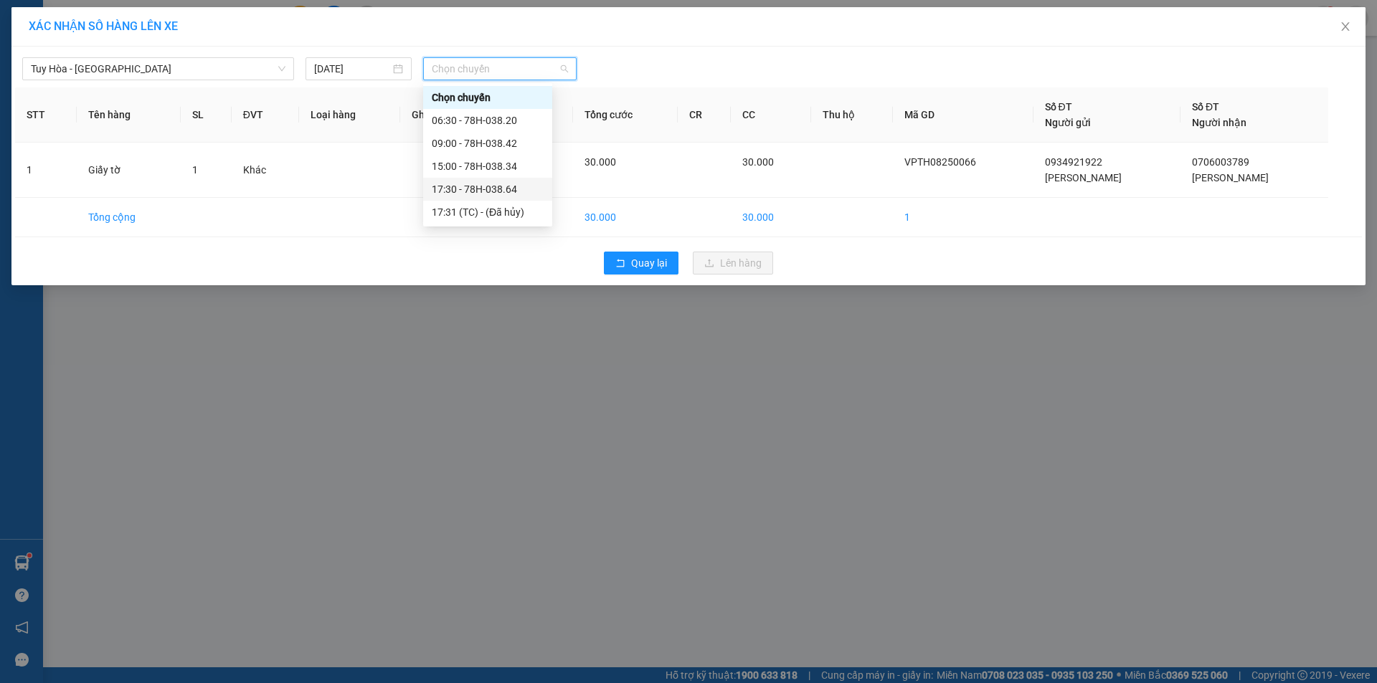
click at [458, 186] on div "17:30 - 78H-038.64" at bounding box center [488, 189] width 112 height 16
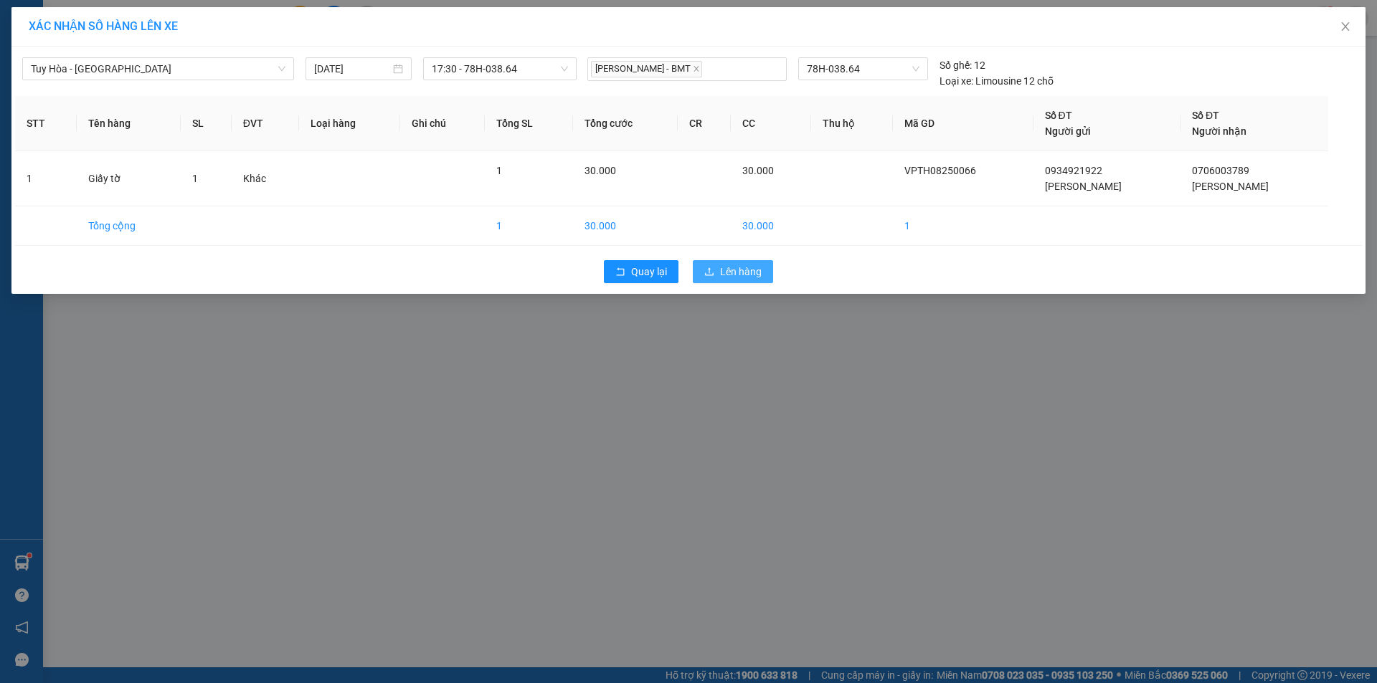
click at [753, 280] on button "Lên hàng" at bounding box center [733, 271] width 80 height 23
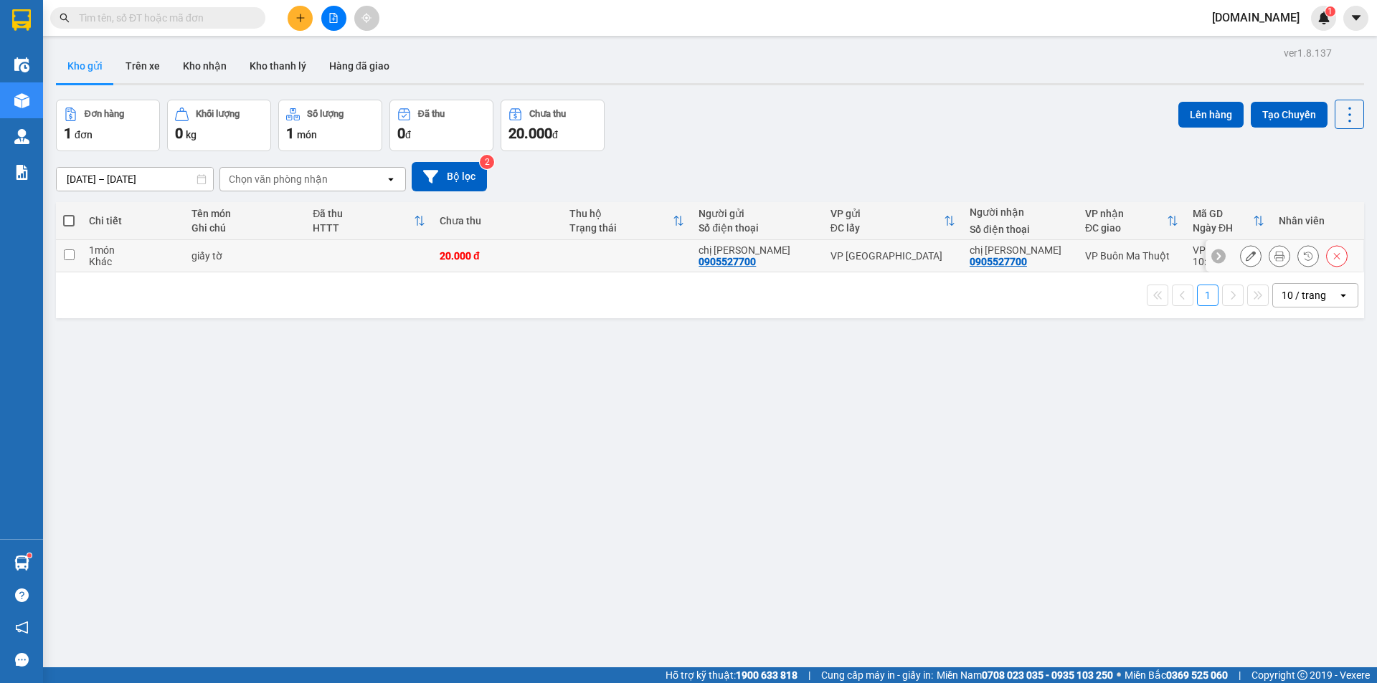
click at [67, 255] on input "checkbox" at bounding box center [69, 255] width 11 height 11
checkbox input "true"
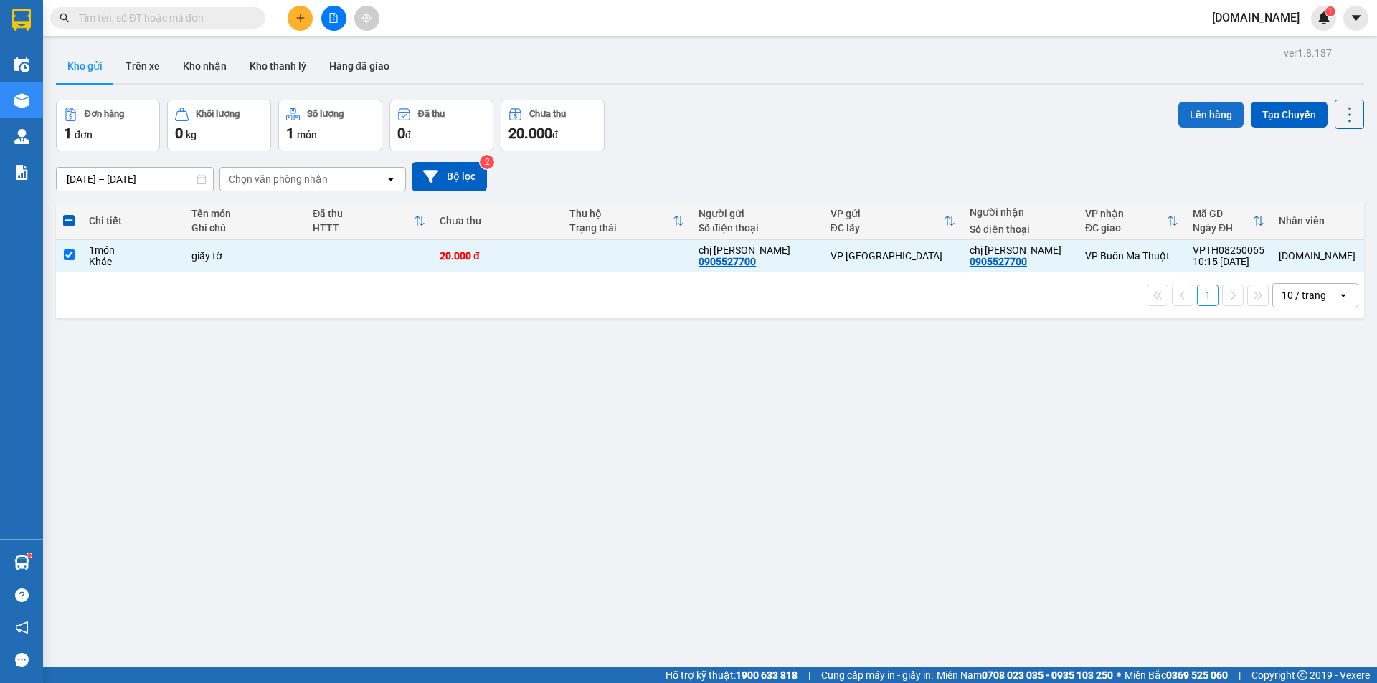
click at [1197, 110] on button "Lên hàng" at bounding box center [1210, 115] width 65 height 26
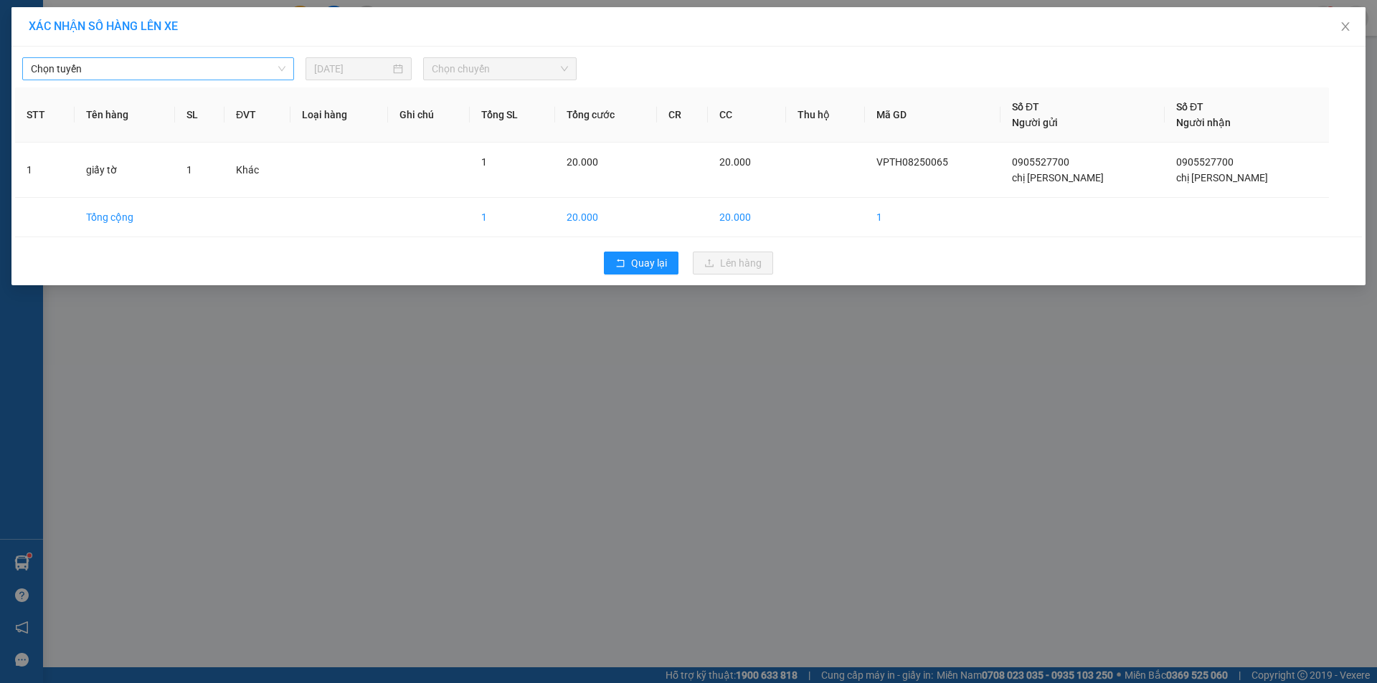
click at [282, 71] on span "Chọn tuyến" at bounding box center [158, 69] width 255 height 22
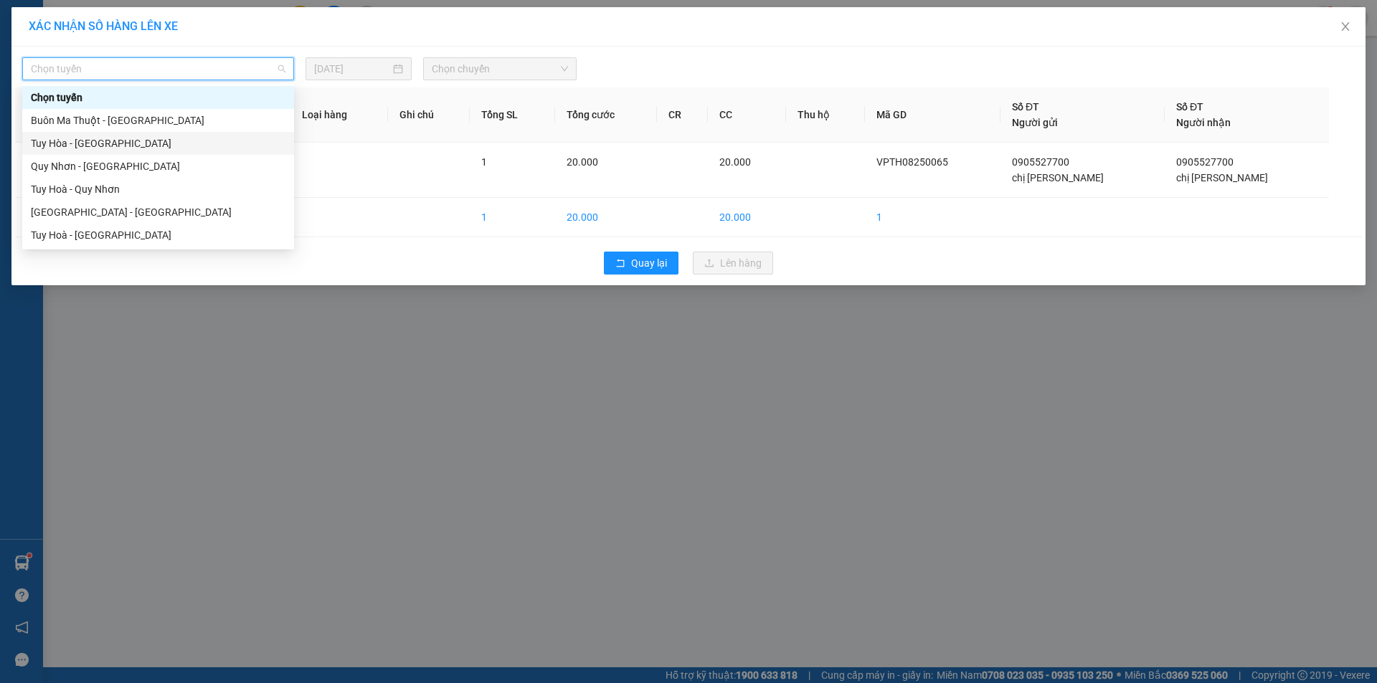
click at [191, 144] on div "Tuy Hòa - [GEOGRAPHIC_DATA]" at bounding box center [158, 144] width 255 height 16
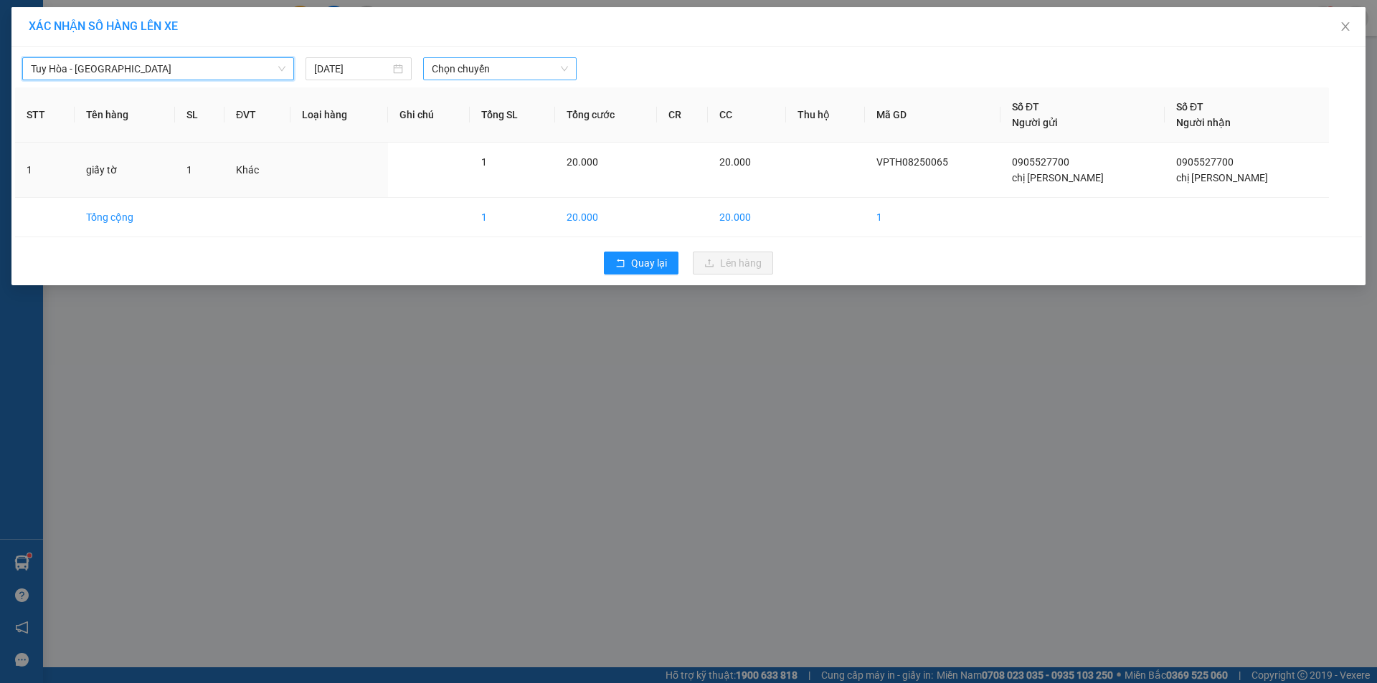
click at [463, 65] on span "Chọn chuyến" at bounding box center [500, 69] width 136 height 22
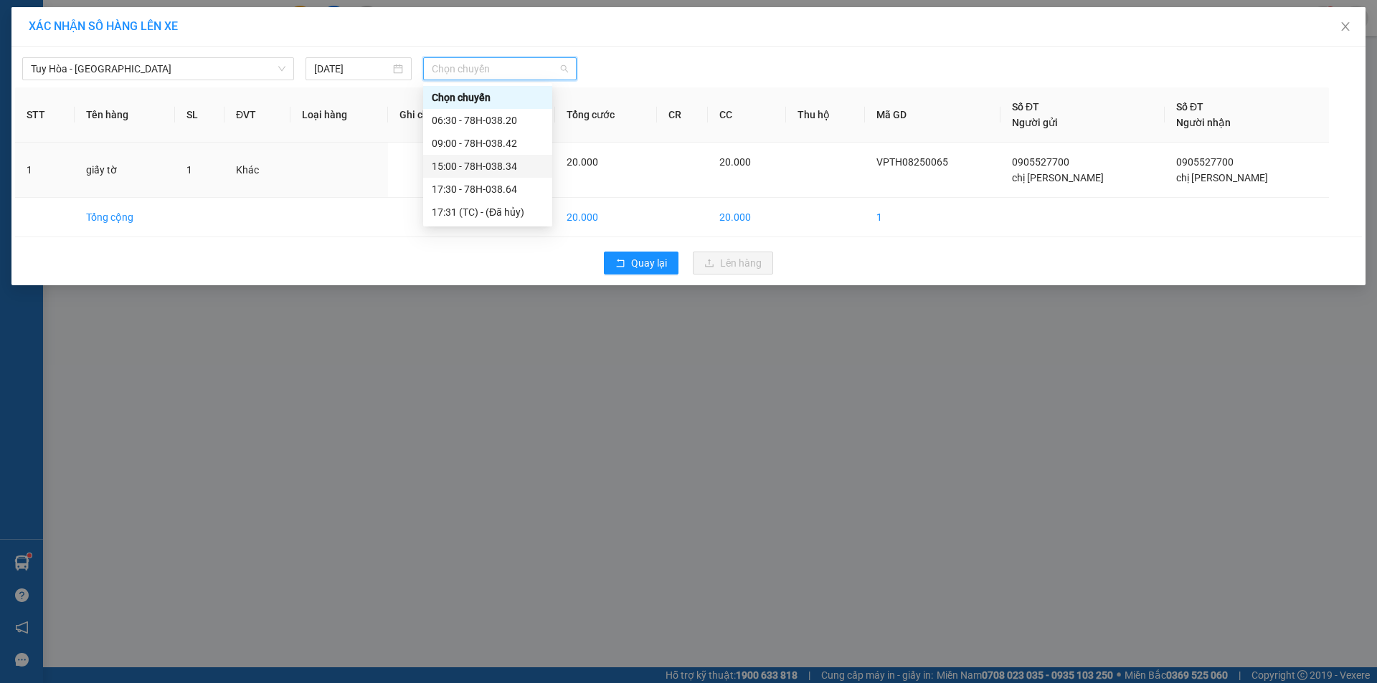
click at [454, 162] on div "15:00 - 78H-038.34" at bounding box center [488, 166] width 112 height 16
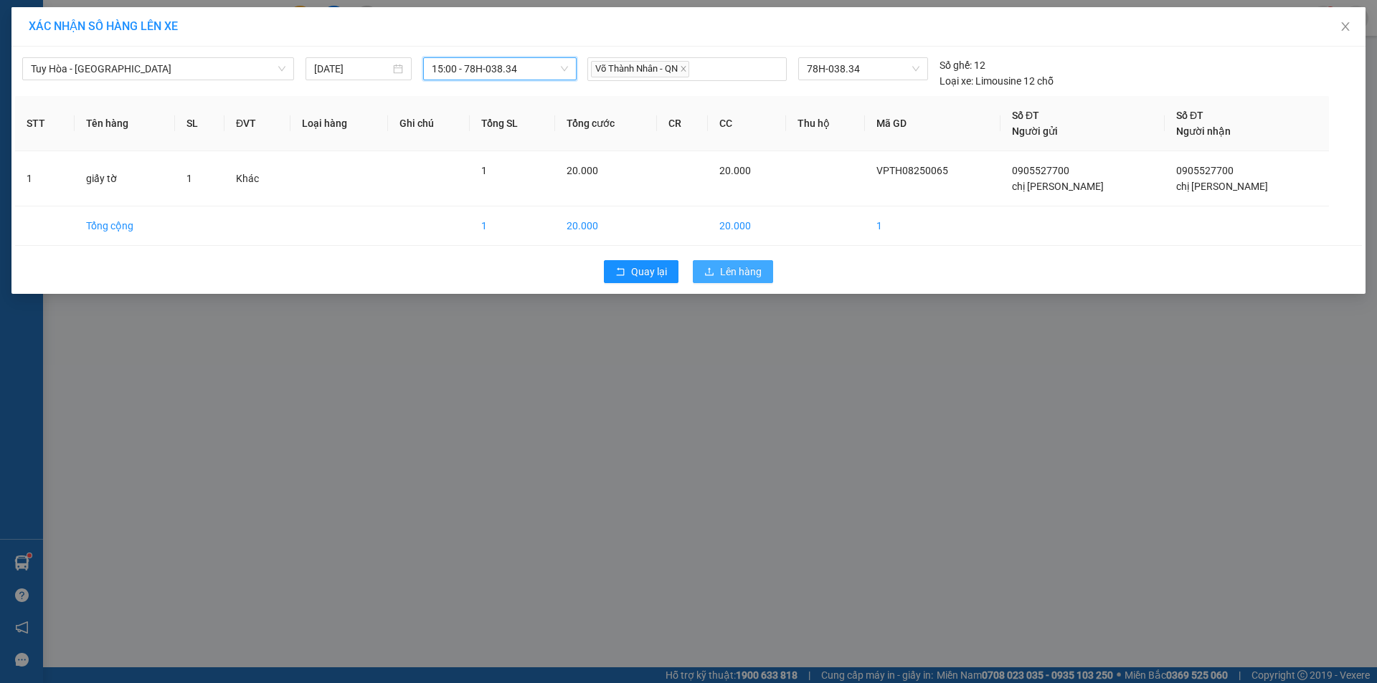
click at [726, 262] on button "Lên hàng" at bounding box center [733, 271] width 80 height 23
